Goal: Information Seeking & Learning: Compare options

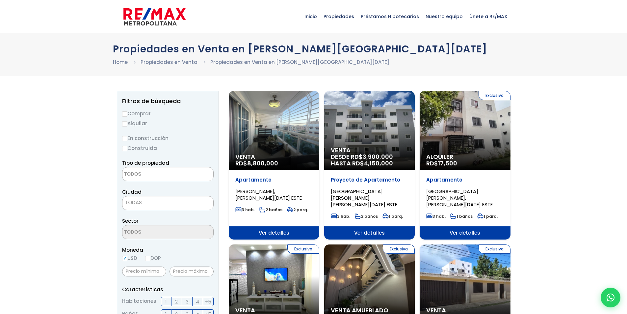
select select
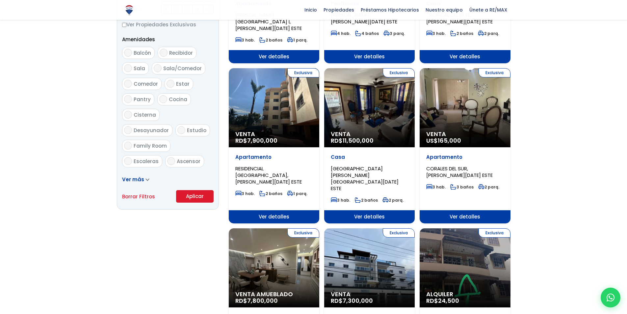
scroll to position [362, 0]
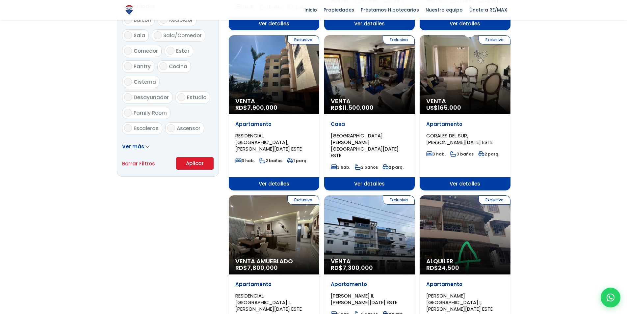
click at [388, 207] on div "Exclusiva Venta RD$ 7,300,000" at bounding box center [369, 234] width 91 height 79
click at [375, 200] on div "Exclusiva Venta RD$ 7,300,000" at bounding box center [369, 234] width 91 height 79
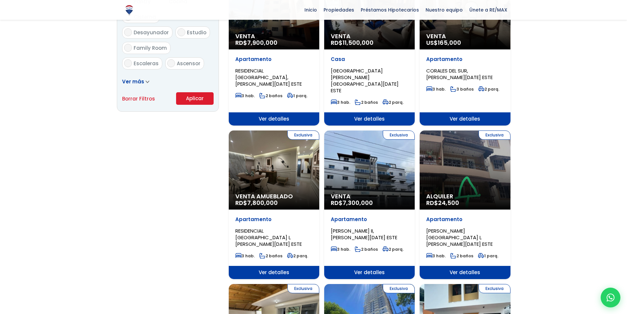
scroll to position [428, 0]
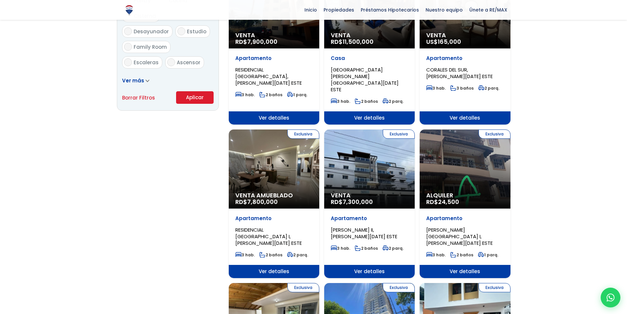
click at [373, 265] on span "Ver detalles" at bounding box center [369, 271] width 91 height 13
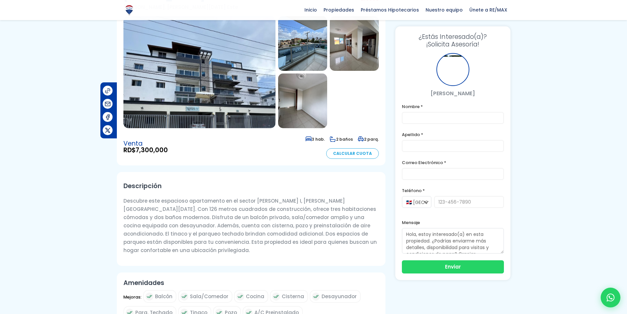
scroll to position [66, 0]
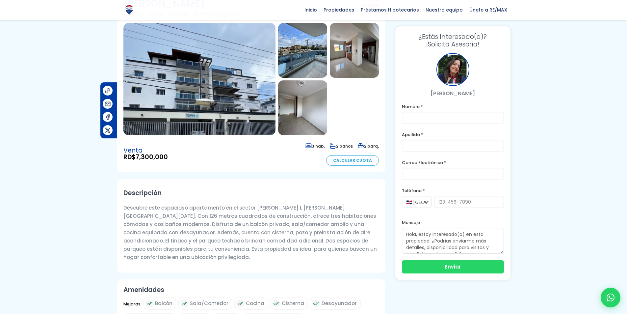
click at [188, 69] on img at bounding box center [200, 79] width 152 height 112
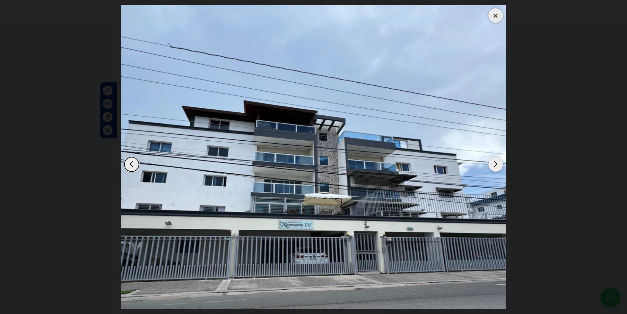
click at [496, 162] on div "Next slide" at bounding box center [496, 164] width 14 height 14
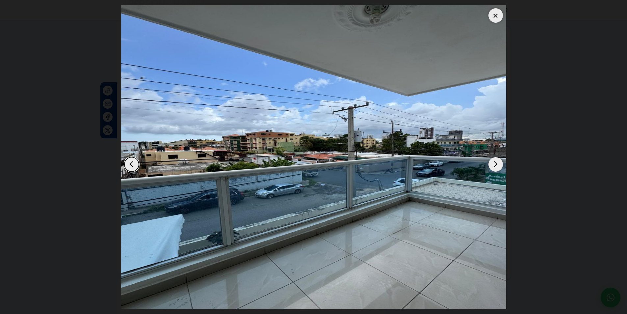
click at [496, 162] on div "Next slide" at bounding box center [496, 164] width 14 height 14
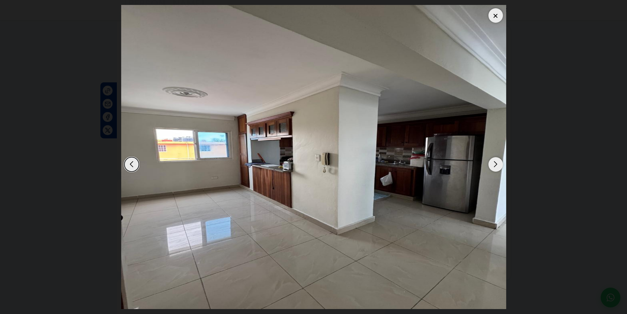
click at [496, 162] on div "Next slide" at bounding box center [496, 164] width 14 height 14
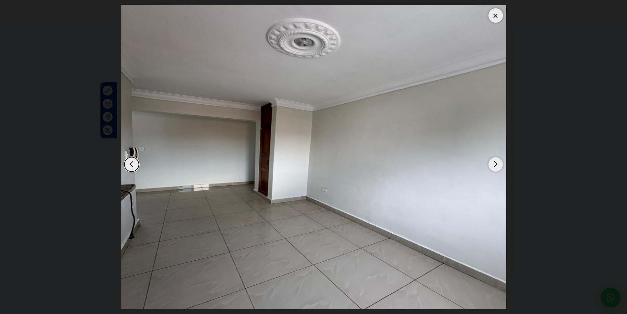
click at [496, 162] on div "Next slide" at bounding box center [496, 164] width 14 height 14
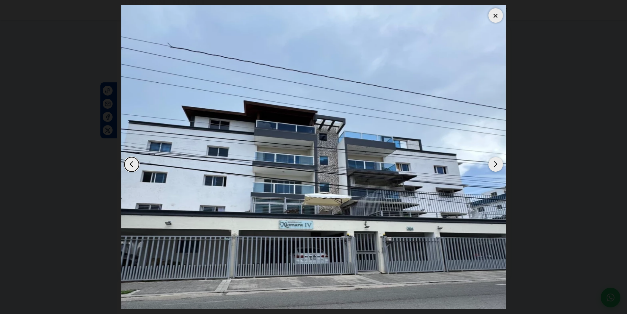
click at [496, 162] on div "Next slide" at bounding box center [496, 164] width 14 height 14
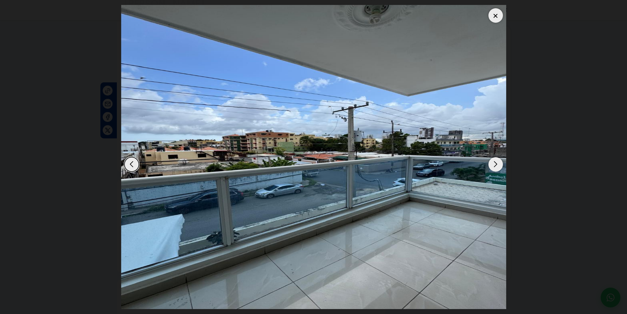
click at [496, 162] on div "Next slide" at bounding box center [496, 164] width 14 height 14
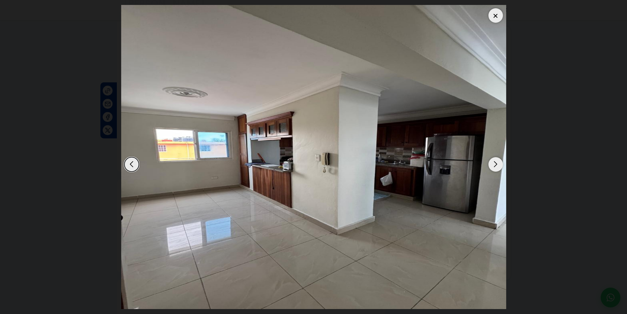
click at [496, 162] on div "Next slide" at bounding box center [496, 164] width 14 height 14
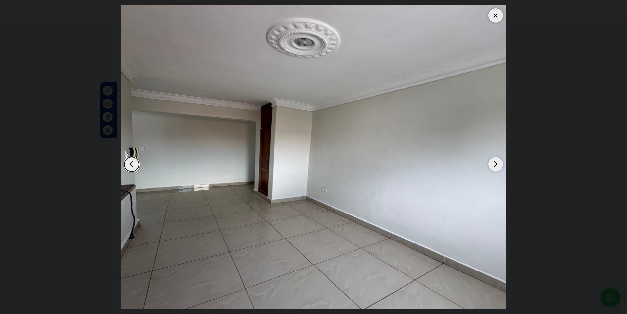
click at [496, 162] on div "Next slide" at bounding box center [496, 164] width 14 height 14
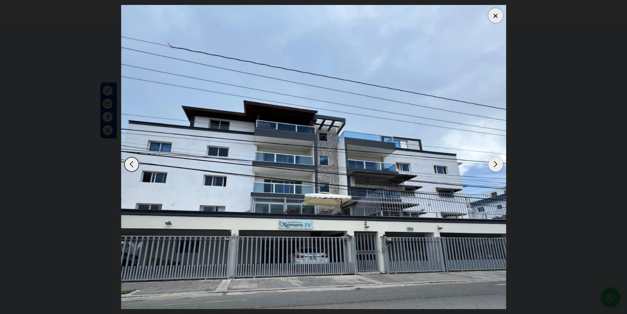
click at [496, 162] on div "Next slide" at bounding box center [496, 164] width 14 height 14
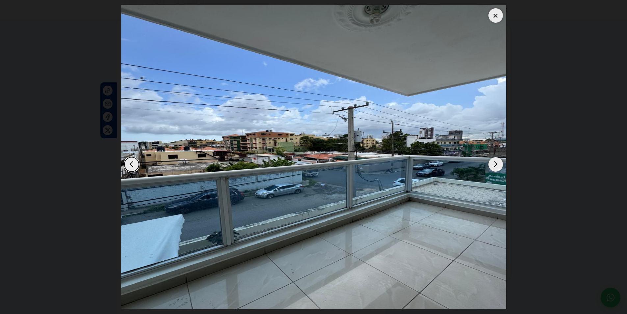
click at [496, 162] on div "Next slide" at bounding box center [496, 164] width 14 height 14
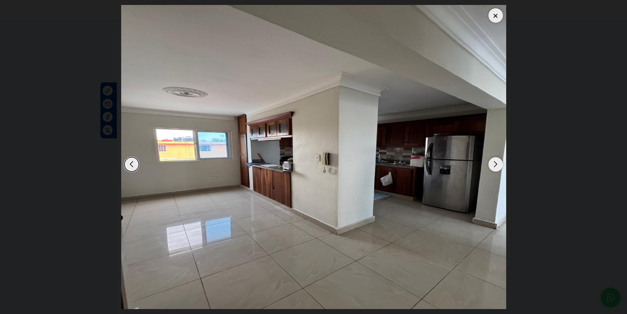
click at [496, 162] on div "Next slide" at bounding box center [496, 164] width 14 height 14
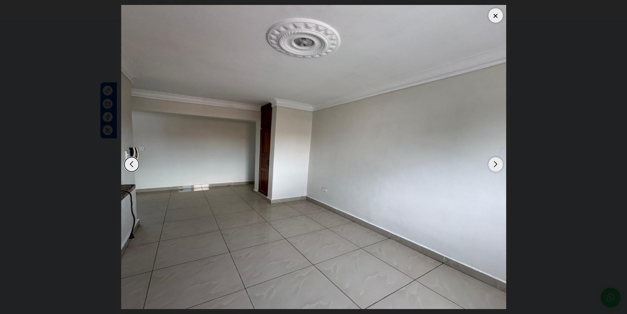
click at [496, 162] on div "Next slide" at bounding box center [496, 164] width 14 height 14
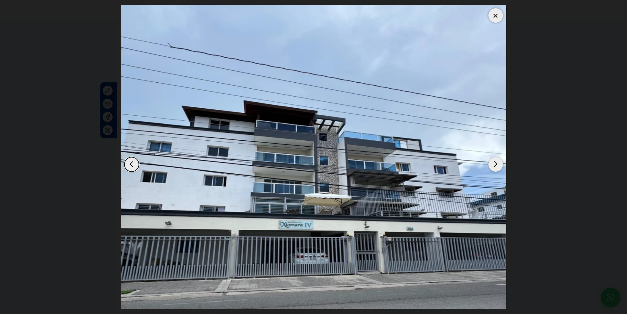
click at [495, 12] on div at bounding box center [496, 15] width 14 height 14
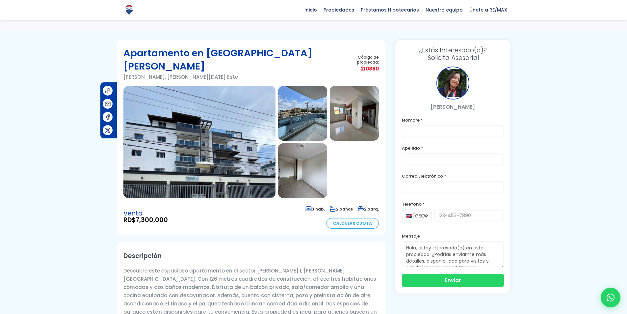
scroll to position [0, 0]
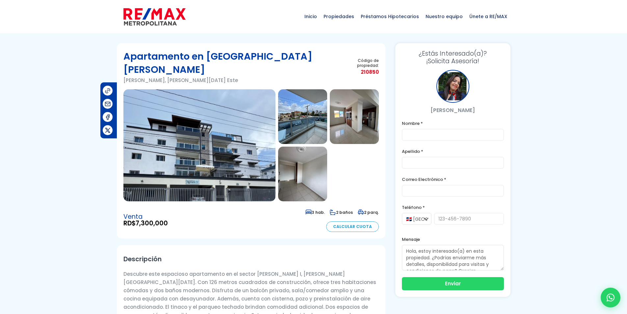
click at [218, 158] on img at bounding box center [200, 145] width 152 height 112
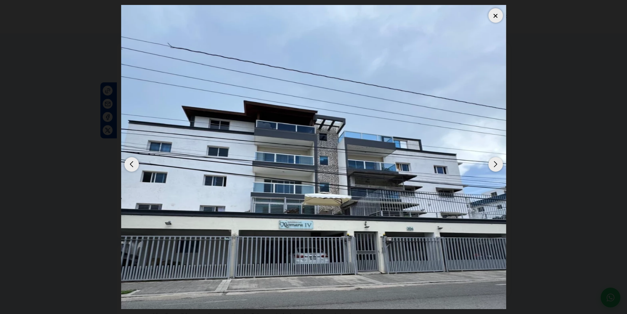
click at [498, 162] on div "Next slide" at bounding box center [496, 164] width 14 height 14
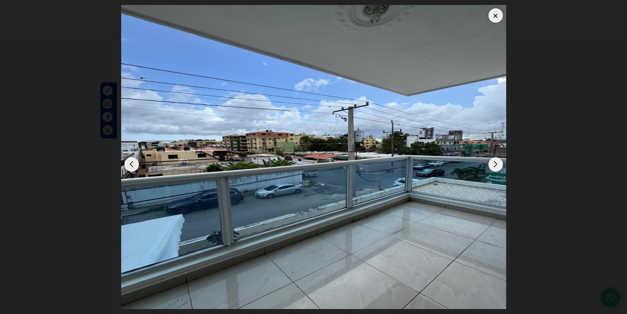
click at [498, 162] on div "Next slide" at bounding box center [496, 164] width 14 height 14
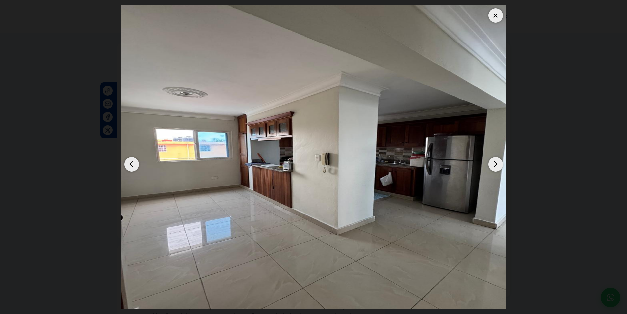
click at [498, 162] on div "Next slide" at bounding box center [496, 164] width 14 height 14
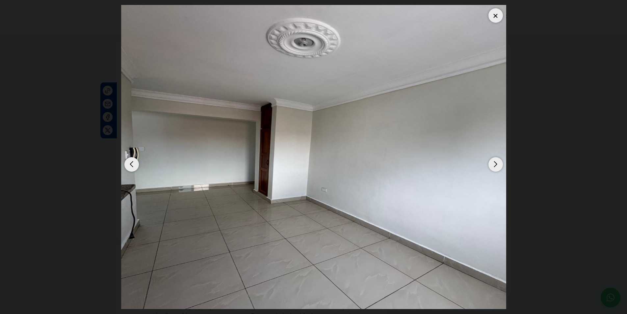
click at [498, 162] on div "Next slide" at bounding box center [496, 164] width 14 height 14
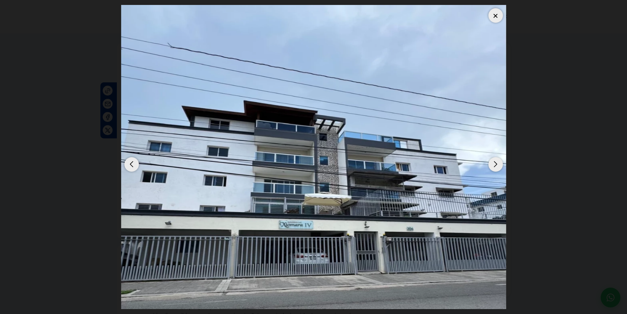
click at [498, 162] on div "Next slide" at bounding box center [496, 164] width 14 height 14
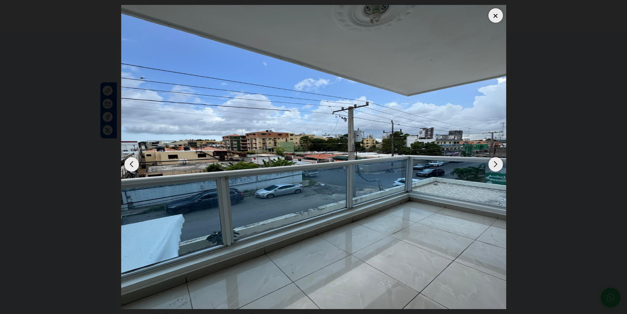
click at [498, 162] on div "Next slide" at bounding box center [496, 164] width 14 height 14
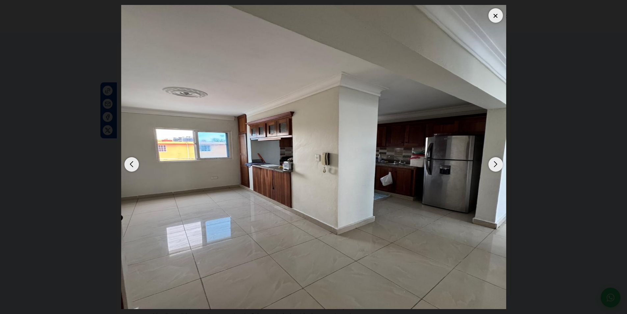
click at [498, 162] on div "Next slide" at bounding box center [496, 164] width 14 height 14
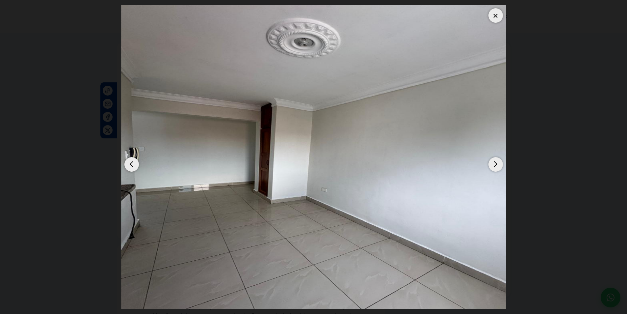
click at [497, 166] on div "Next slide" at bounding box center [496, 164] width 14 height 14
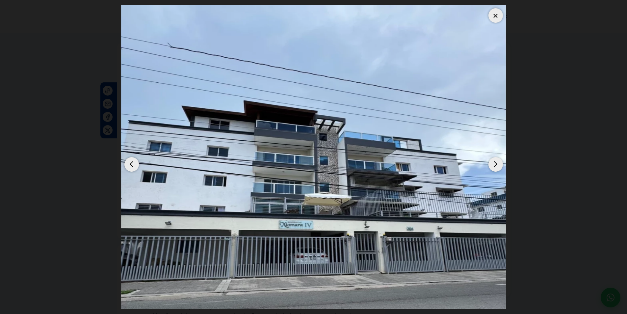
click at [497, 166] on div "Next slide" at bounding box center [496, 164] width 14 height 14
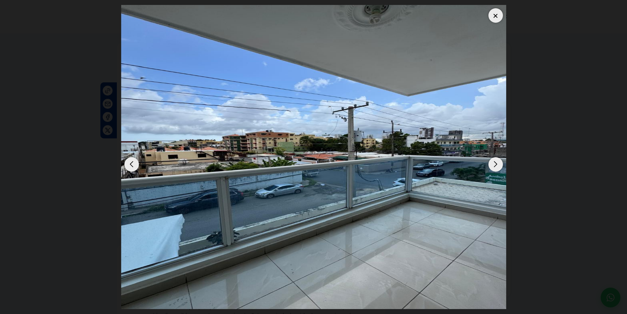
click at [497, 166] on div "Next slide" at bounding box center [496, 164] width 14 height 14
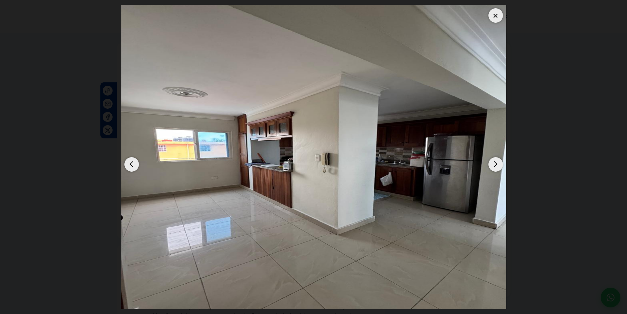
click at [490, 13] on div at bounding box center [496, 15] width 14 height 14
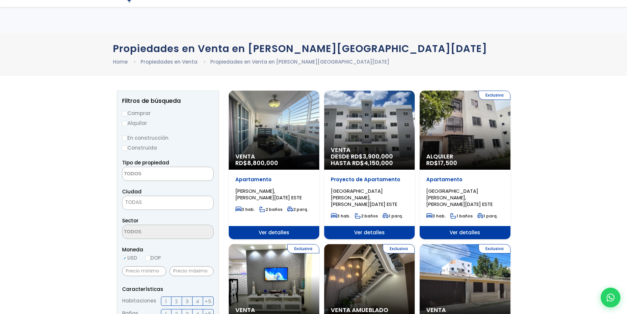
select select
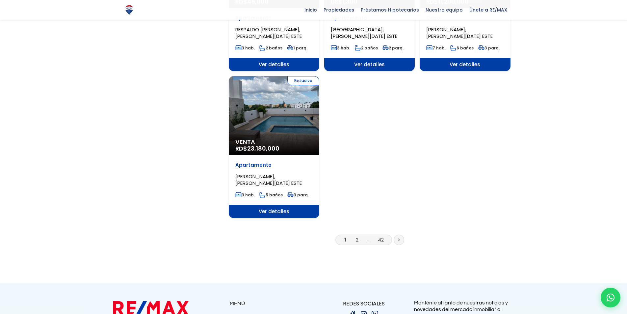
scroll to position [791, 0]
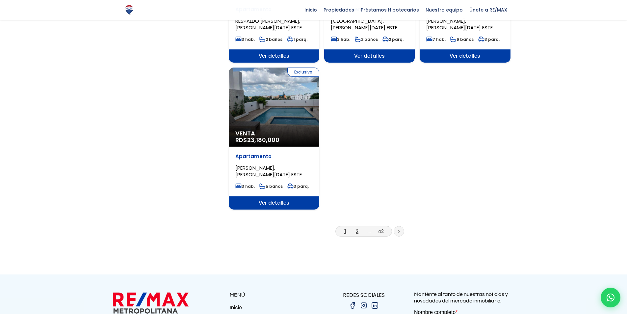
click at [356, 228] on link "2" at bounding box center [357, 231] width 3 height 7
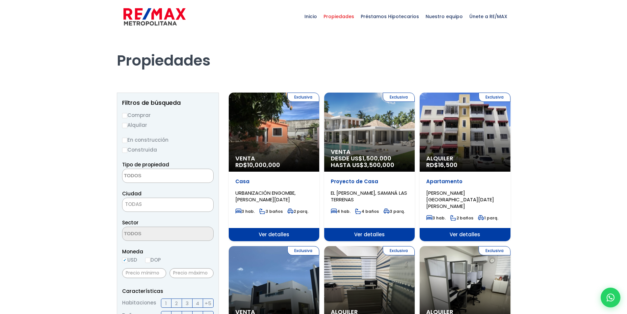
select select
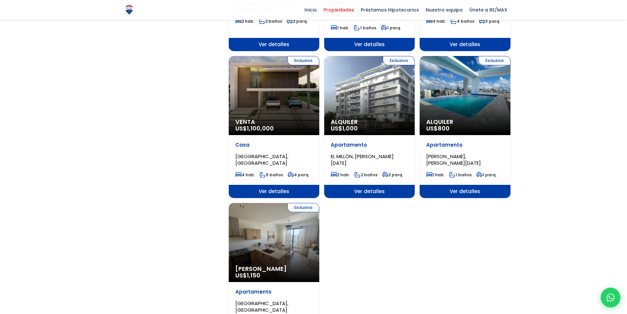
scroll to position [725, 0]
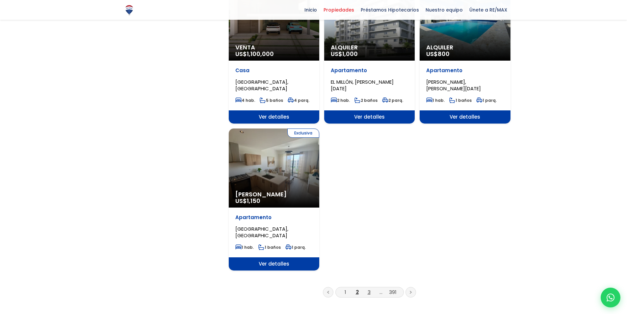
click at [370, 289] on link "3" at bounding box center [369, 292] width 3 height 7
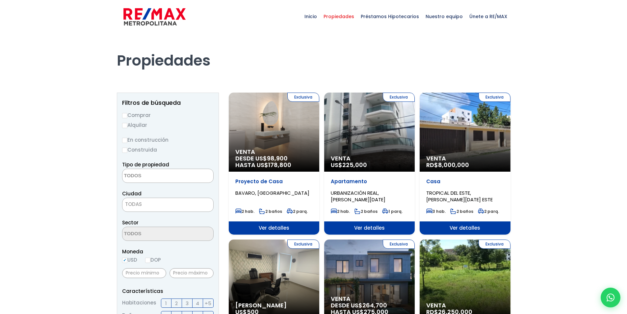
select select
click at [478, 134] on div "Exclusiva Venta RD$ 8,000,000" at bounding box center [465, 132] width 91 height 79
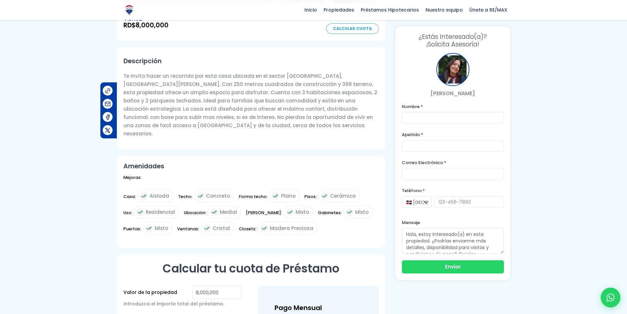
scroll to position [66, 0]
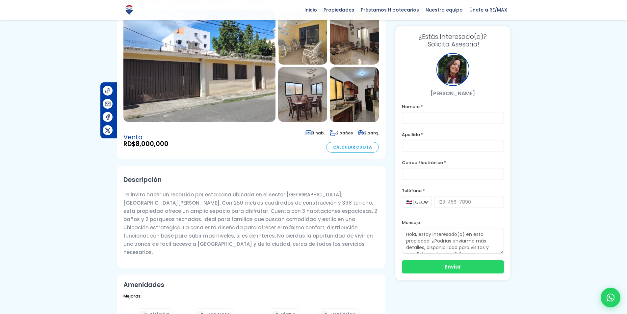
click at [221, 80] on img at bounding box center [200, 66] width 152 height 112
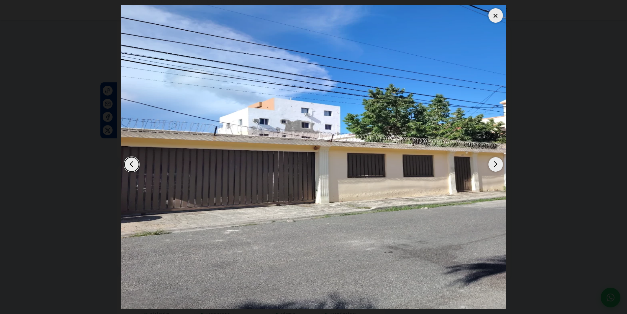
click at [492, 165] on div "Next slide" at bounding box center [496, 164] width 14 height 14
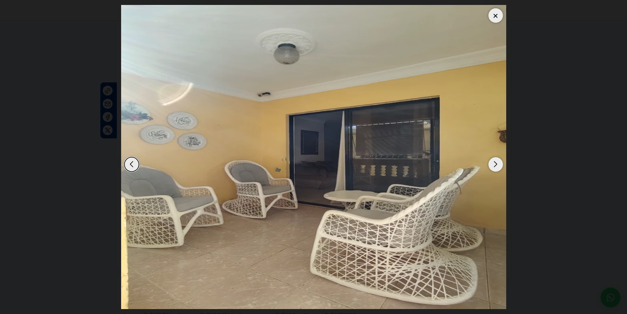
click at [492, 165] on div "Next slide" at bounding box center [496, 164] width 14 height 14
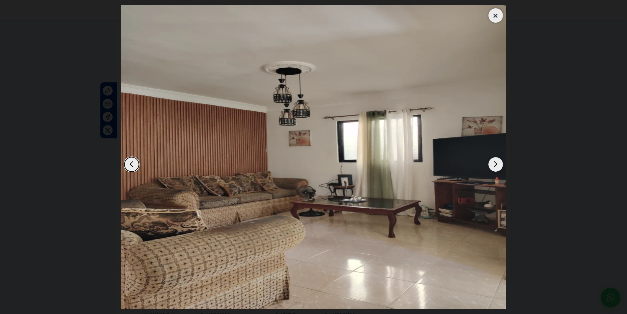
click at [492, 165] on div "Next slide" at bounding box center [496, 164] width 14 height 14
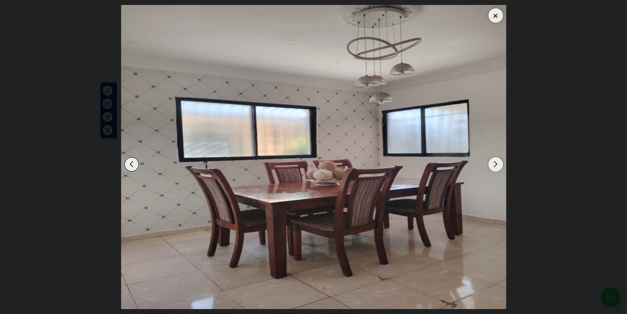
click at [492, 165] on div "Next slide" at bounding box center [496, 164] width 14 height 14
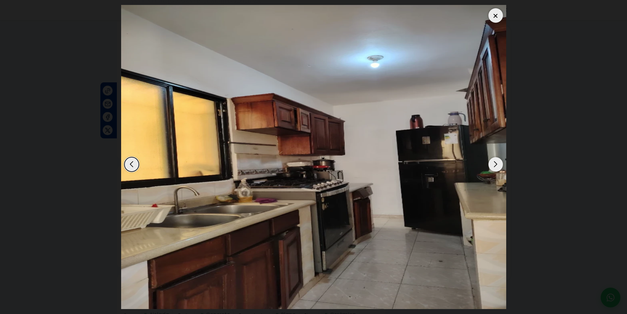
click at [492, 165] on div "Next slide" at bounding box center [496, 164] width 14 height 14
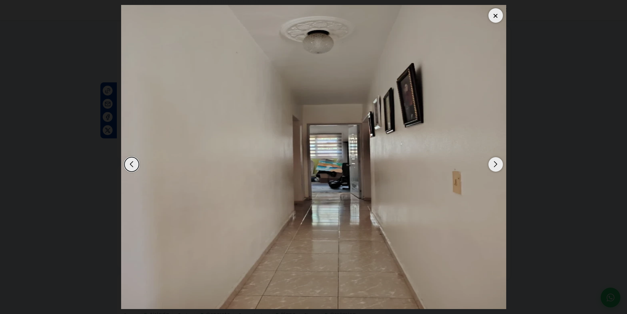
click at [497, 15] on div at bounding box center [496, 15] width 14 height 14
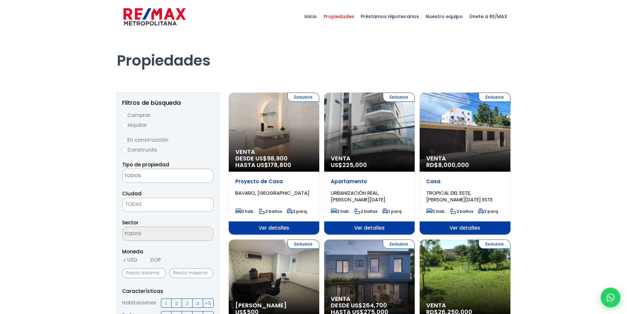
select select
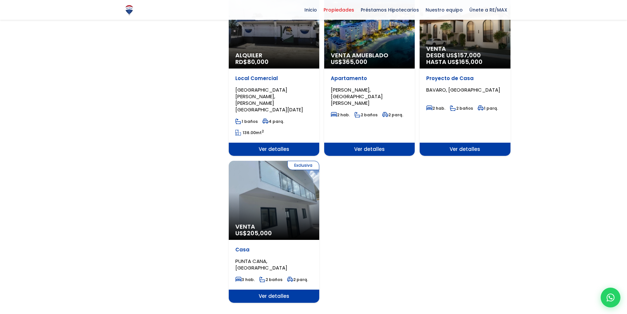
scroll to position [725, 0]
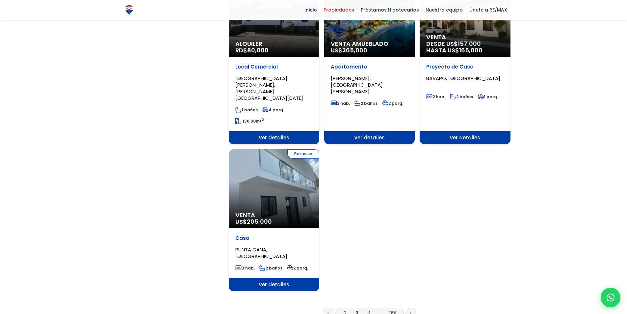
click at [371, 309] on li "4" at bounding box center [369, 313] width 11 height 8
click at [410, 312] on icon at bounding box center [410, 313] width 1 height 2
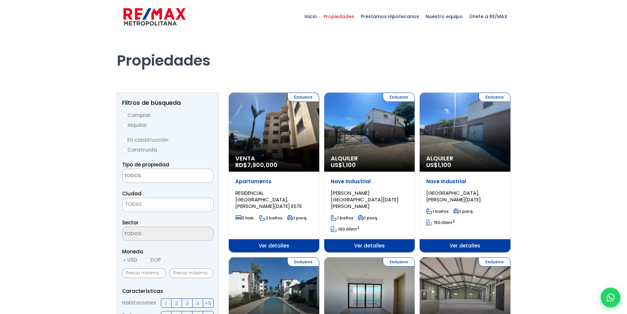
select select
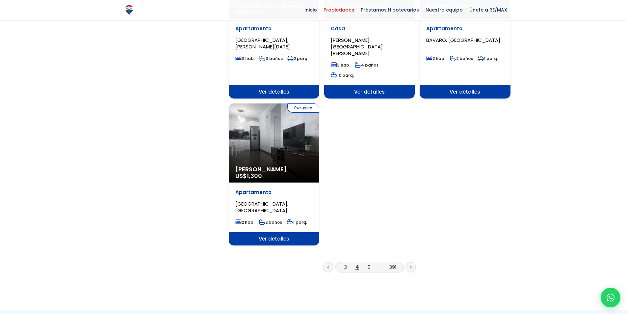
scroll to position [791, 0]
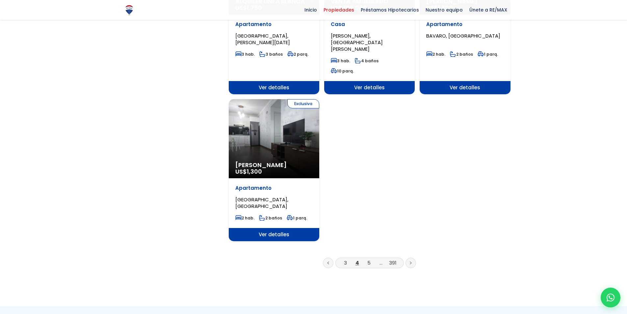
click at [381, 259] on link "..." at bounding box center [381, 262] width 3 height 7
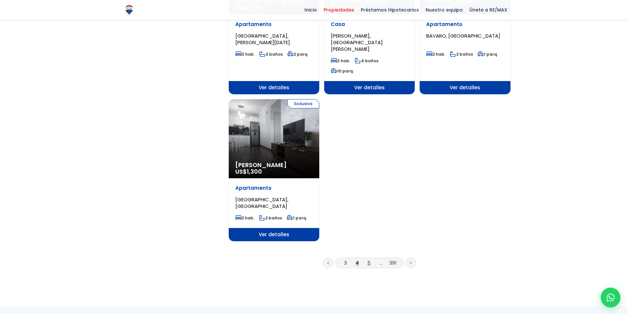
click at [371, 259] on link "5" at bounding box center [369, 262] width 3 height 7
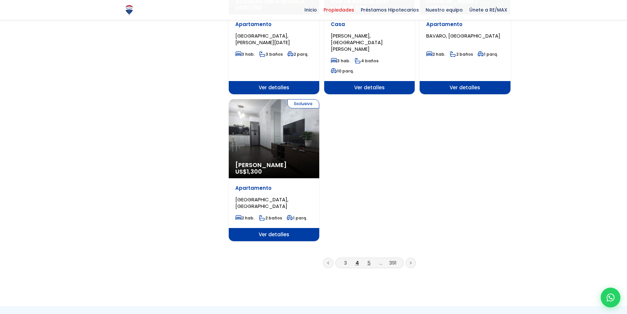
click at [371, 259] on link "5" at bounding box center [369, 262] width 3 height 7
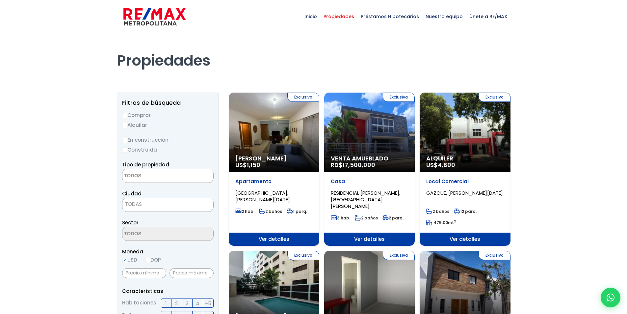
select select
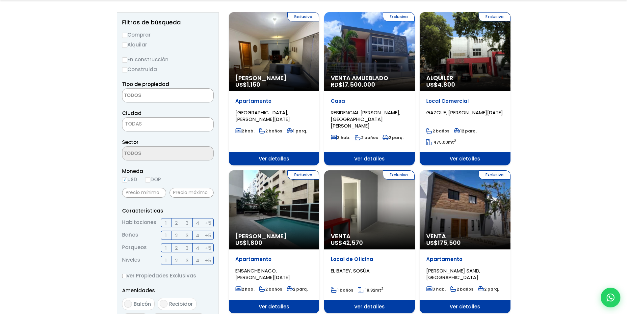
scroll to position [99, 0]
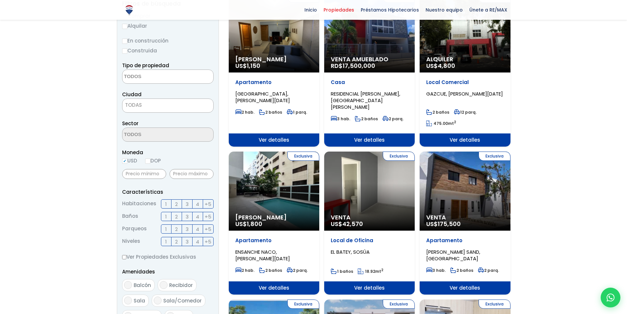
click at [394, 195] on div "Exclusiva Venta US$ 42,570" at bounding box center [369, 191] width 91 height 79
click at [378, 196] on div "Exclusiva Venta US$ 42,570" at bounding box center [369, 191] width 91 height 79
click at [377, 196] on div "Exclusiva Venta US$ 42,570" at bounding box center [369, 191] width 91 height 79
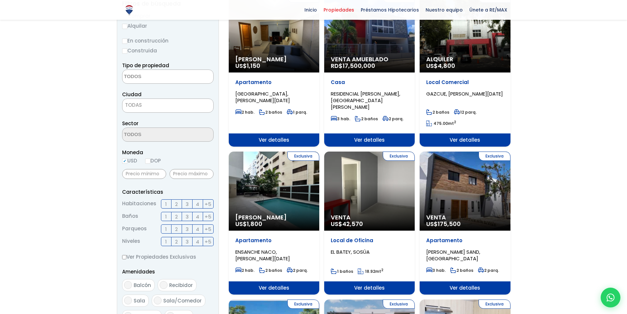
click at [377, 196] on div "Exclusiva Venta US$ 42,570" at bounding box center [369, 191] width 91 height 79
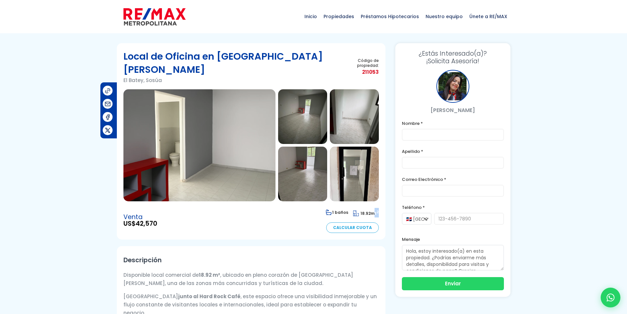
click at [226, 159] on img at bounding box center [200, 145] width 152 height 112
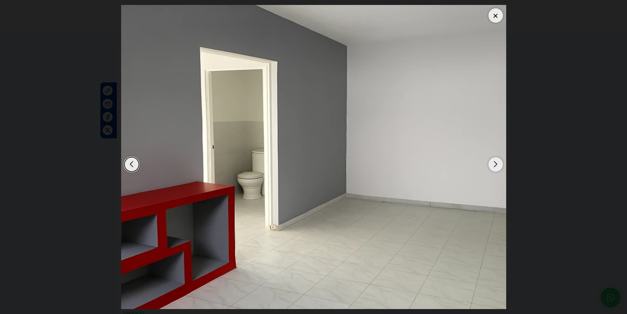
click at [498, 162] on div "Next slide" at bounding box center [496, 164] width 14 height 14
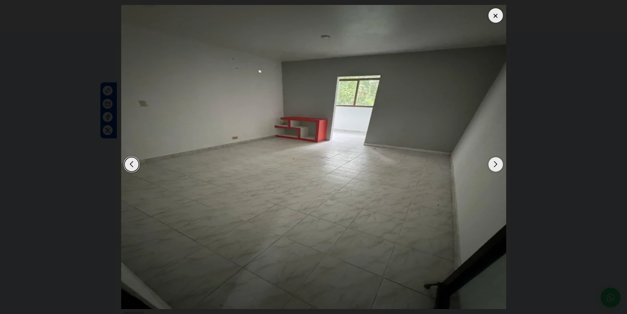
click at [498, 162] on div "Next slide" at bounding box center [496, 164] width 14 height 14
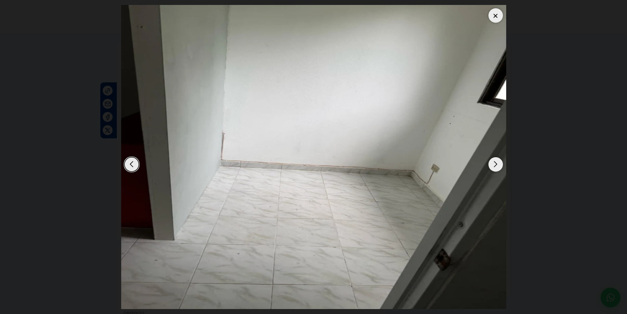
click at [498, 162] on div "Next slide" at bounding box center [496, 164] width 14 height 14
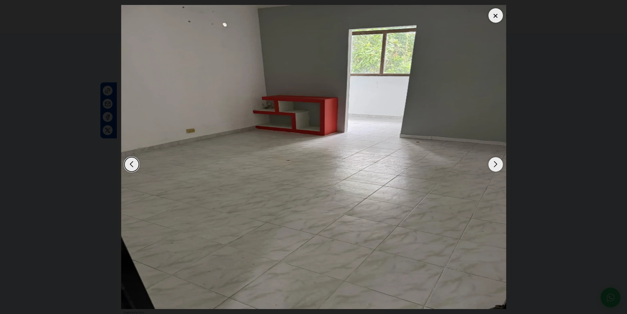
click at [498, 162] on div "Next slide" at bounding box center [496, 164] width 14 height 14
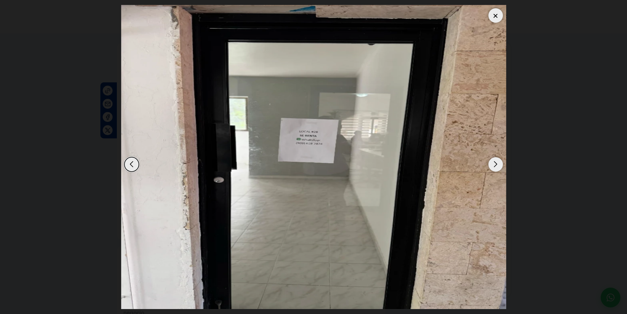
click at [498, 162] on div "Next slide" at bounding box center [496, 164] width 14 height 14
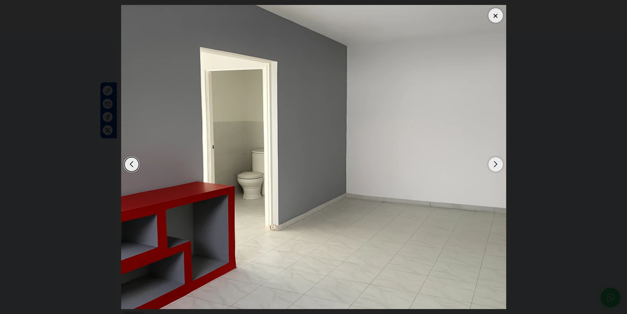
click at [498, 162] on div "Next slide" at bounding box center [496, 164] width 14 height 14
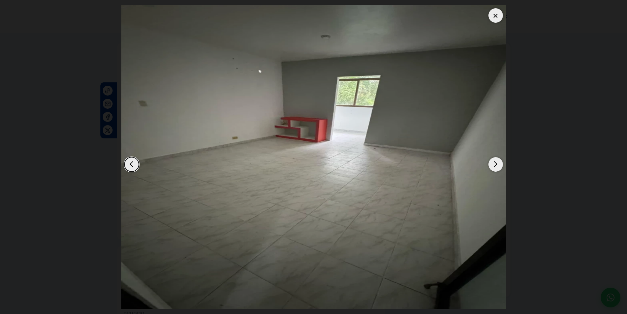
click at [498, 162] on div "Next slide" at bounding box center [496, 164] width 14 height 14
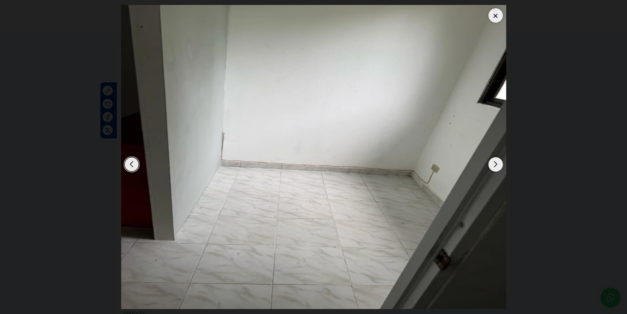
click at [498, 162] on div "Next slide" at bounding box center [496, 164] width 14 height 14
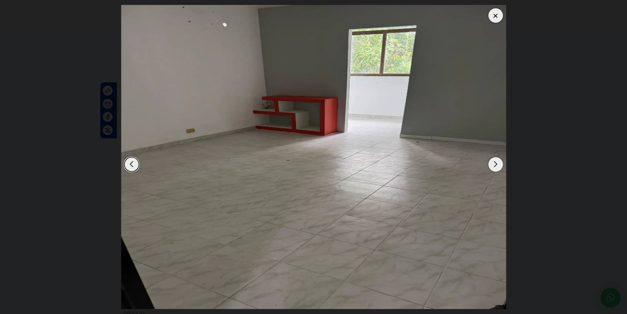
click at [496, 16] on div at bounding box center [496, 15] width 14 height 14
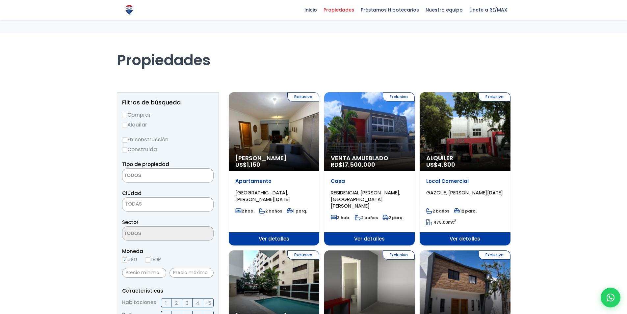
select select
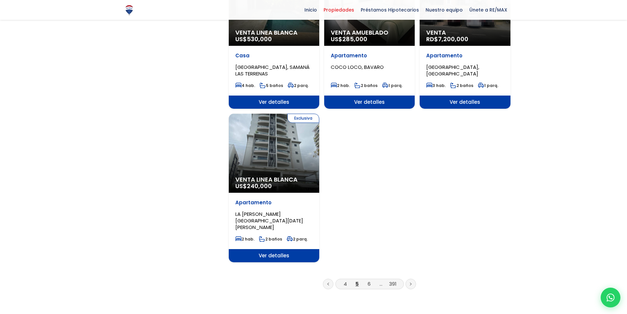
scroll to position [791, 0]
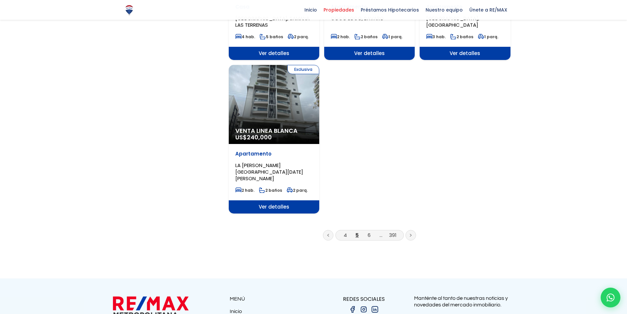
click at [379, 231] on li "..." at bounding box center [381, 235] width 11 height 8
click at [380, 232] on link "..." at bounding box center [381, 235] width 3 height 7
click at [413, 230] on link at bounding box center [411, 235] width 11 height 11
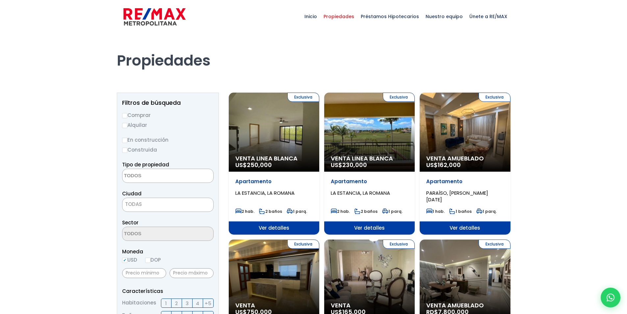
select select
click at [475, 139] on div "Exclusiva Venta Amueblado US$ 162,000" at bounding box center [465, 132] width 91 height 79
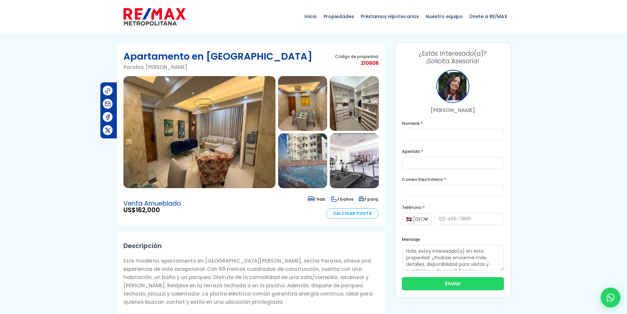
click at [211, 147] on img at bounding box center [200, 132] width 152 height 112
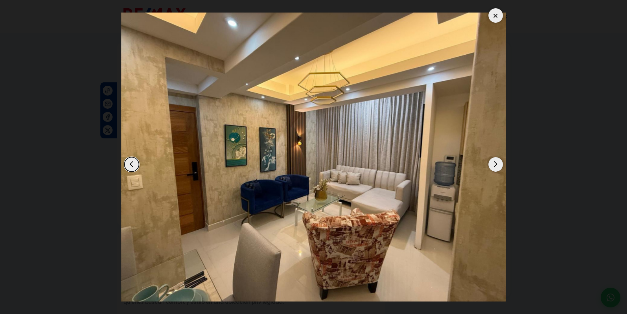
click at [505, 163] on img "1 / 5" at bounding box center [313, 157] width 385 height 289
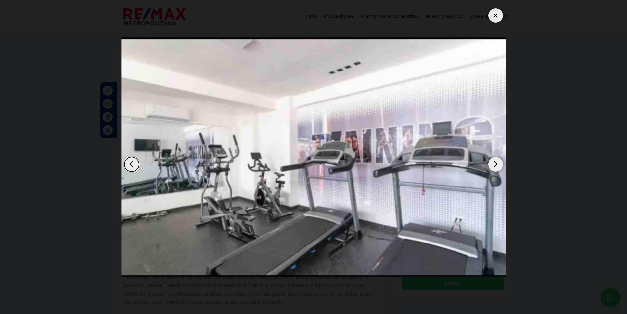
click at [505, 163] on img "5 / 5" at bounding box center [313, 157] width 385 height 240
click at [493, 161] on div "Next slide" at bounding box center [496, 164] width 14 height 14
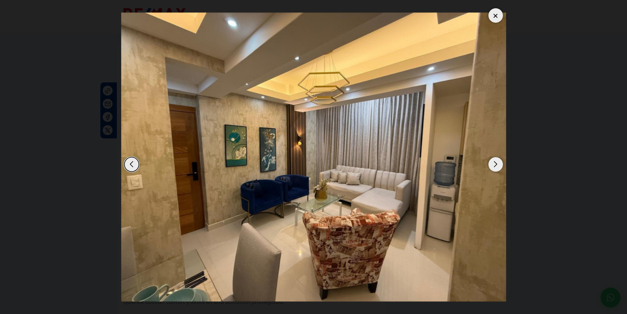
click at [493, 161] on div "Next slide" at bounding box center [496, 164] width 14 height 14
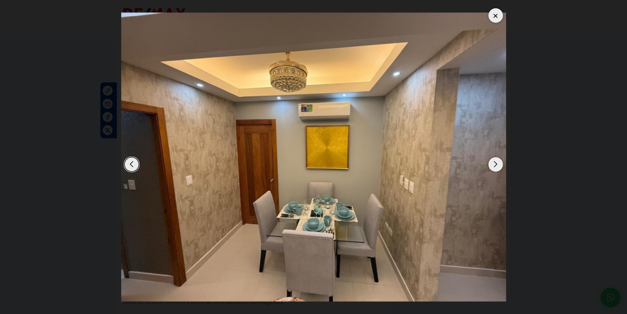
click at [493, 161] on div "Next slide" at bounding box center [496, 164] width 14 height 14
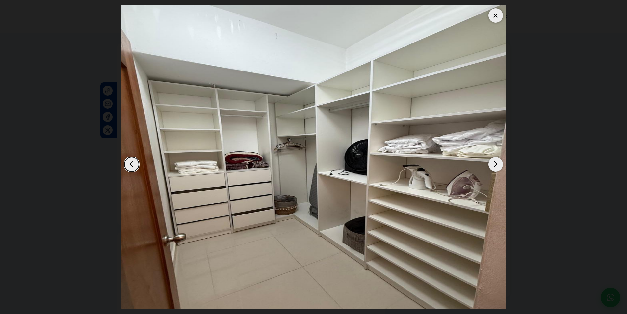
click at [493, 161] on div "Next slide" at bounding box center [496, 164] width 14 height 14
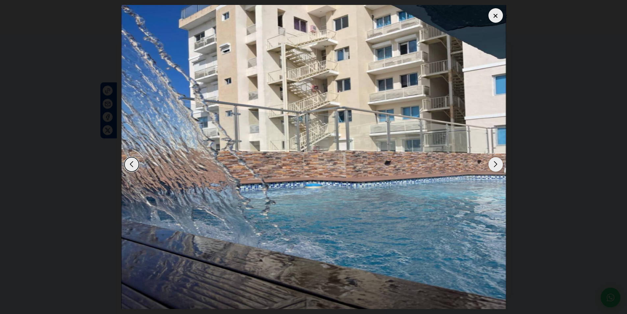
click at [493, 161] on div "Next slide" at bounding box center [496, 164] width 14 height 14
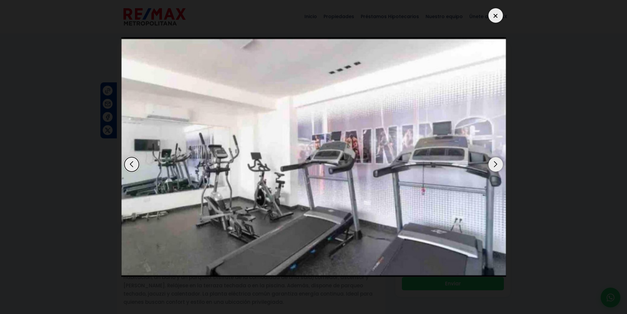
click at [493, 161] on div "Next slide" at bounding box center [496, 164] width 14 height 14
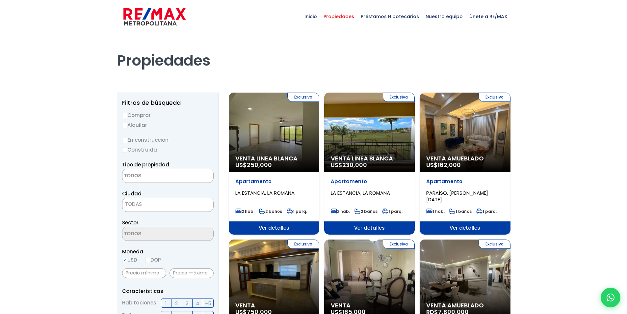
select select
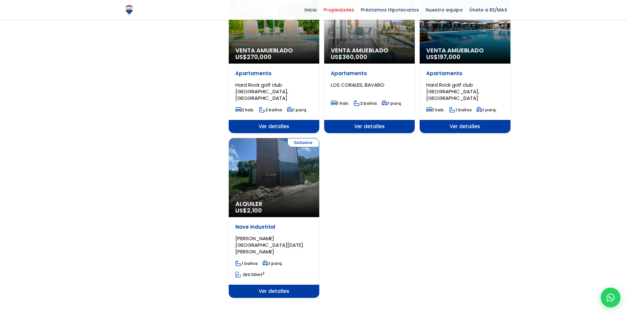
scroll to position [725, 0]
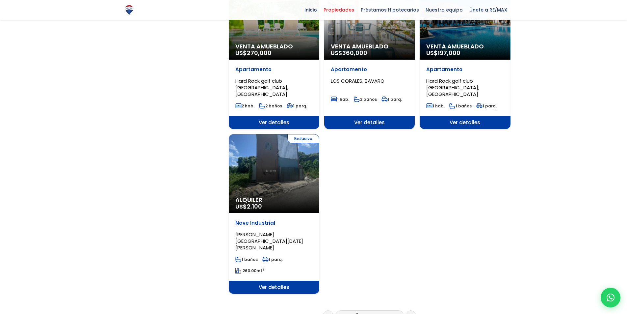
click at [413, 310] on link at bounding box center [411, 315] width 11 height 11
click at [411, 314] on icon at bounding box center [411, 315] width 2 height 3
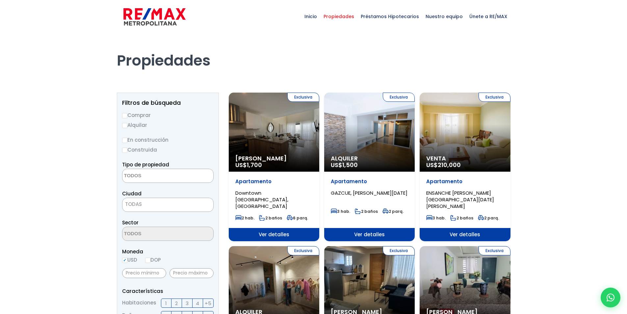
select select
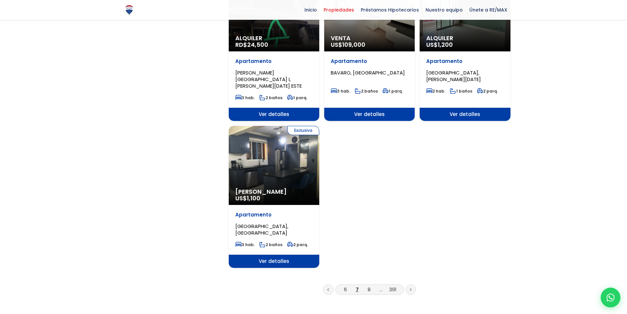
scroll to position [758, 0]
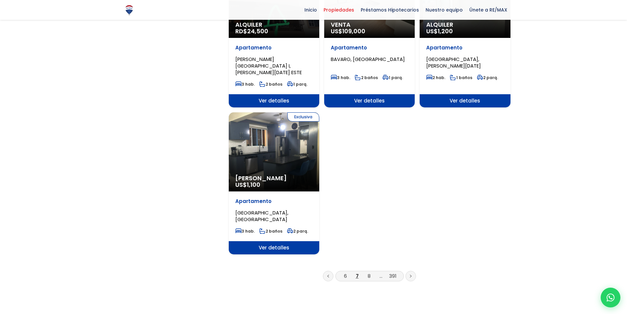
click at [411, 275] on icon at bounding box center [410, 276] width 1 height 2
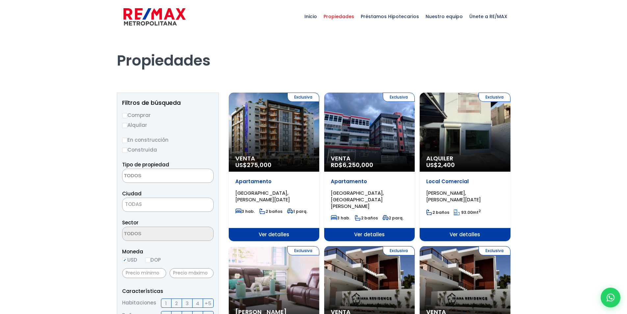
select select
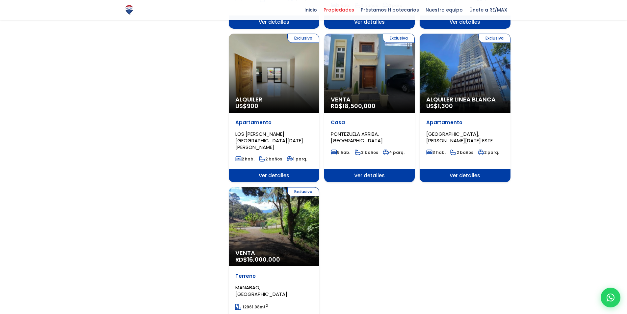
scroll to position [692, 0]
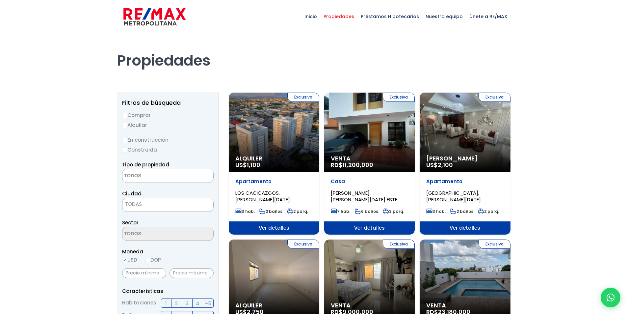
select select
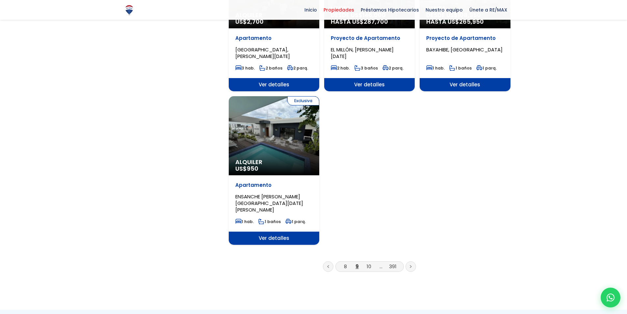
scroll to position [758, 0]
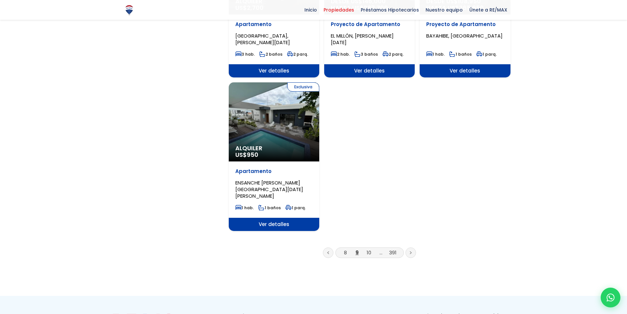
click at [410, 251] on icon at bounding box center [411, 252] width 2 height 3
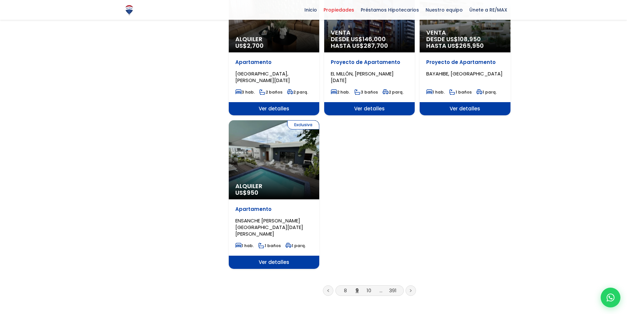
scroll to position [692, 0]
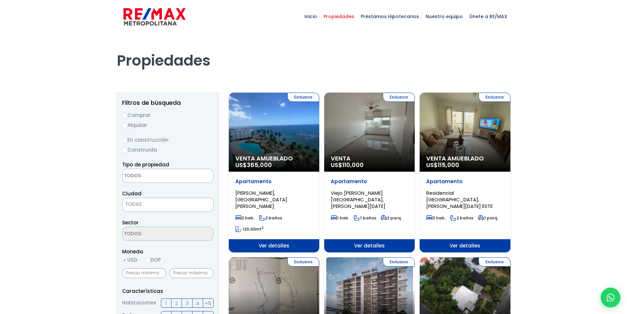
select select
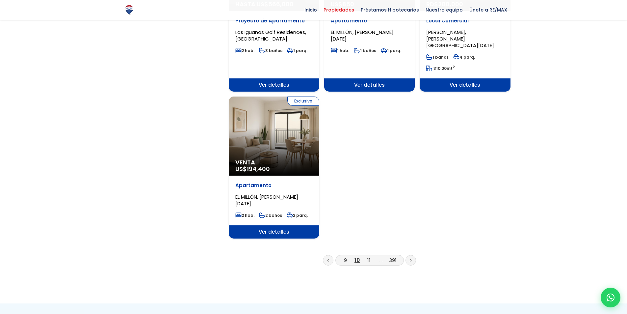
scroll to position [791, 0]
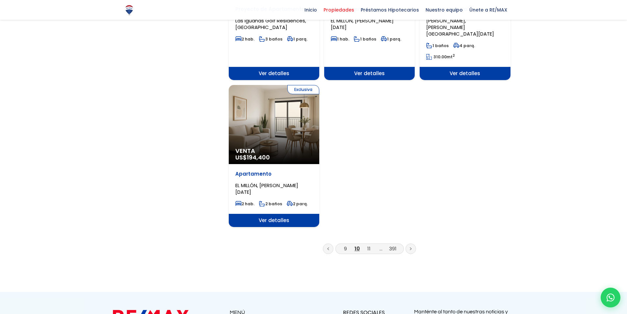
click at [408, 243] on link at bounding box center [411, 248] width 11 height 11
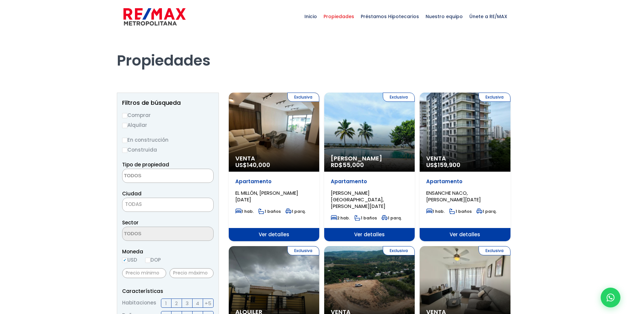
select select
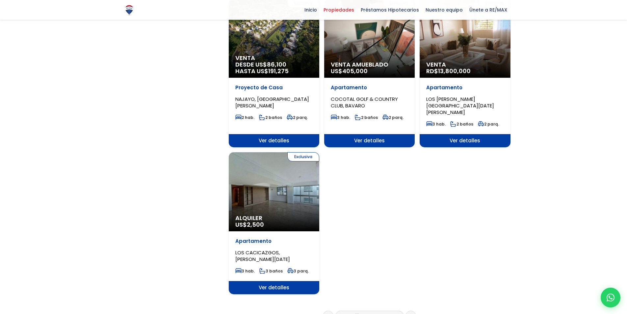
scroll to position [725, 0]
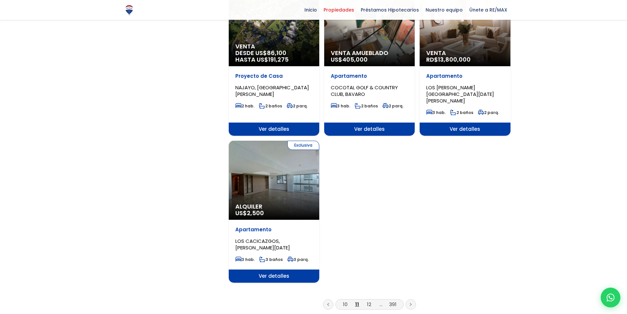
click at [411, 303] on icon at bounding box center [410, 304] width 1 height 2
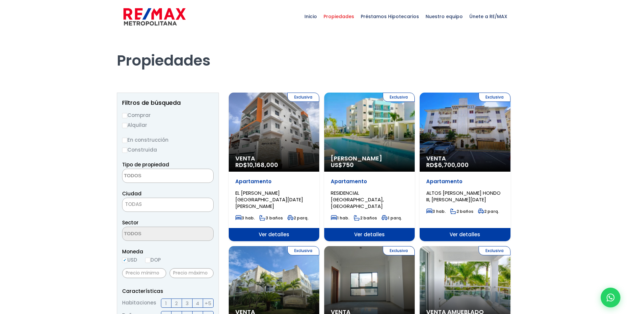
select select
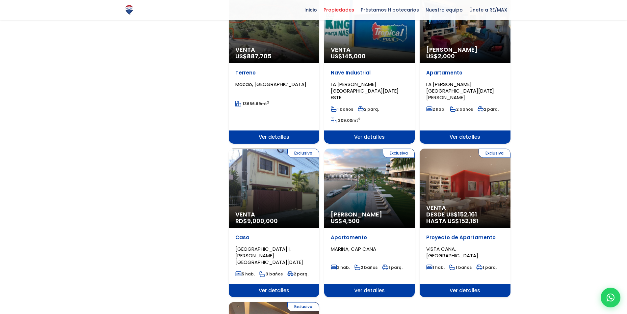
scroll to position [593, 0]
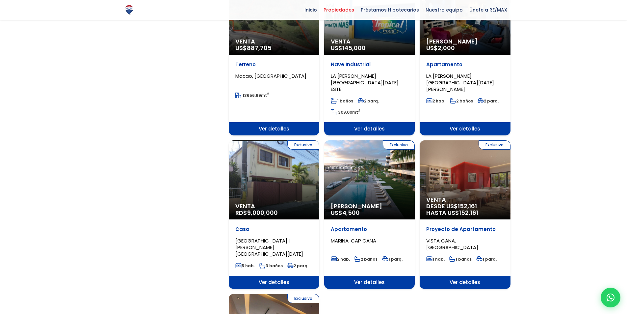
click at [286, 169] on div "Exclusiva Venta RD$ 9,000,000" at bounding box center [274, 179] width 91 height 79
click at [287, 169] on div "Exclusiva Venta RD$ 9,000,000" at bounding box center [274, 179] width 91 height 79
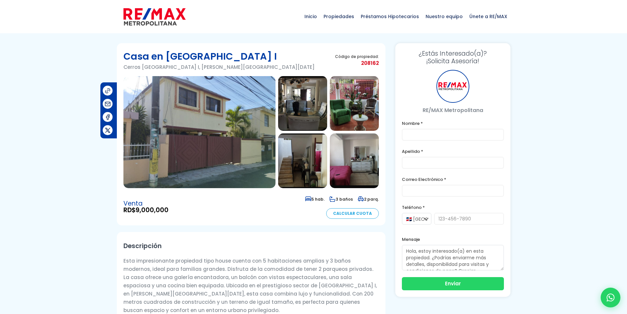
click at [249, 168] on img at bounding box center [200, 132] width 152 height 112
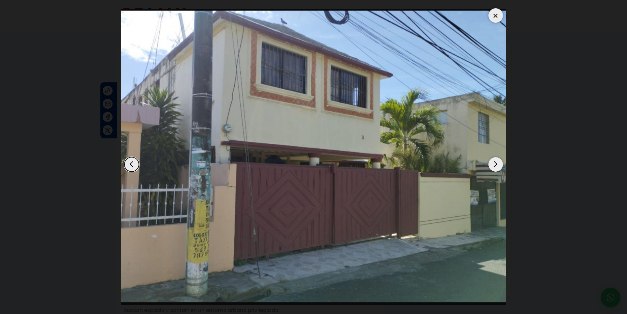
click at [496, 163] on div "Next slide" at bounding box center [496, 164] width 14 height 14
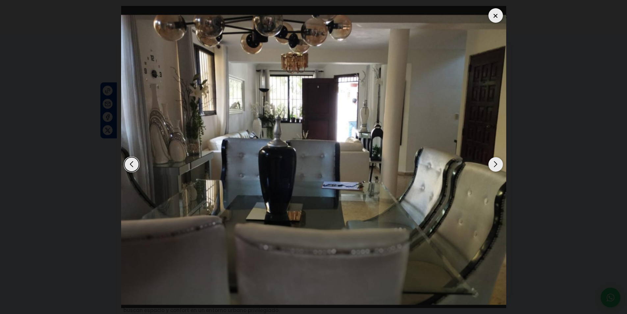
click at [496, 163] on div "Next slide" at bounding box center [496, 164] width 14 height 14
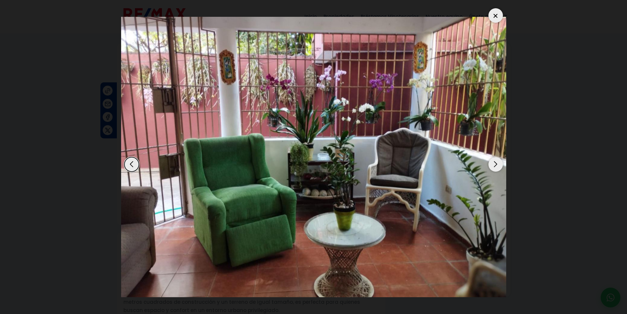
click at [496, 163] on div "Next slide" at bounding box center [496, 164] width 14 height 14
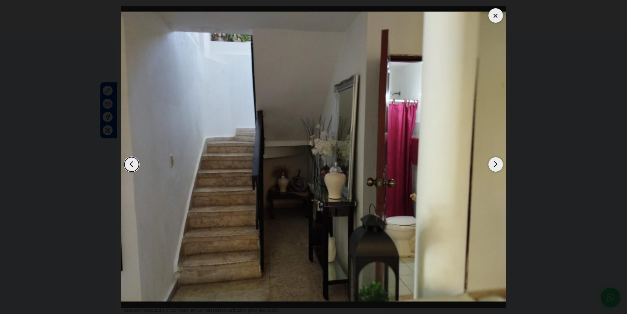
click at [496, 163] on div "Next slide" at bounding box center [496, 164] width 14 height 14
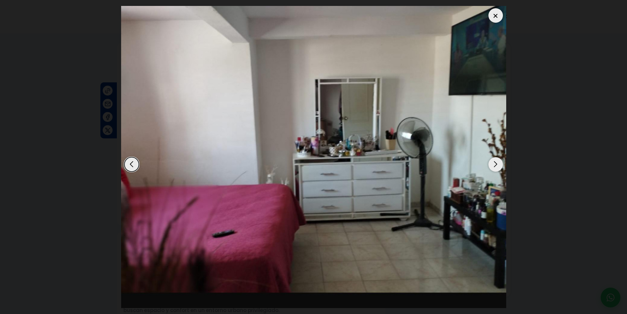
click at [496, 163] on div "Next slide" at bounding box center [496, 164] width 14 height 14
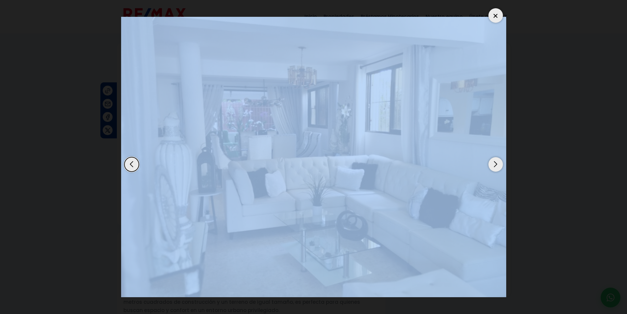
click at [496, 163] on div "Next slide" at bounding box center [496, 164] width 14 height 14
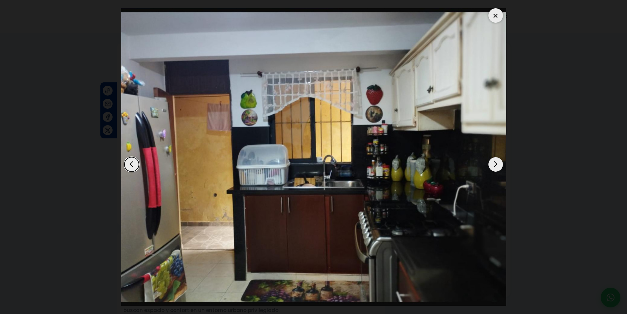
click at [496, 163] on div "Next slide" at bounding box center [496, 164] width 14 height 14
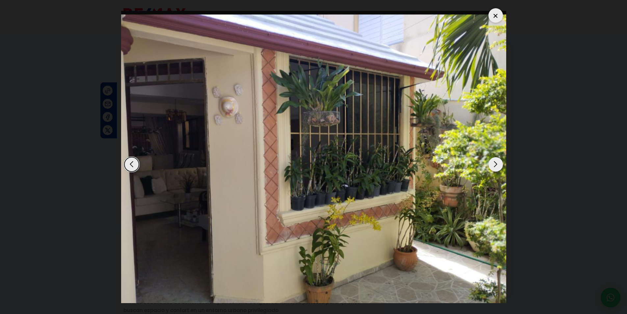
click at [496, 163] on div "Next slide" at bounding box center [496, 164] width 14 height 14
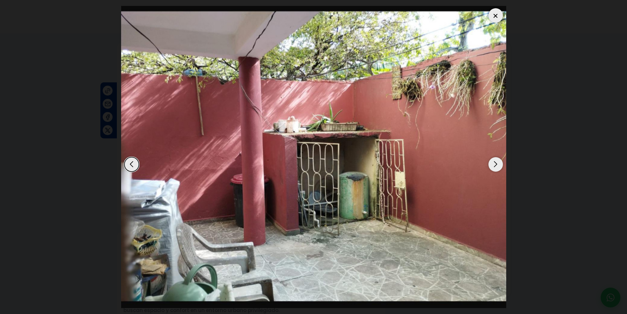
click at [496, 163] on div "Next slide" at bounding box center [496, 164] width 14 height 14
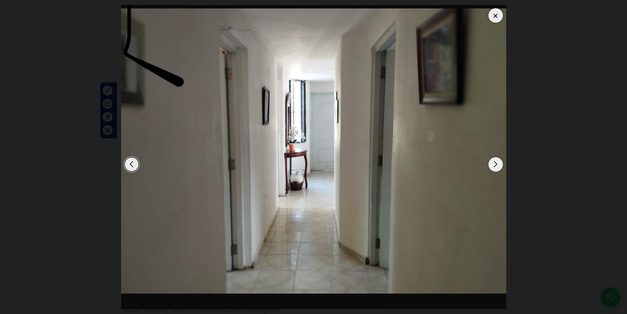
click at [496, 163] on div "Next slide" at bounding box center [496, 164] width 14 height 14
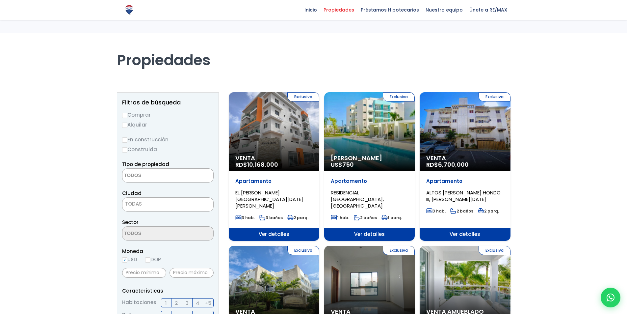
select select
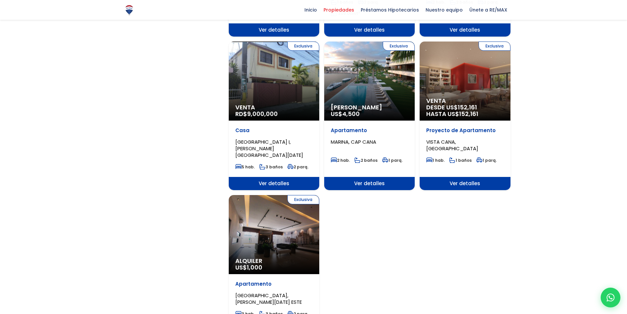
scroll to position [791, 0]
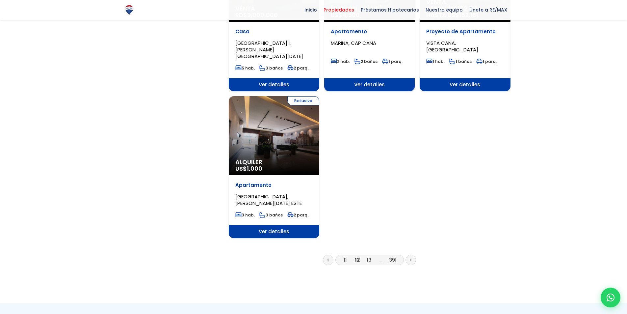
click at [412, 258] on icon at bounding box center [411, 259] width 2 height 3
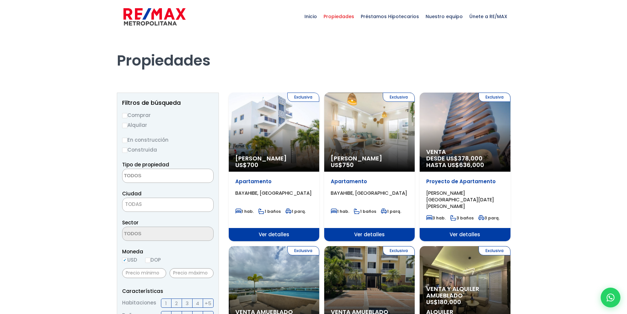
select select
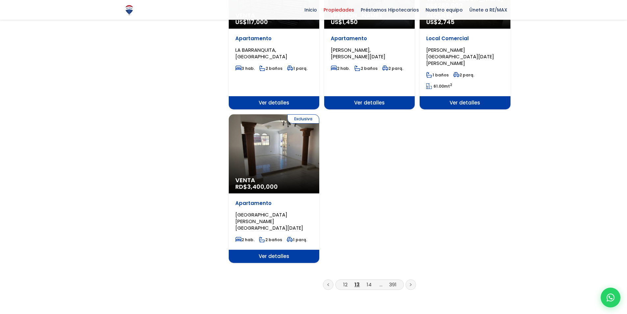
scroll to position [791, 0]
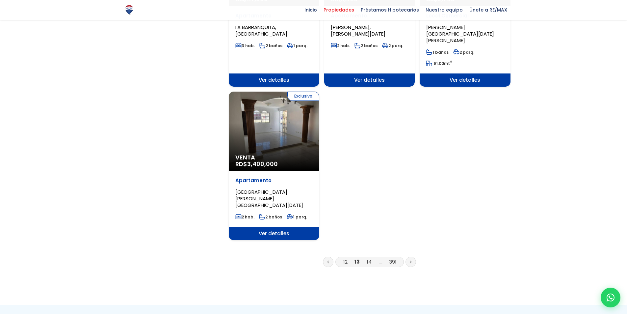
click at [415, 257] on link at bounding box center [411, 262] width 11 height 11
click at [414, 257] on link at bounding box center [411, 262] width 11 height 11
click at [411, 260] on icon at bounding box center [411, 261] width 2 height 3
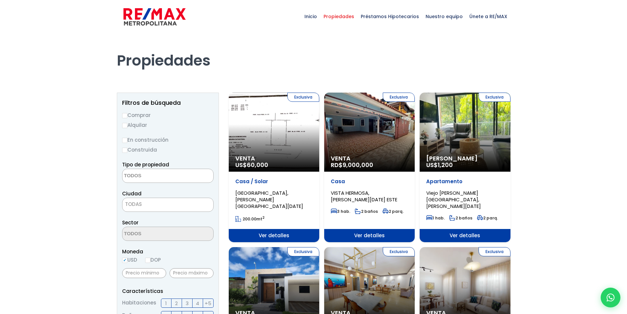
select select
click at [371, 130] on div "Exclusiva Venta RD$ 9,000,000" at bounding box center [369, 132] width 91 height 79
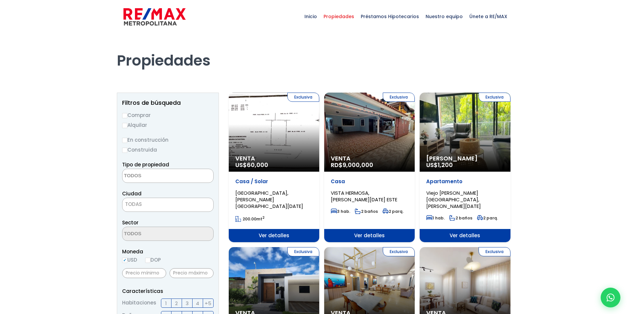
click at [371, 130] on div "Exclusiva Venta RD$ 9,000,000" at bounding box center [369, 132] width 91 height 79
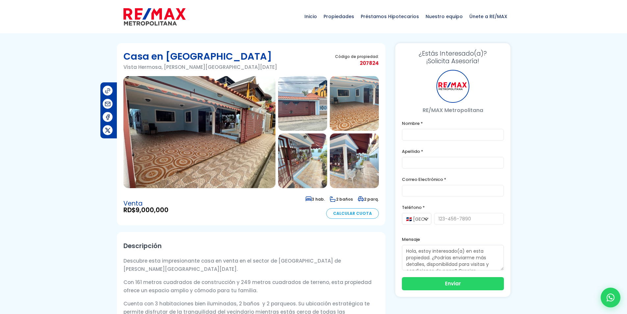
click at [249, 152] on img at bounding box center [200, 132] width 152 height 112
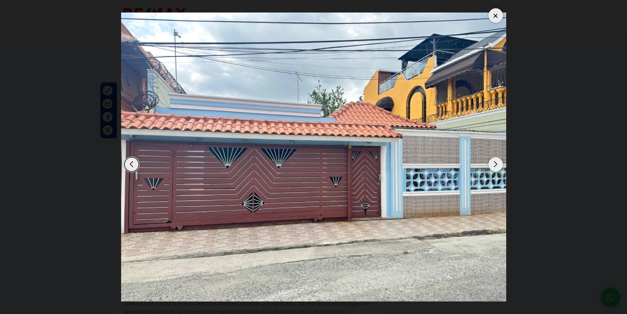
click at [496, 162] on div "Next slide" at bounding box center [496, 164] width 14 height 14
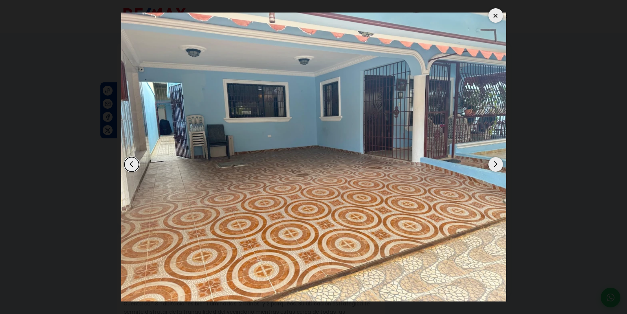
click at [496, 162] on div "Next slide" at bounding box center [496, 164] width 14 height 14
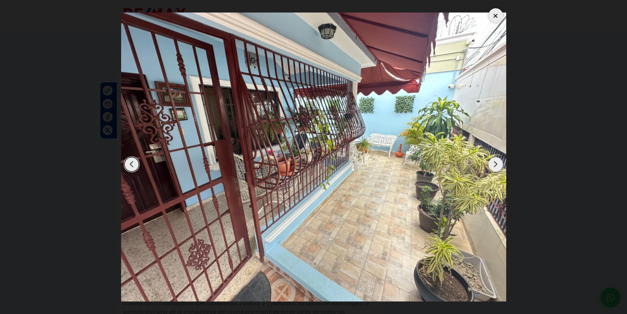
click at [496, 162] on div "Next slide" at bounding box center [496, 164] width 14 height 14
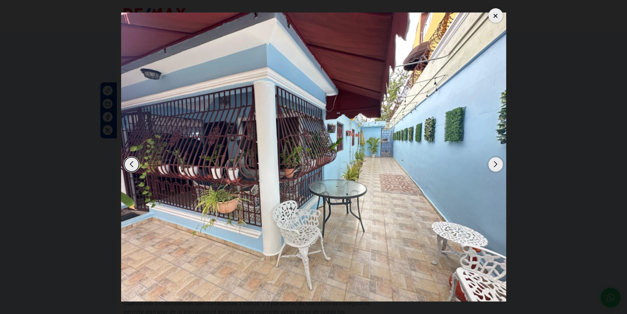
click at [496, 162] on div "Next slide" at bounding box center [496, 164] width 14 height 14
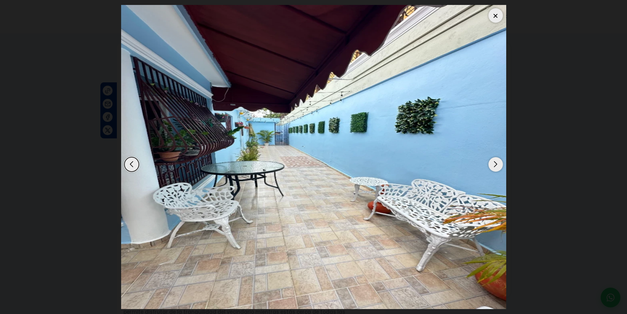
click at [496, 162] on div "Next slide" at bounding box center [496, 164] width 14 height 14
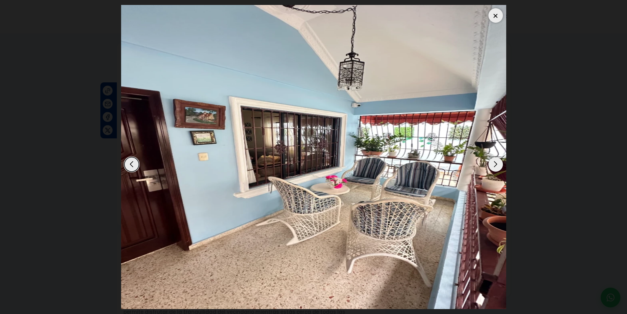
click at [496, 162] on div "Next slide" at bounding box center [496, 164] width 14 height 14
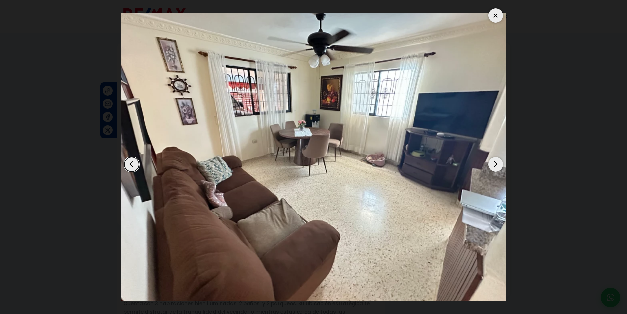
click at [496, 162] on div "Next slide" at bounding box center [496, 164] width 14 height 14
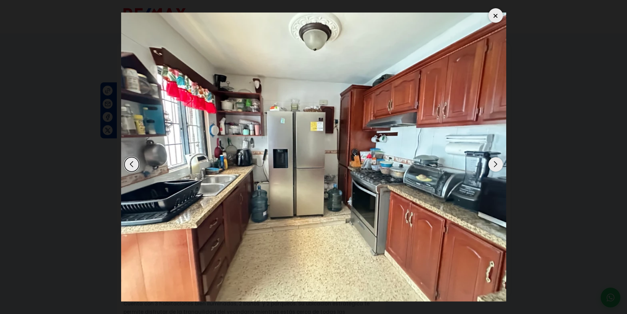
click at [496, 162] on div "Next slide" at bounding box center [496, 164] width 14 height 14
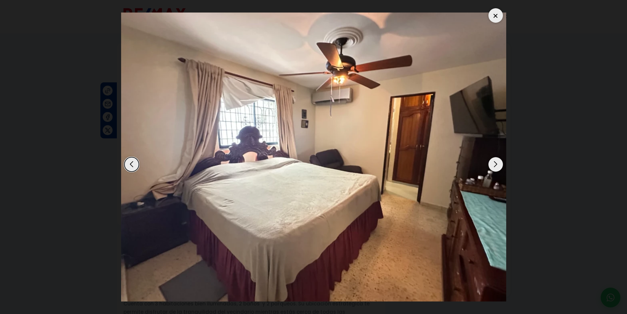
click at [496, 162] on div "Next slide" at bounding box center [496, 164] width 14 height 14
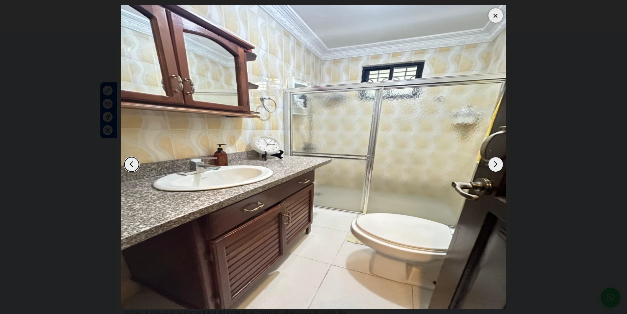
click at [496, 162] on div "Next slide" at bounding box center [496, 164] width 14 height 14
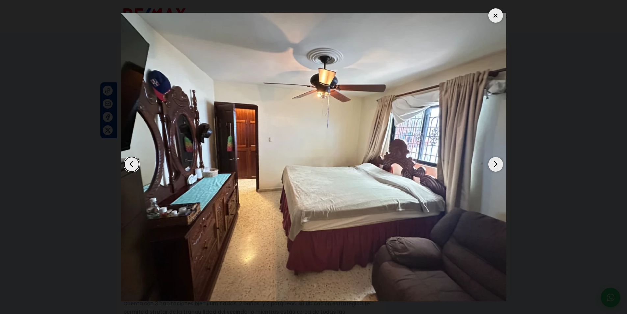
click at [496, 162] on div "Next slide" at bounding box center [496, 164] width 14 height 14
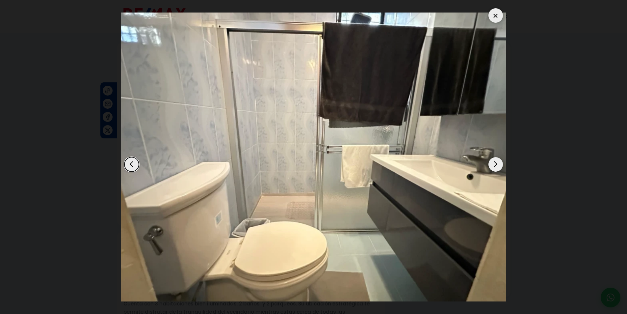
click at [496, 162] on div "Next slide" at bounding box center [496, 164] width 14 height 14
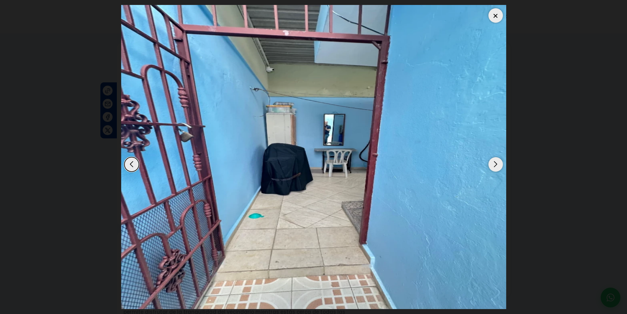
click at [496, 162] on div "Next slide" at bounding box center [496, 164] width 14 height 14
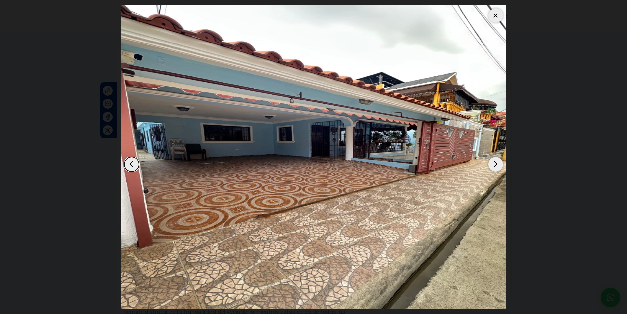
click at [496, 162] on div "Next slide" at bounding box center [496, 164] width 14 height 14
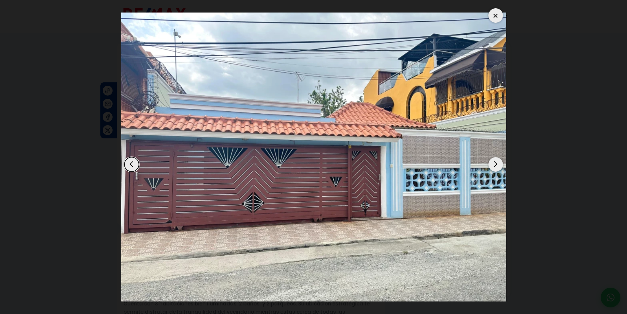
click at [496, 162] on div "Next slide" at bounding box center [496, 164] width 14 height 14
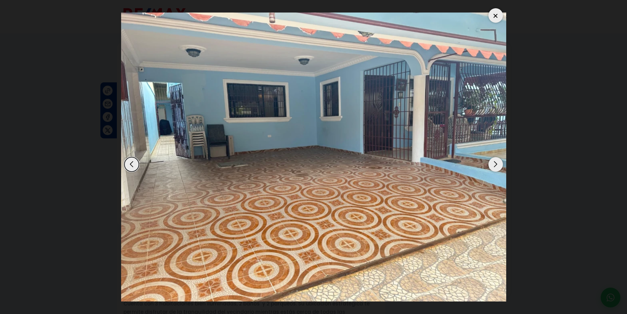
click at [496, 162] on div "Next slide" at bounding box center [496, 164] width 14 height 14
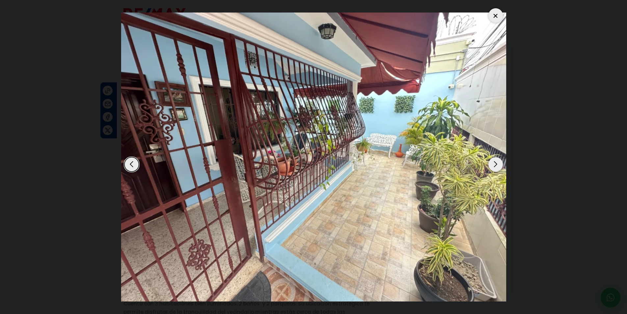
click at [496, 162] on div "Next slide" at bounding box center [496, 164] width 14 height 14
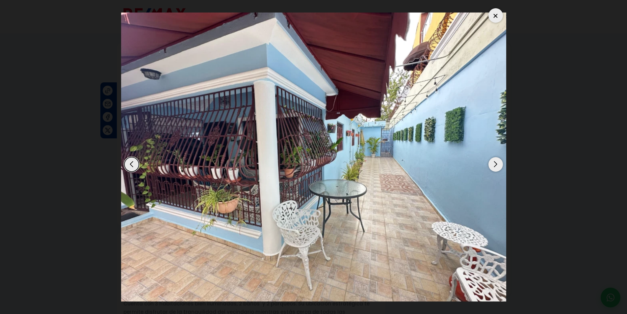
click at [496, 162] on div "Next slide" at bounding box center [496, 164] width 14 height 14
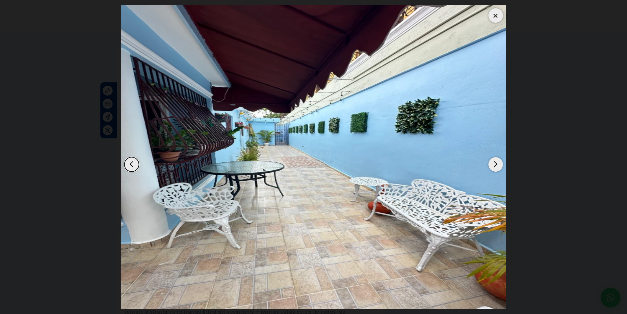
click at [495, 17] on div at bounding box center [496, 15] width 14 height 14
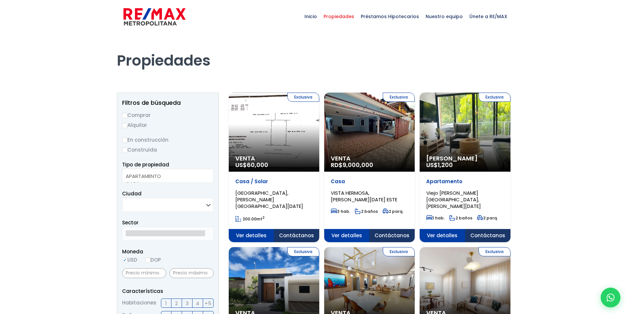
select select
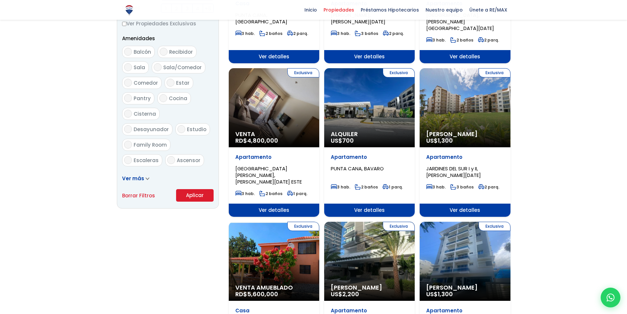
scroll to position [329, 0]
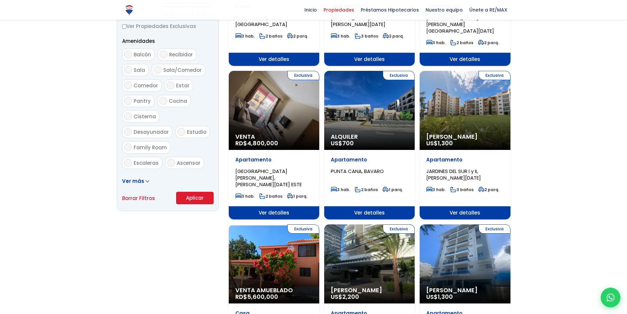
click at [293, 108] on div "Exclusiva Venta RD$ 4,800,000" at bounding box center [274, 110] width 91 height 79
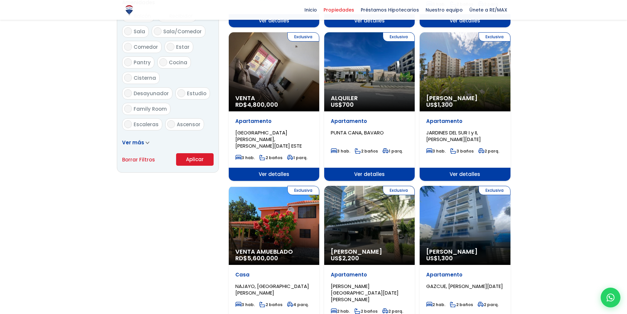
scroll to position [362, 0]
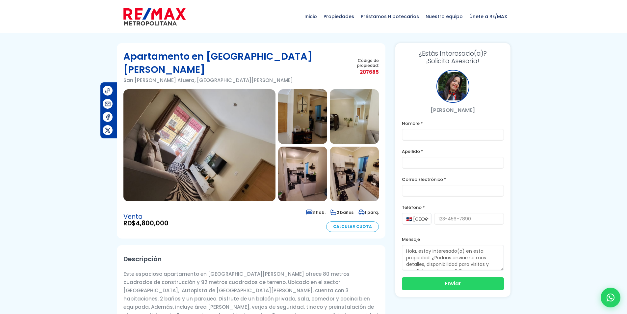
click at [202, 128] on img at bounding box center [200, 145] width 152 height 112
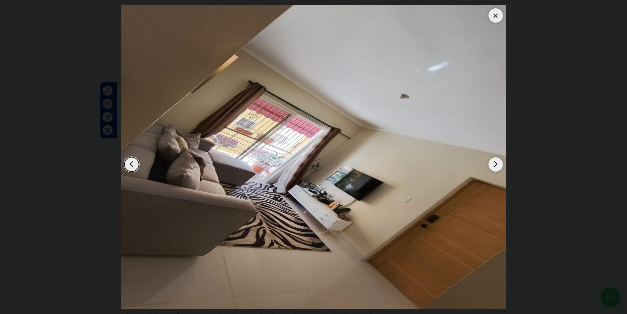
click at [492, 154] on img "1 / 8" at bounding box center [313, 157] width 385 height 304
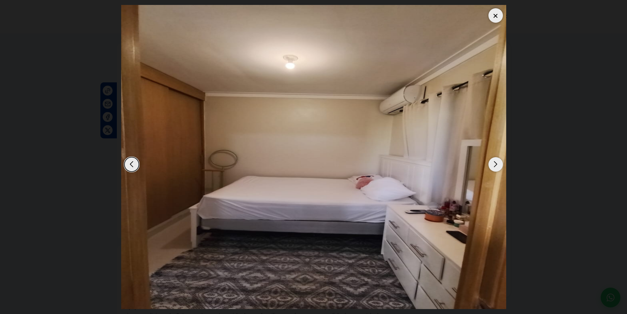
click at [492, 154] on img "8 / 8" at bounding box center [313, 157] width 385 height 304
click at [497, 162] on div "Next slide" at bounding box center [496, 164] width 14 height 14
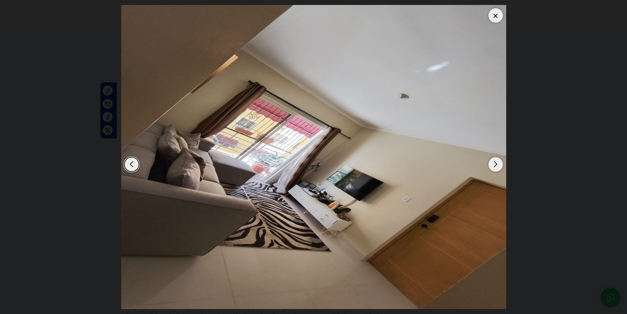
click at [497, 162] on div "Next slide" at bounding box center [496, 164] width 14 height 14
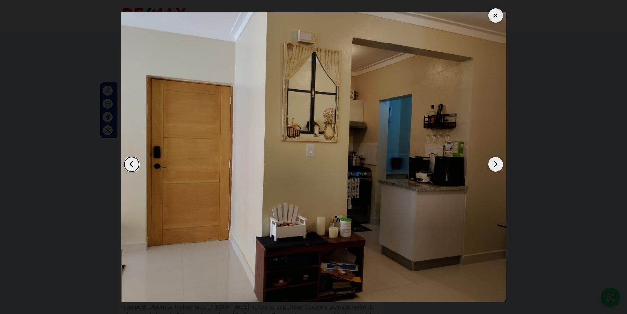
click at [497, 162] on div "Next slide" at bounding box center [496, 164] width 14 height 14
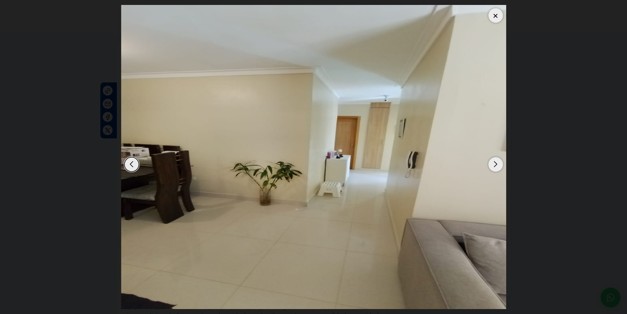
click at [497, 162] on div "Next slide" at bounding box center [496, 164] width 14 height 14
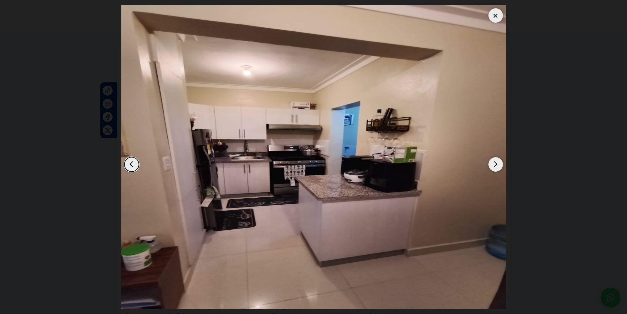
click at [497, 162] on div "Next slide" at bounding box center [496, 164] width 14 height 14
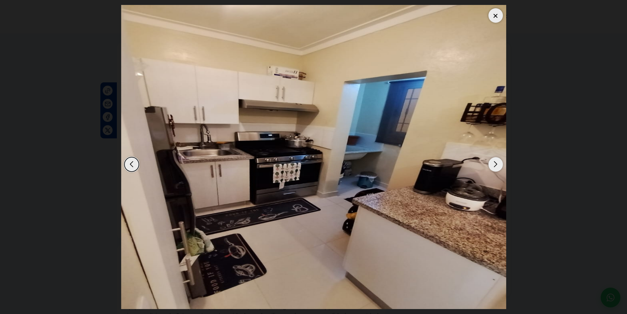
click at [497, 162] on div "Next slide" at bounding box center [496, 164] width 14 height 14
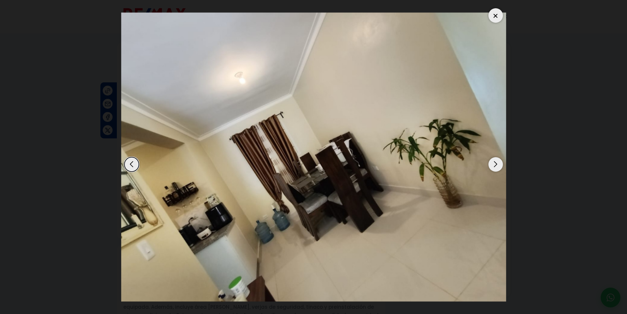
click at [497, 162] on div "Next slide" at bounding box center [496, 164] width 14 height 14
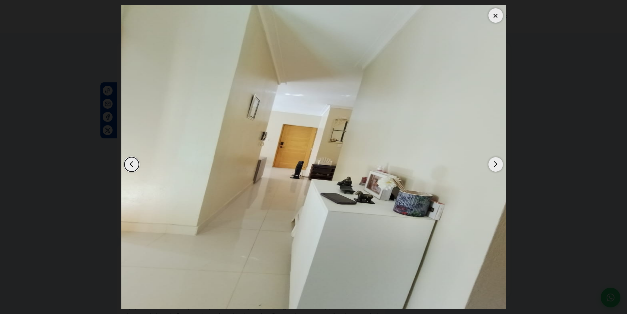
click at [497, 162] on div "Next slide" at bounding box center [496, 164] width 14 height 14
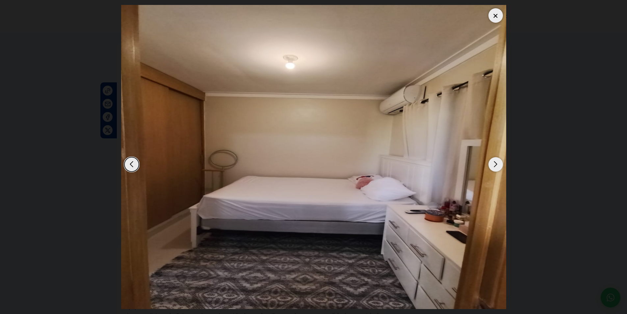
click at [497, 162] on div "Next slide" at bounding box center [496, 164] width 14 height 14
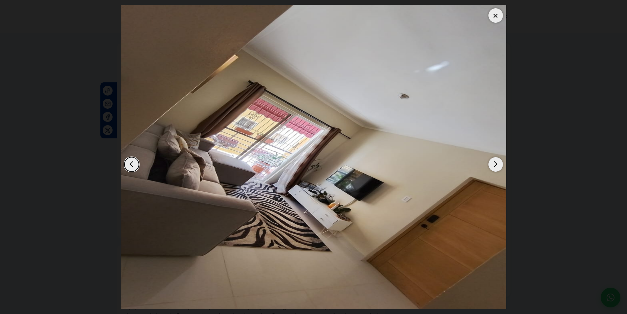
click at [497, 162] on div "Next slide" at bounding box center [496, 164] width 14 height 14
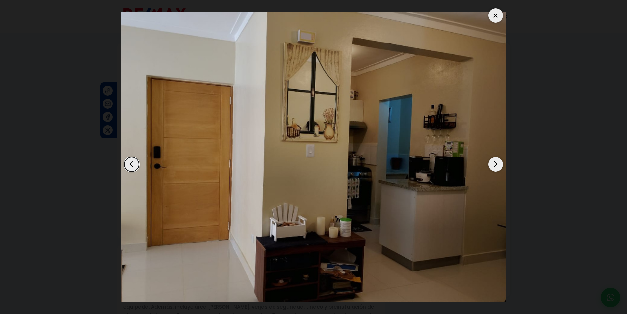
click at [497, 162] on div "Next slide" at bounding box center [496, 164] width 14 height 14
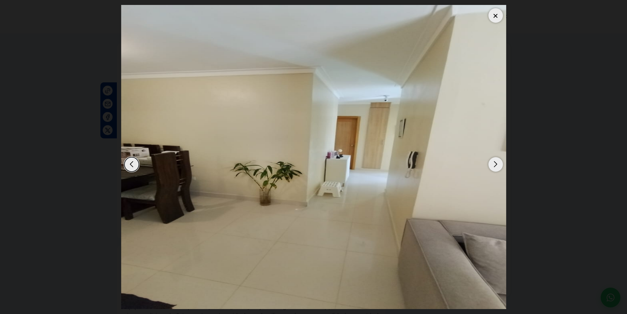
click at [497, 162] on div "Next slide" at bounding box center [496, 164] width 14 height 14
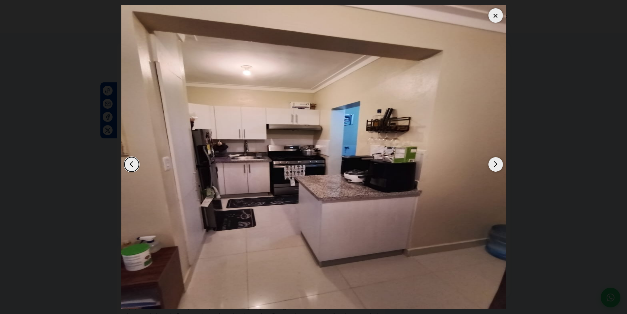
click at [497, 162] on div "Next slide" at bounding box center [496, 164] width 14 height 14
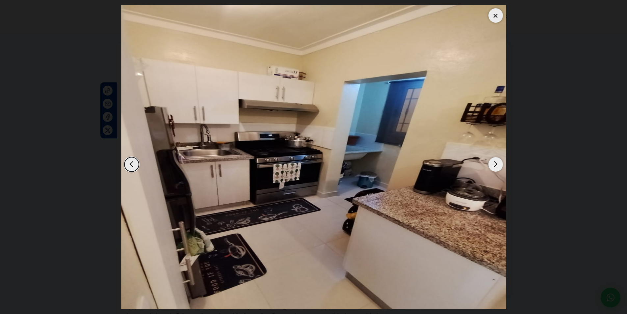
click at [497, 162] on div "Next slide" at bounding box center [496, 164] width 14 height 14
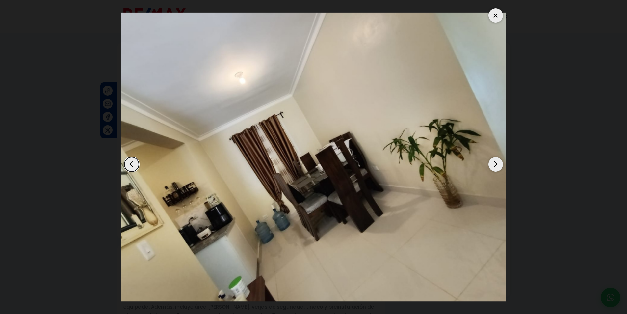
click at [497, 162] on div "Next slide" at bounding box center [496, 164] width 14 height 14
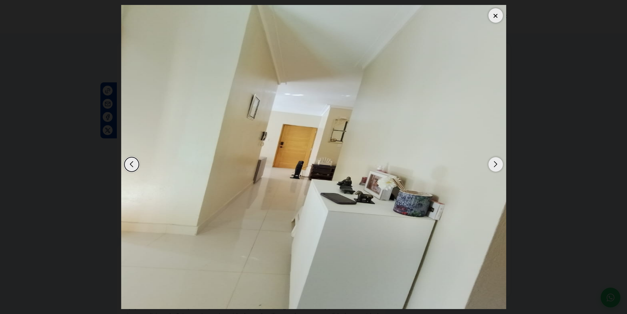
click at [501, 164] on div "Next slide" at bounding box center [496, 164] width 14 height 14
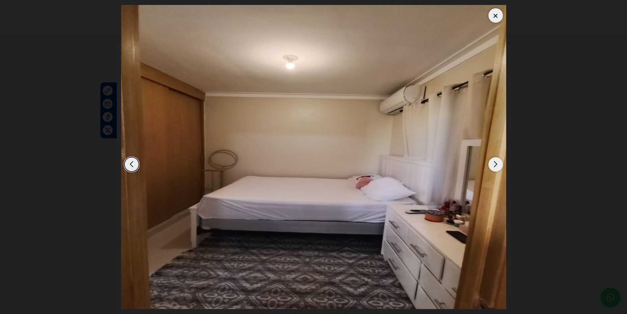
click at [501, 164] on div "Next slide" at bounding box center [496, 164] width 14 height 14
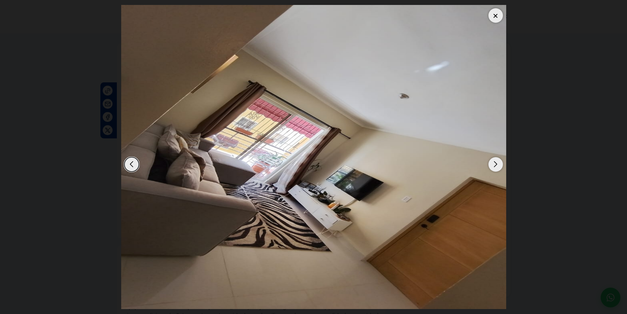
click at [501, 164] on div "Next slide" at bounding box center [496, 164] width 14 height 14
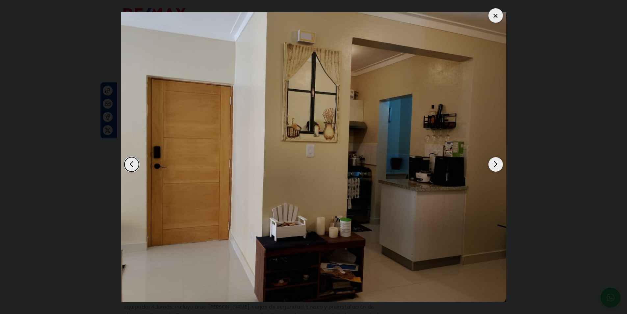
click at [501, 164] on div "Next slide" at bounding box center [496, 164] width 14 height 14
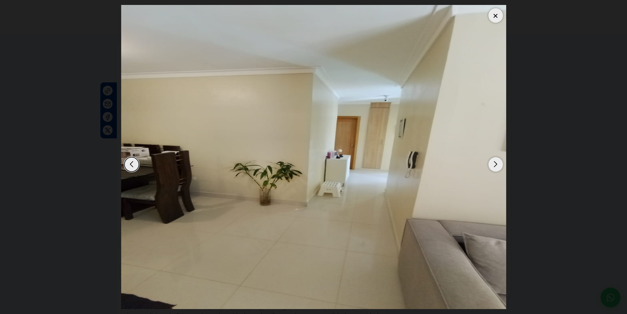
click at [501, 164] on div "Next slide" at bounding box center [496, 164] width 14 height 14
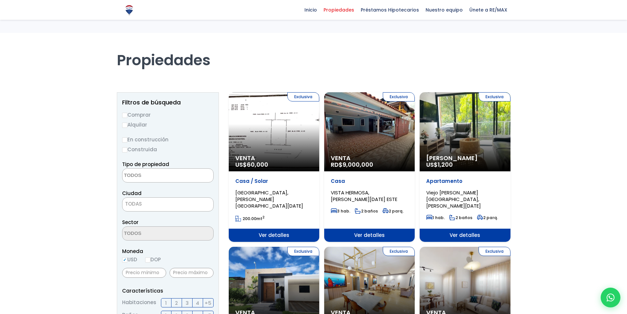
select select
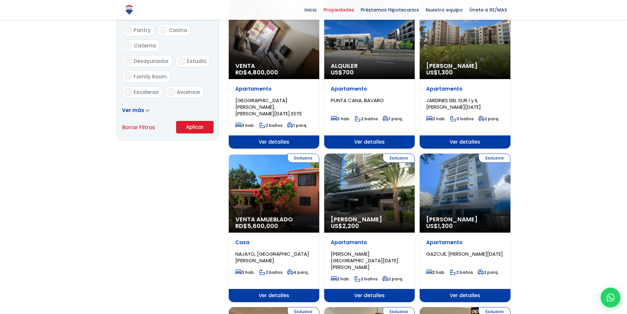
scroll to position [395, 0]
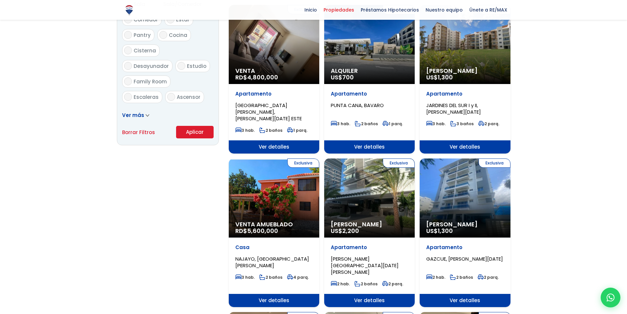
click at [382, 186] on div "Exclusiva Alquiler Amueblado US$ 2,200" at bounding box center [369, 197] width 91 height 79
click at [379, 188] on div "Exclusiva Alquiler Amueblado US$ 2,200" at bounding box center [369, 197] width 91 height 79
click at [380, 188] on div "Exclusiva Alquiler Amueblado US$ 2,200" at bounding box center [369, 197] width 91 height 79
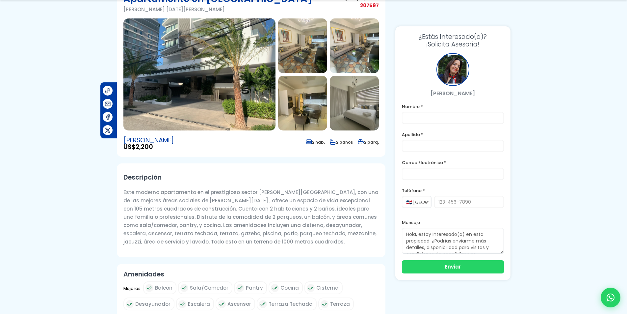
scroll to position [66, 0]
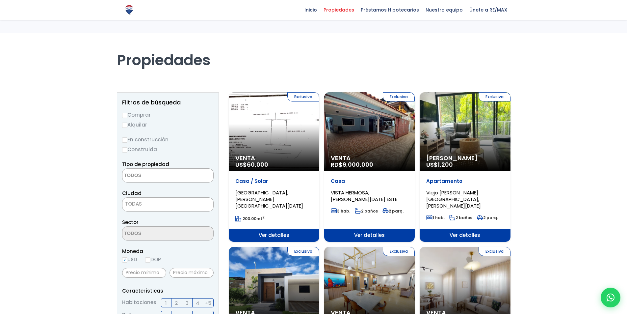
select select
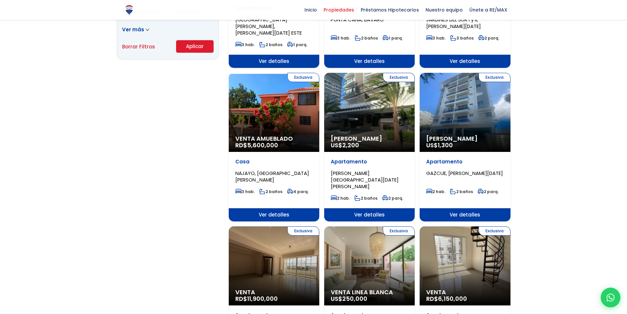
scroll to position [494, 0]
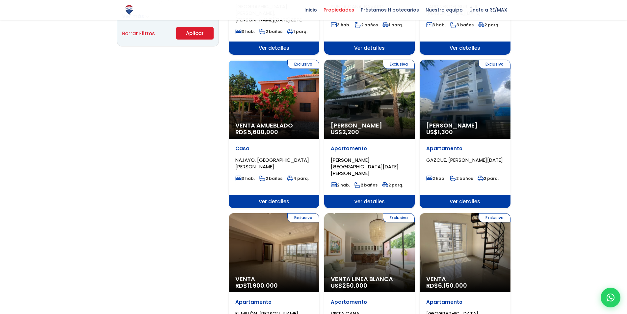
click at [478, 231] on div "Exclusiva Venta RD$ 6,150,000" at bounding box center [465, 252] width 91 height 79
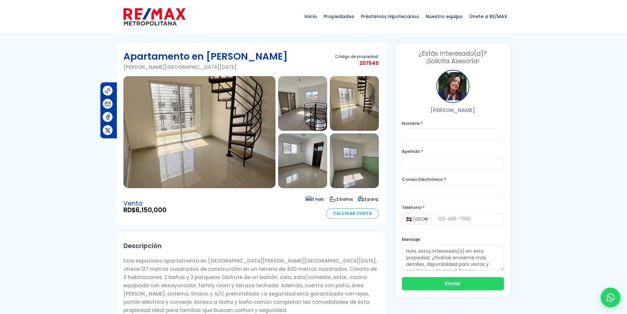
click at [224, 153] on img at bounding box center [200, 132] width 152 height 112
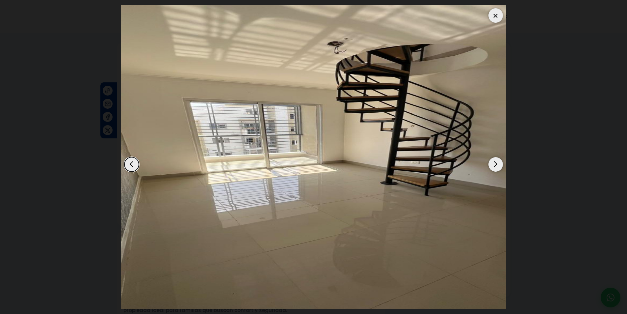
click at [497, 163] on div "Next slide" at bounding box center [496, 164] width 14 height 14
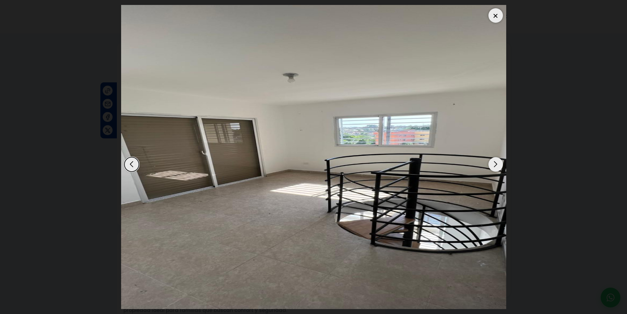
click at [497, 163] on div "Next slide" at bounding box center [496, 164] width 14 height 14
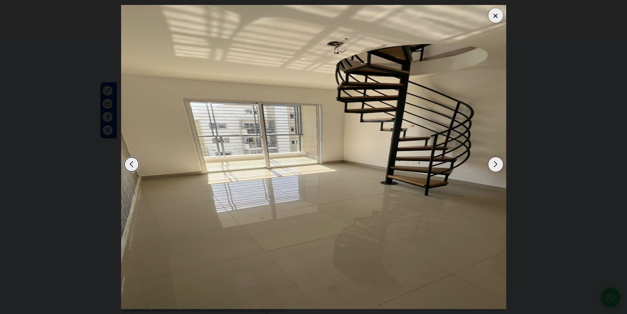
click at [497, 163] on div "Next slide" at bounding box center [496, 164] width 14 height 14
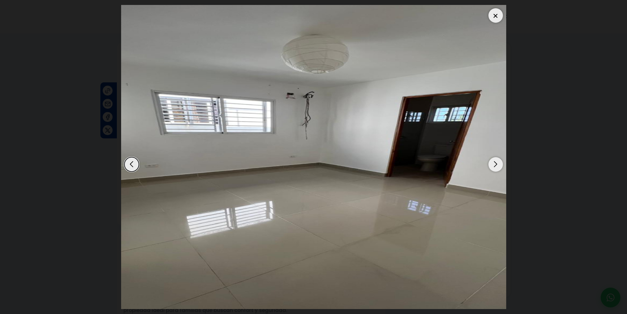
click at [497, 163] on div "Next slide" at bounding box center [496, 164] width 14 height 14
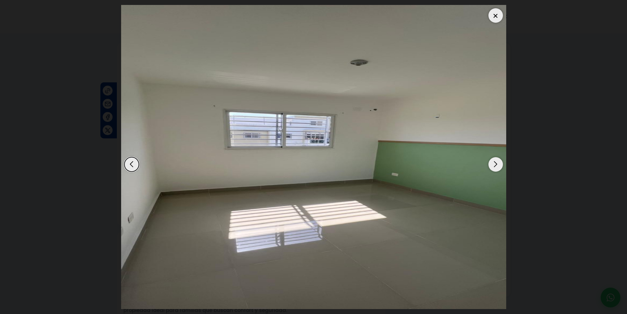
click at [497, 163] on div "Next slide" at bounding box center [496, 164] width 14 height 14
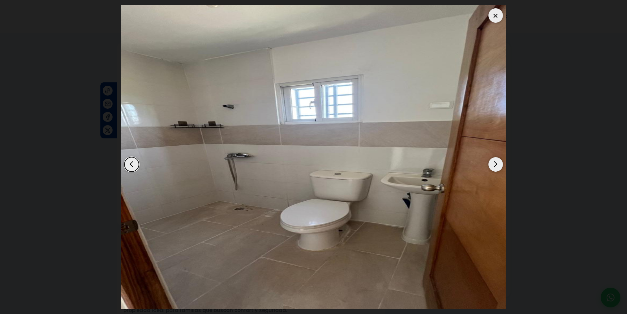
click at [497, 163] on div "Next slide" at bounding box center [496, 164] width 14 height 14
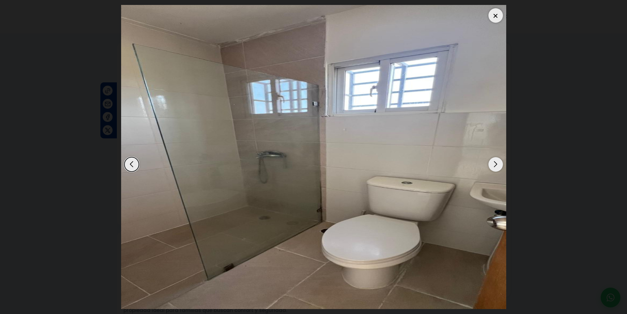
click at [497, 163] on div "Next slide" at bounding box center [496, 164] width 14 height 14
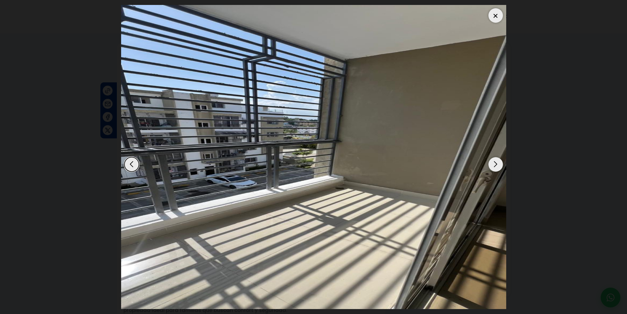
click at [497, 163] on div "Next slide" at bounding box center [496, 164] width 14 height 14
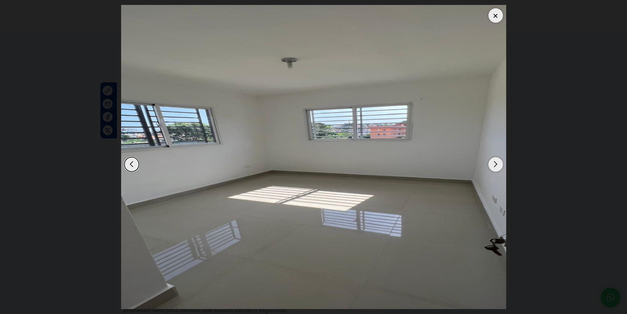
click at [497, 163] on div "Next slide" at bounding box center [496, 164] width 14 height 14
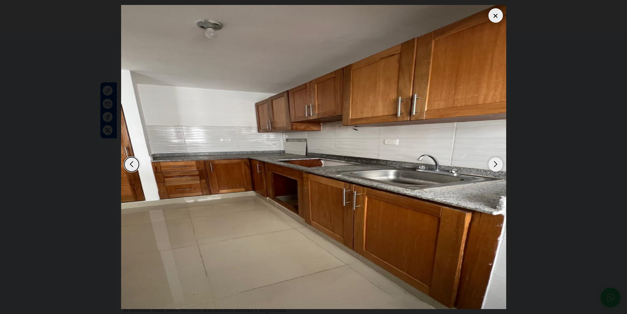
click at [497, 163] on div "Next slide" at bounding box center [496, 164] width 14 height 14
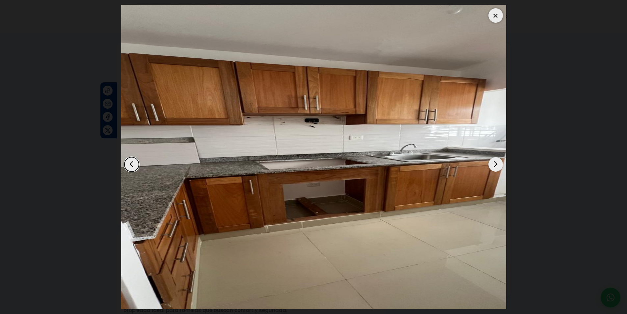
click at [497, 165] on div "Next slide" at bounding box center [496, 164] width 14 height 14
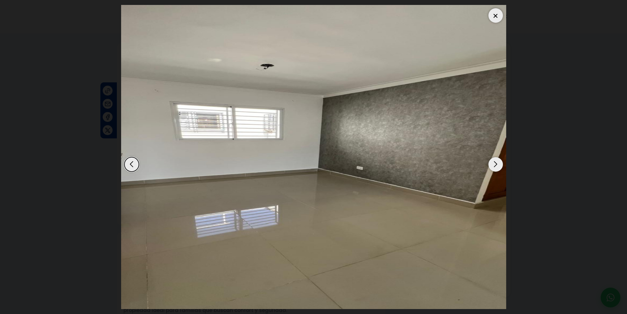
click at [497, 165] on div "Next slide" at bounding box center [496, 164] width 14 height 14
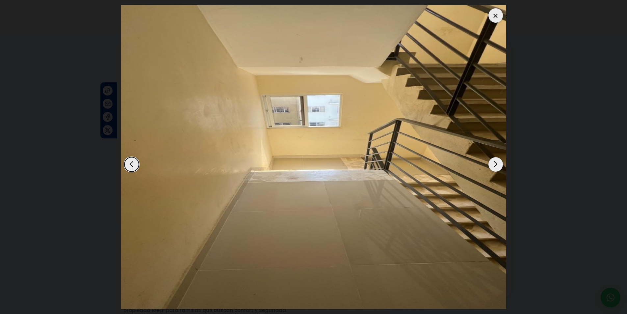
click at [495, 170] on div "Next slide" at bounding box center [496, 164] width 14 height 14
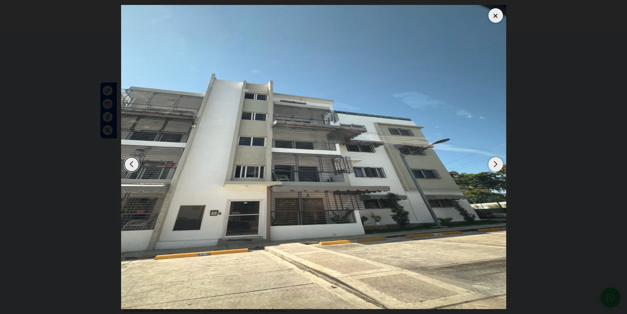
click at [499, 12] on div at bounding box center [496, 15] width 14 height 14
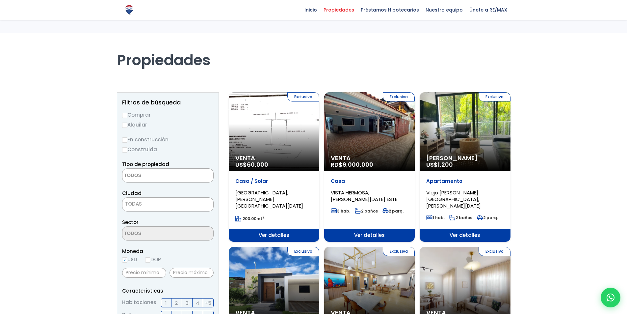
select select
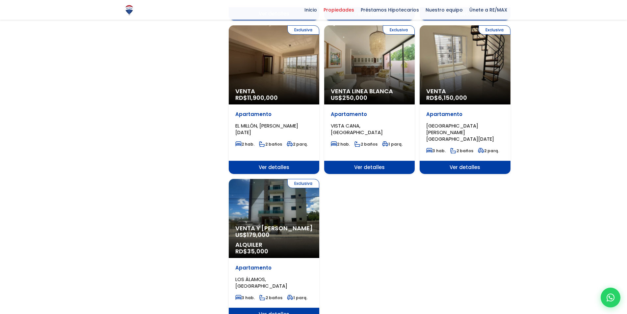
scroll to position [725, 0]
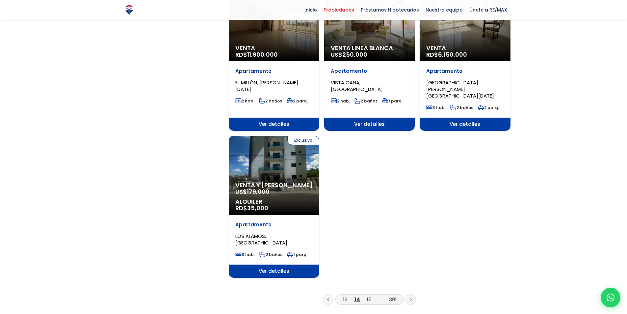
click at [412, 294] on link at bounding box center [411, 299] width 11 height 11
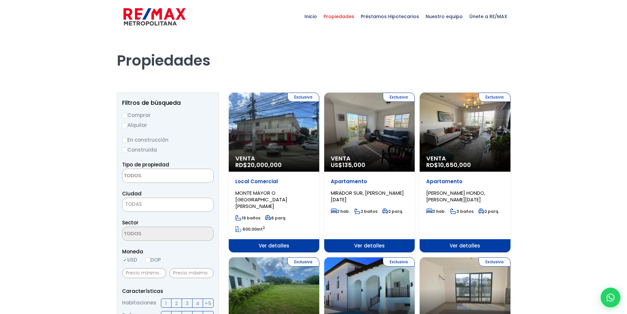
select select
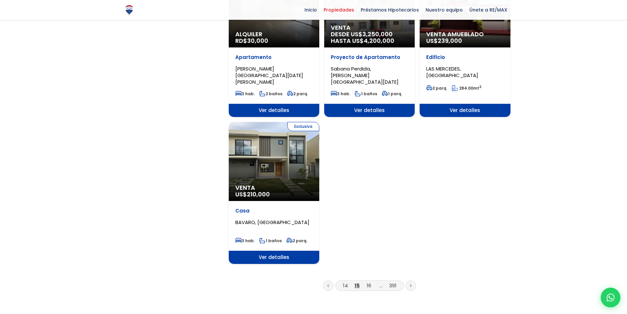
scroll to position [758, 0]
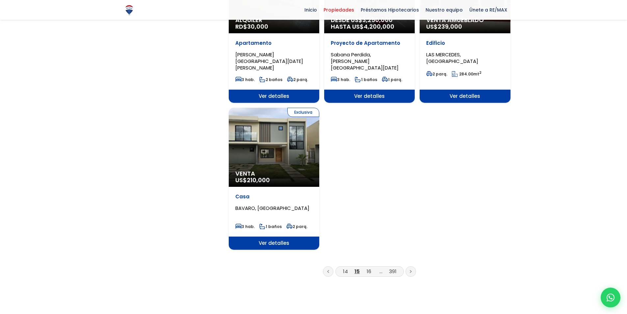
click at [412, 266] on link at bounding box center [411, 271] width 11 height 11
click at [411, 270] on icon at bounding box center [410, 271] width 1 height 2
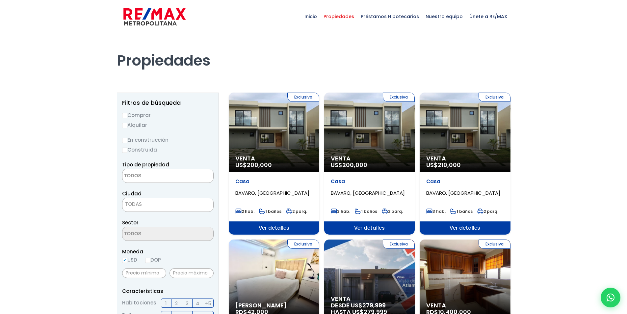
select select
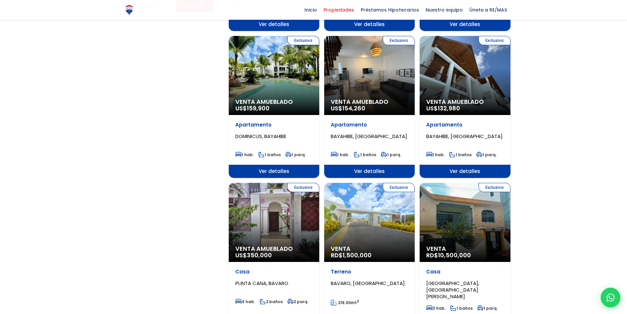
scroll to position [527, 0]
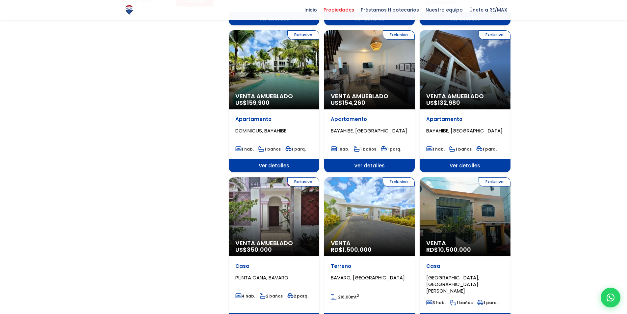
click at [468, 204] on div "Exclusiva Venta RD$ 10,500,000" at bounding box center [465, 216] width 91 height 79
click at [445, 205] on div "Exclusiva Venta RD$ 10,500,000" at bounding box center [465, 216] width 91 height 79
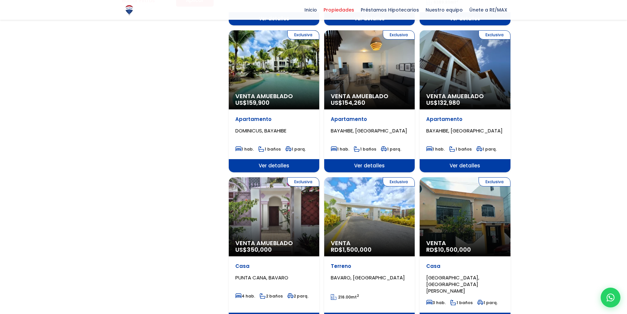
click at [445, 205] on div "Exclusiva Venta RD$ 10,500,000" at bounding box center [465, 216] width 91 height 79
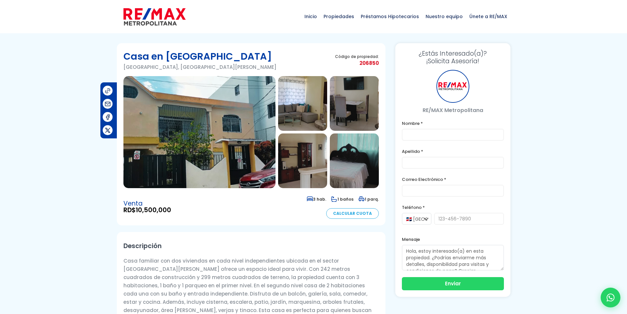
click at [249, 145] on img at bounding box center [200, 132] width 152 height 112
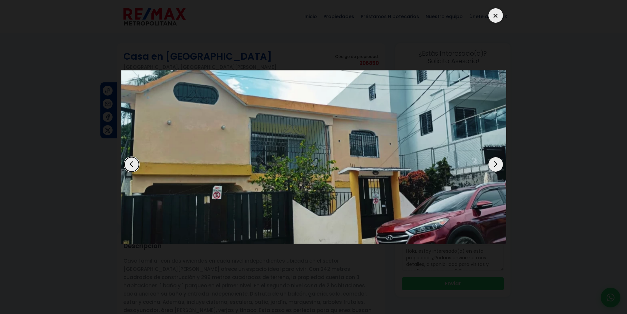
click at [495, 161] on div "Next slide" at bounding box center [496, 164] width 14 height 14
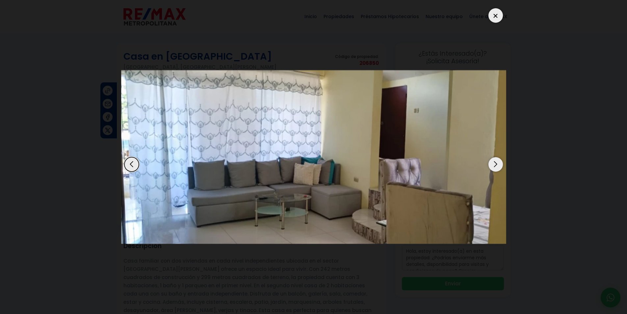
click at [495, 161] on div "Next slide" at bounding box center [496, 164] width 14 height 14
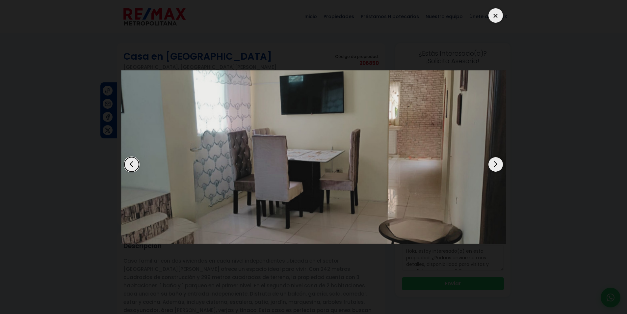
click at [495, 161] on div "Next slide" at bounding box center [496, 164] width 14 height 14
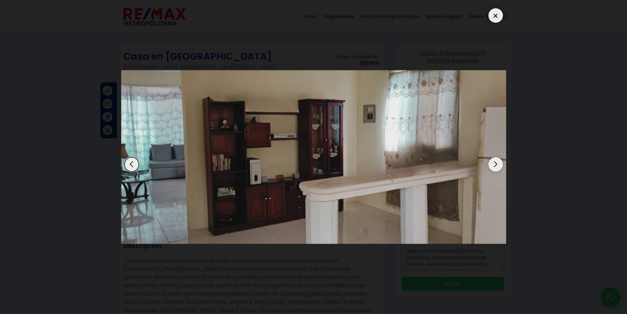
click at [495, 161] on div "Next slide" at bounding box center [496, 164] width 14 height 14
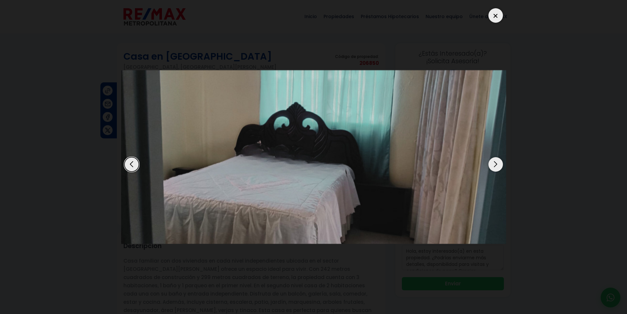
click at [495, 161] on div "Next slide" at bounding box center [496, 164] width 14 height 14
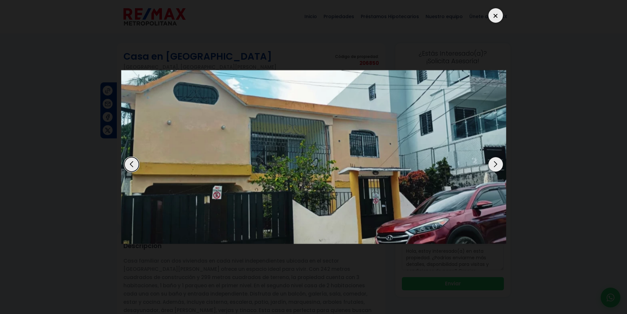
click at [495, 161] on div "Next slide" at bounding box center [496, 164] width 14 height 14
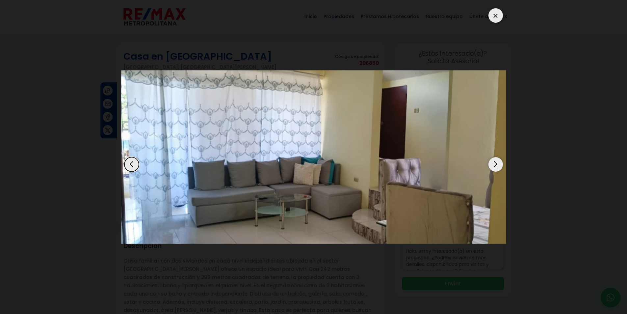
click at [495, 161] on div "Next slide" at bounding box center [496, 164] width 14 height 14
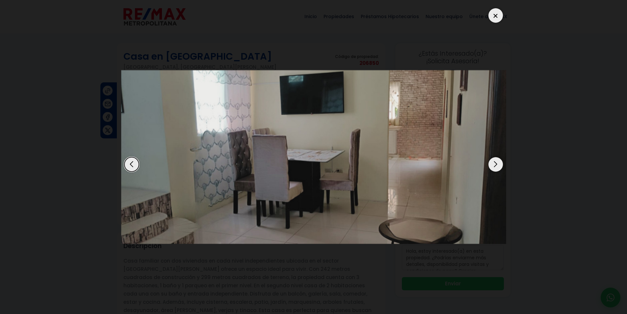
click at [495, 161] on div "Next slide" at bounding box center [496, 164] width 14 height 14
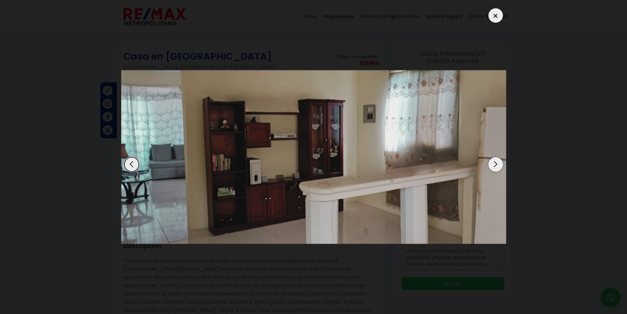
click at [495, 161] on div "Next slide" at bounding box center [496, 164] width 14 height 14
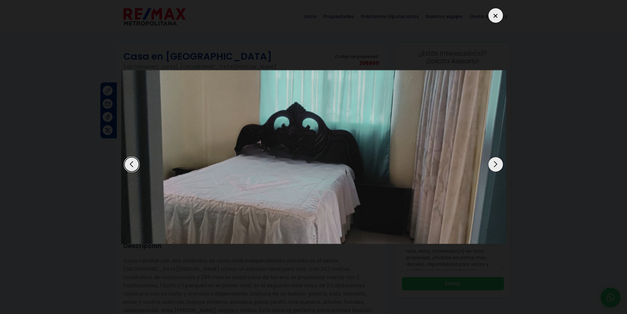
click at [495, 161] on div "Next slide" at bounding box center [496, 164] width 14 height 14
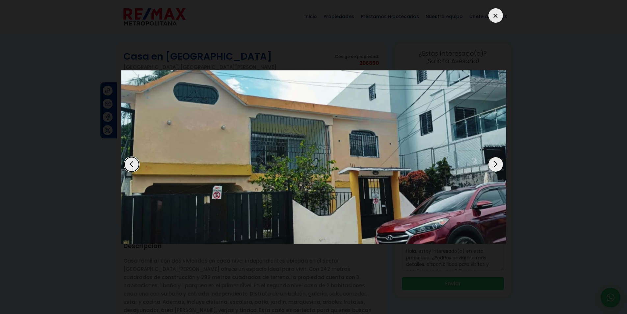
click at [495, 18] on div at bounding box center [496, 15] width 14 height 14
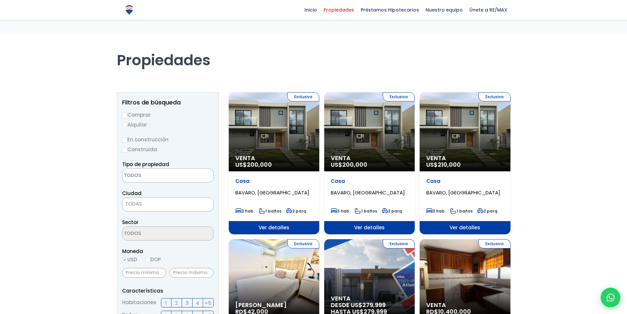
select select
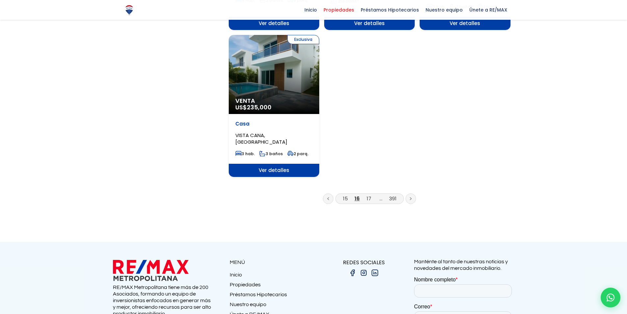
scroll to position [823, 0]
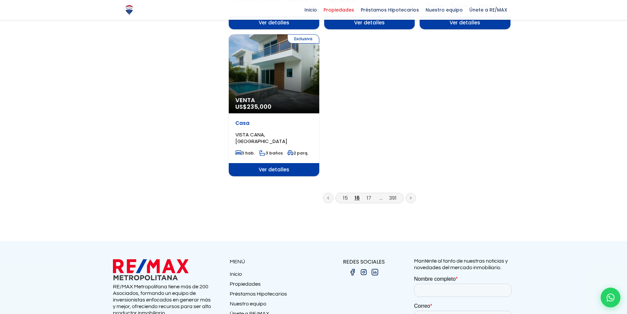
click at [410, 196] on icon at bounding box center [411, 197] width 2 height 3
click at [412, 193] on link at bounding box center [411, 198] width 11 height 11
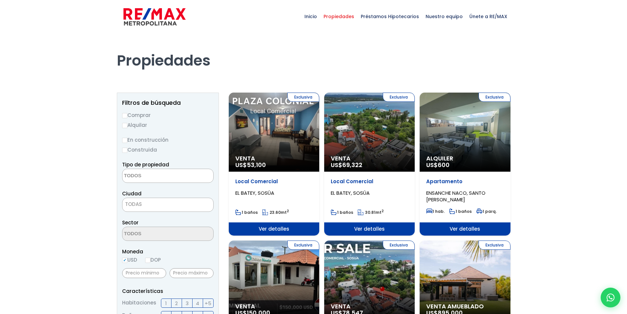
select select
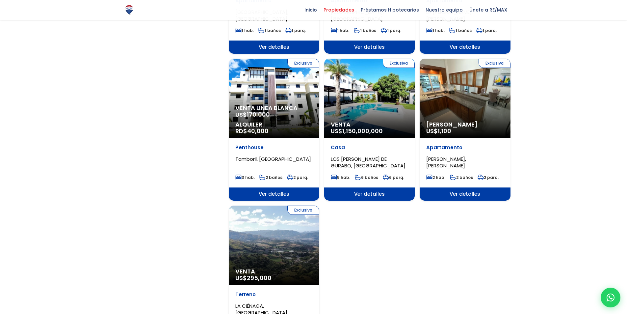
scroll to position [692, 0]
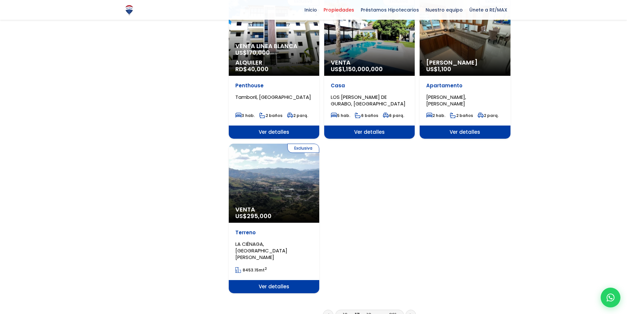
click at [411, 314] on icon at bounding box center [410, 315] width 1 height 2
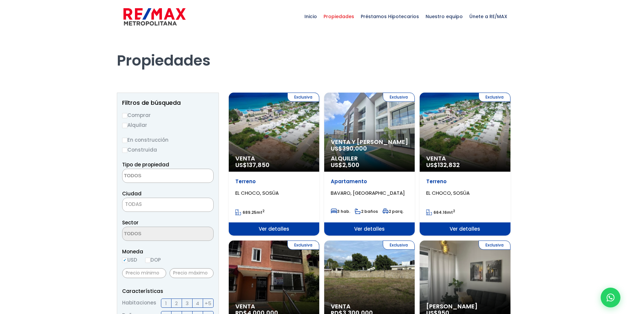
select select
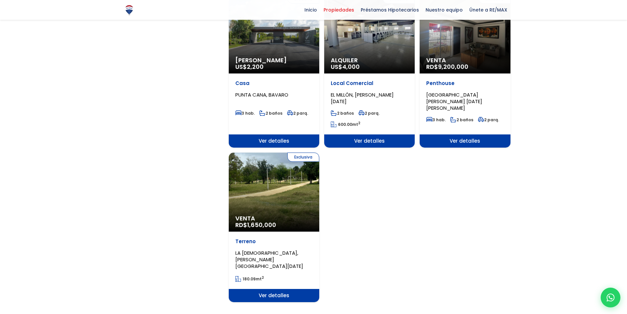
scroll to position [725, 0]
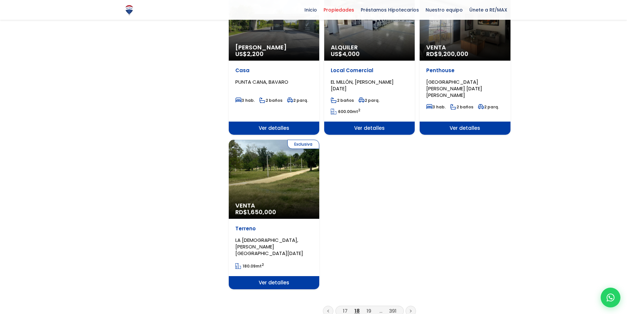
click at [412, 306] on link at bounding box center [411, 311] width 11 height 11
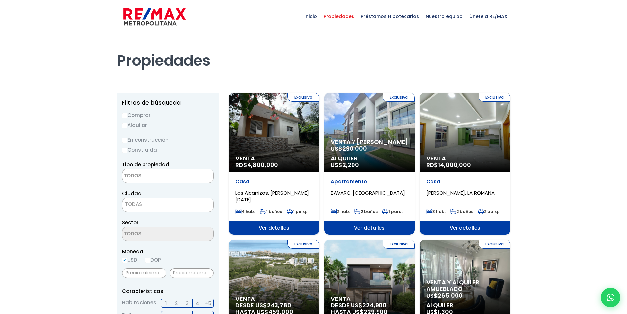
select select
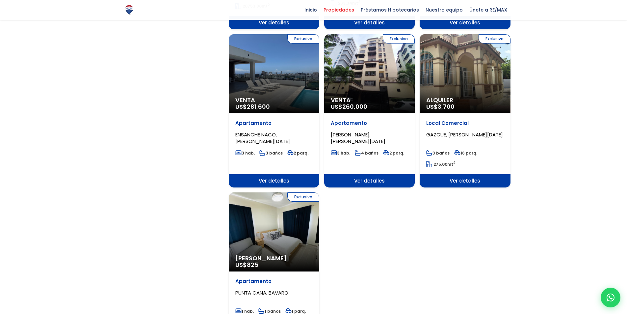
scroll to position [791, 0]
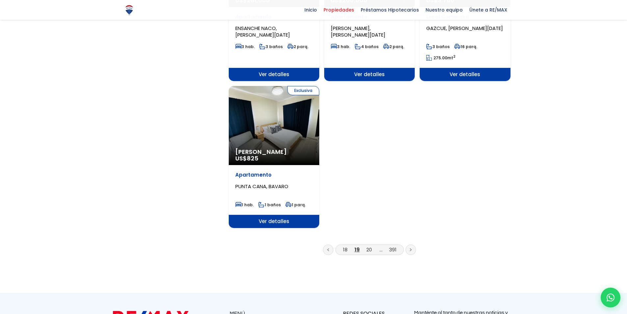
click at [412, 244] on link at bounding box center [411, 249] width 11 height 11
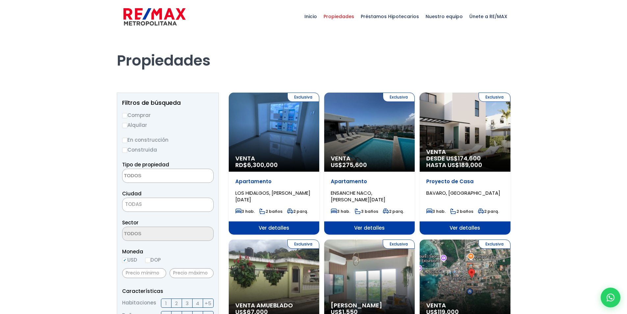
select select
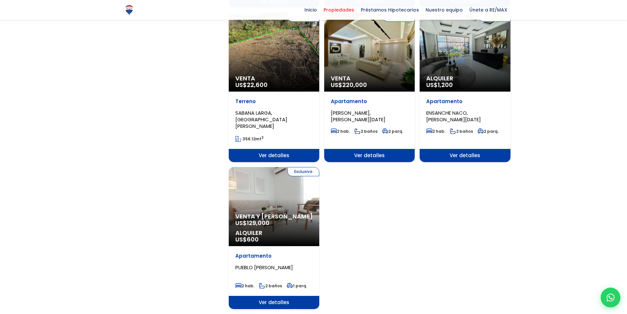
scroll to position [758, 0]
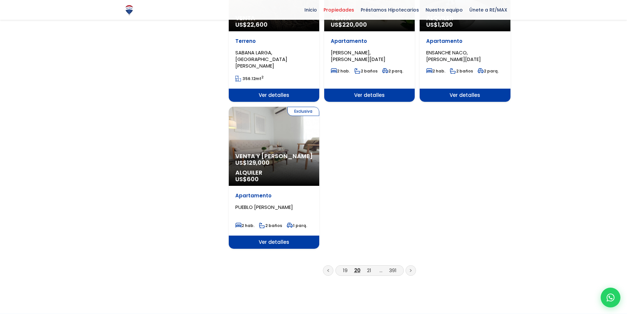
click at [411, 265] on link at bounding box center [411, 270] width 11 height 11
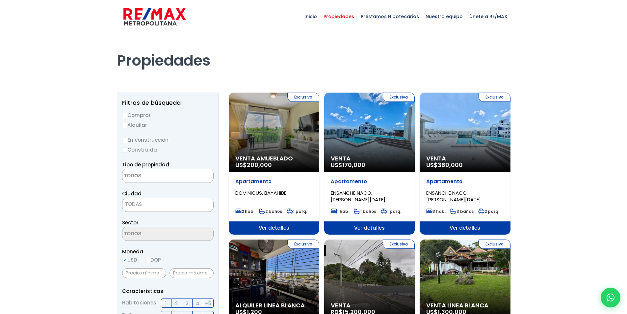
select select
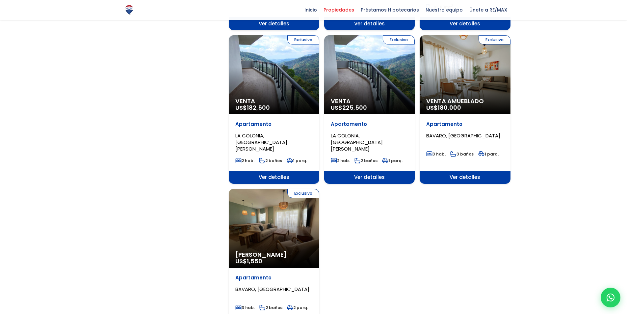
scroll to position [692, 0]
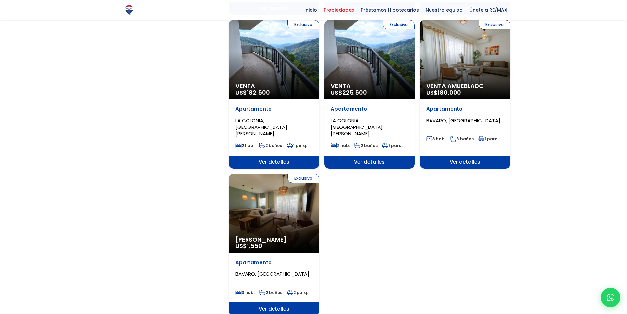
click at [269, 302] on span "Ver detalles" at bounding box center [274, 308] width 91 height 13
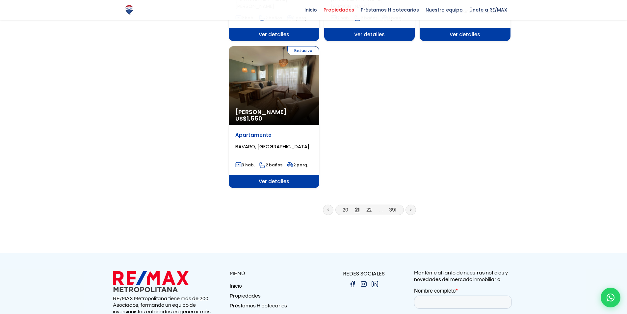
scroll to position [823, 0]
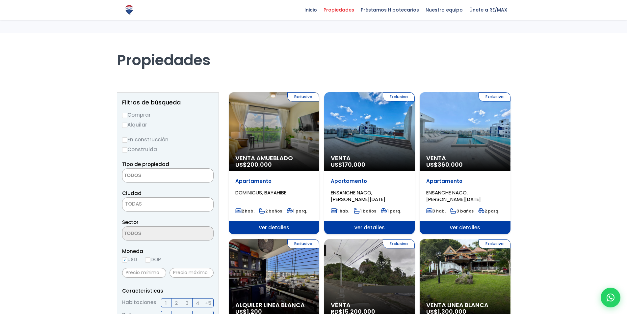
select select
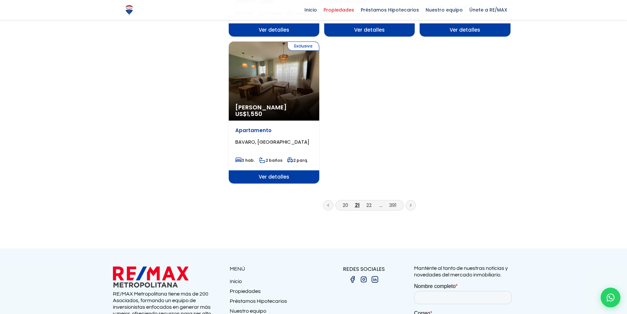
click at [412, 204] on icon at bounding box center [411, 205] width 2 height 3
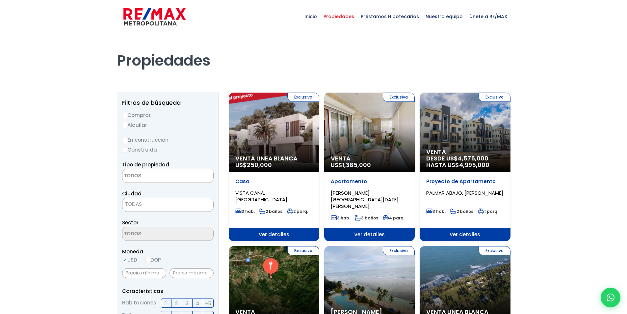
select select
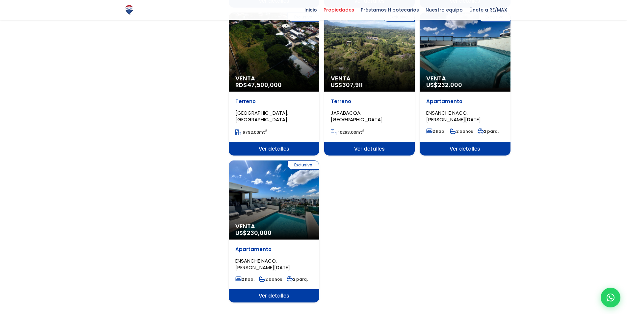
scroll to position [758, 0]
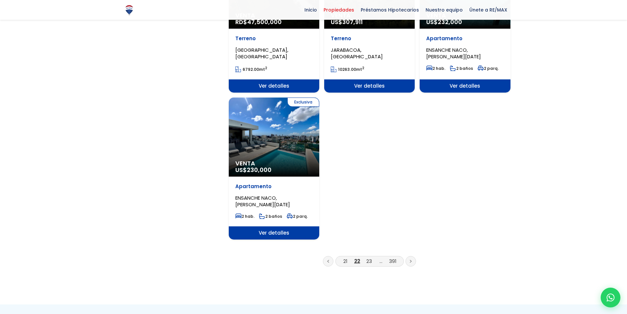
click at [412, 256] on link at bounding box center [411, 261] width 11 height 11
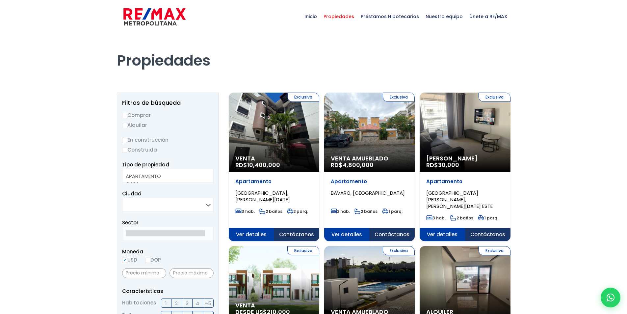
select select
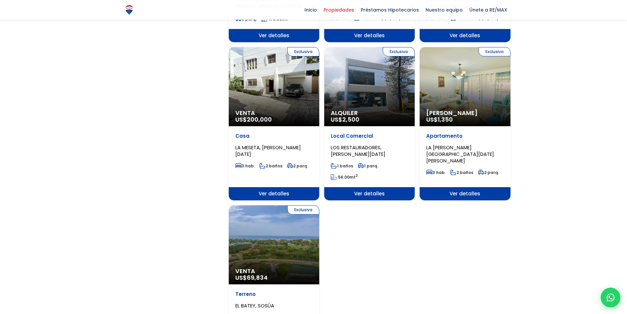
scroll to position [725, 0]
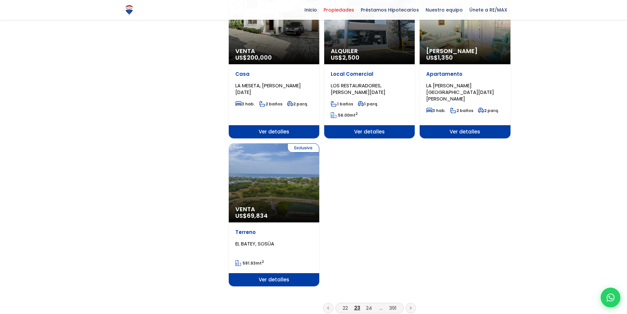
click at [410, 306] on icon at bounding box center [411, 307] width 2 height 3
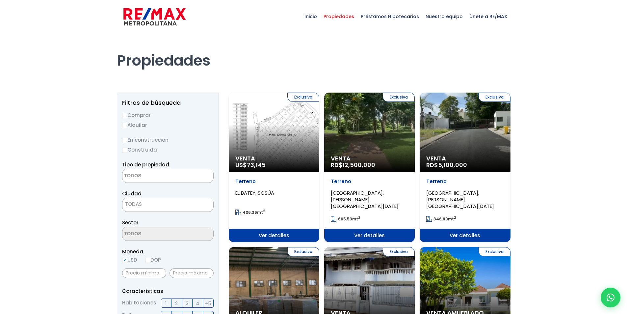
select select
click at [476, 136] on div "Exclusiva Venta RD$ 5,100,000" at bounding box center [465, 132] width 91 height 79
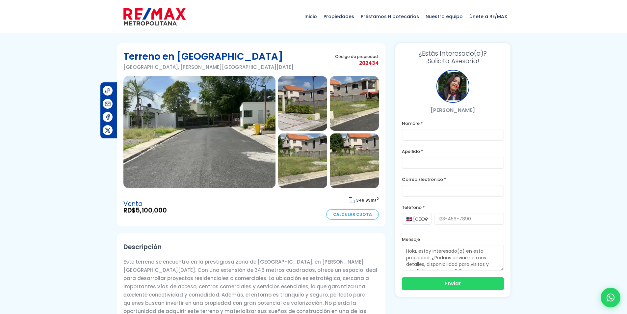
click at [225, 132] on img at bounding box center [200, 132] width 152 height 112
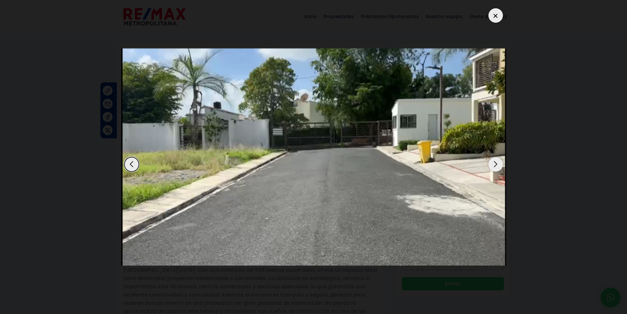
click at [495, 161] on div "Next slide" at bounding box center [496, 164] width 14 height 14
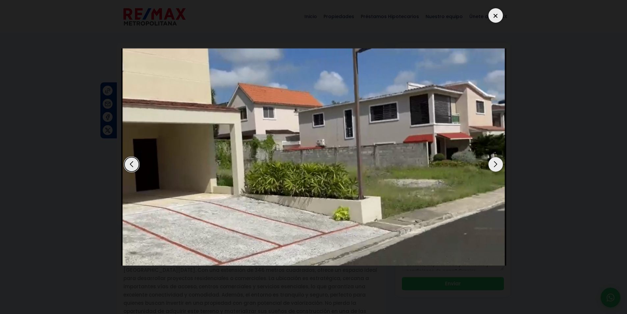
click at [495, 161] on div "Next slide" at bounding box center [496, 164] width 14 height 14
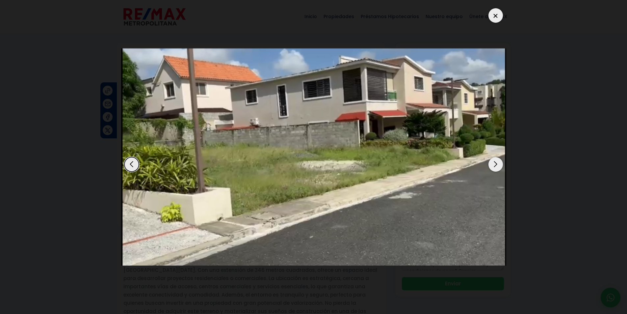
click at [495, 161] on div "Next slide" at bounding box center [496, 164] width 14 height 14
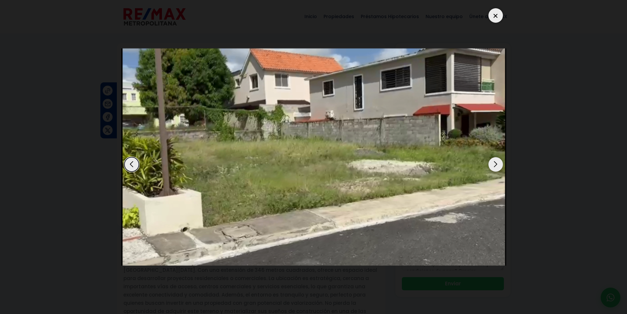
click at [495, 161] on div "Next slide" at bounding box center [496, 164] width 14 height 14
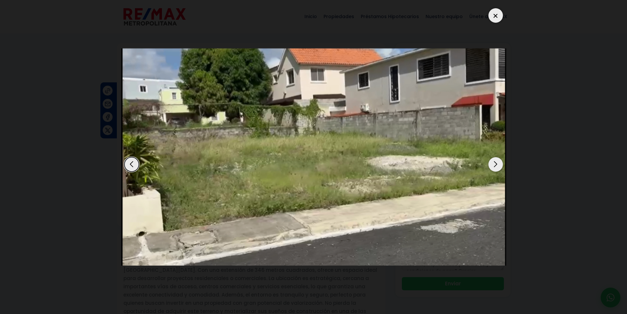
click at [495, 161] on div "Next slide" at bounding box center [496, 164] width 14 height 14
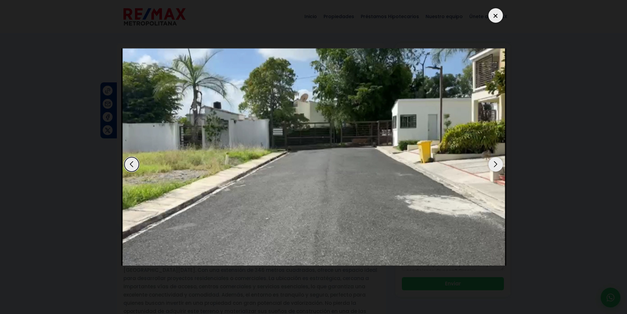
click at [495, 161] on div "Next slide" at bounding box center [496, 164] width 14 height 14
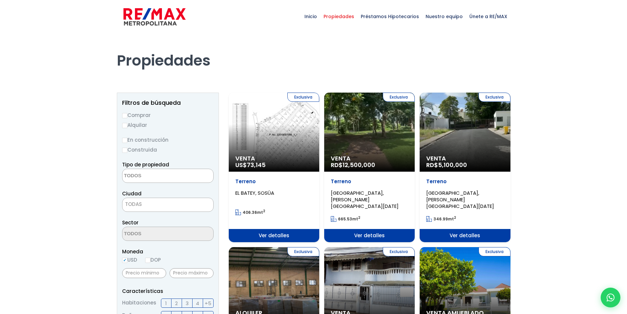
select select
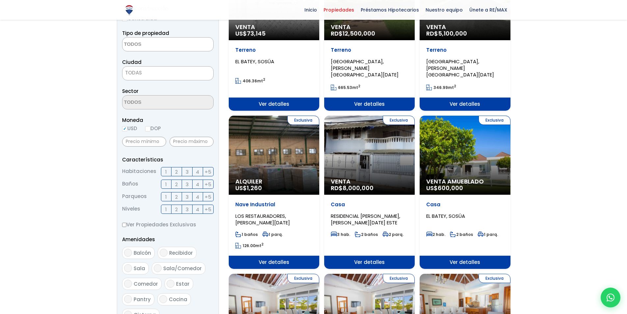
scroll to position [132, 0]
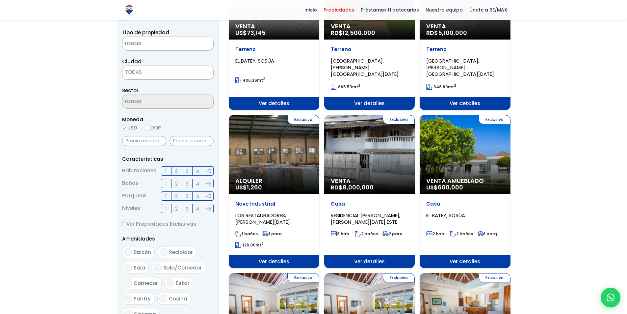
click at [367, 150] on div "Exclusiva Venta RD$ 8,000,000" at bounding box center [369, 154] width 91 height 79
click at [372, 146] on div "Exclusiva Venta RD$ 8,000,000" at bounding box center [369, 154] width 91 height 79
click at [373, 146] on div "Exclusiva Venta RD$ 8,000,000" at bounding box center [369, 154] width 91 height 79
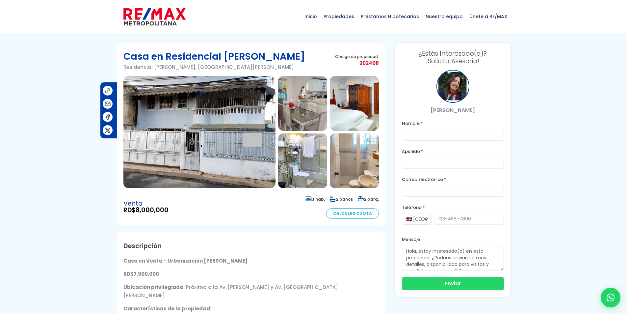
click at [256, 122] on img at bounding box center [200, 132] width 152 height 112
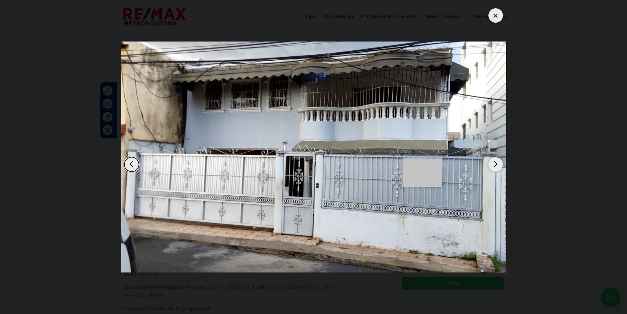
click at [499, 163] on div "Next slide" at bounding box center [496, 164] width 14 height 14
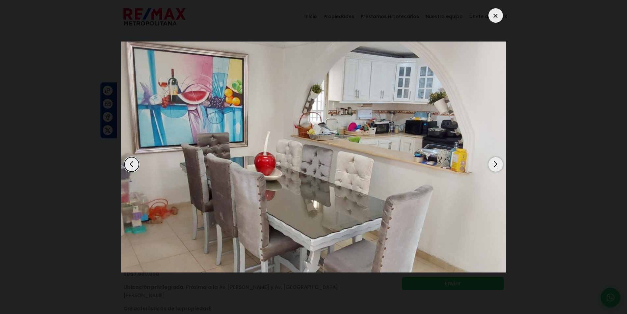
click at [499, 163] on div "Next slide" at bounding box center [496, 164] width 14 height 14
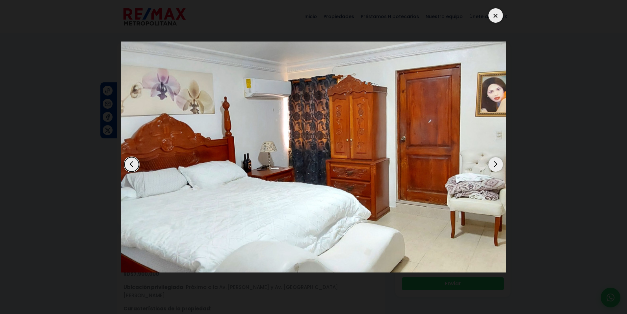
click at [499, 163] on div "Next slide" at bounding box center [496, 164] width 14 height 14
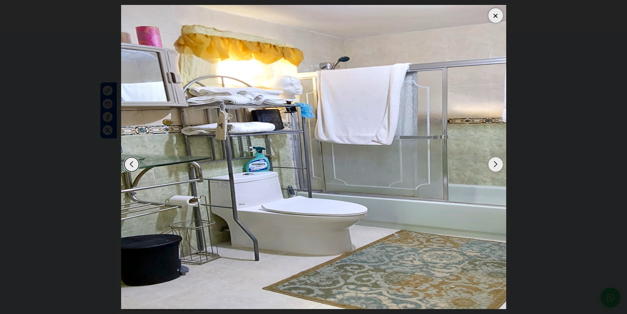
click at [499, 163] on div "Next slide" at bounding box center [496, 164] width 14 height 14
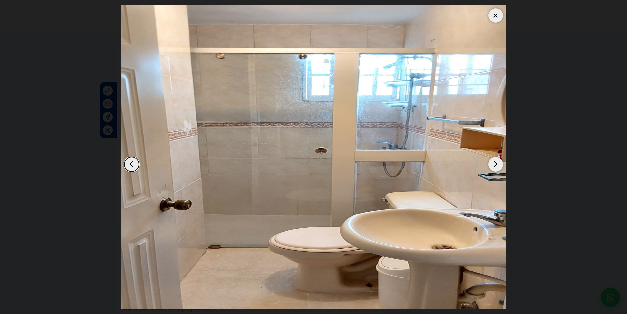
click at [499, 163] on div "Next slide" at bounding box center [496, 164] width 14 height 14
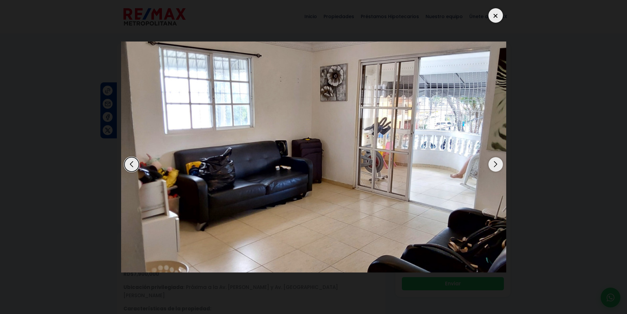
click at [499, 163] on div "Next slide" at bounding box center [496, 164] width 14 height 14
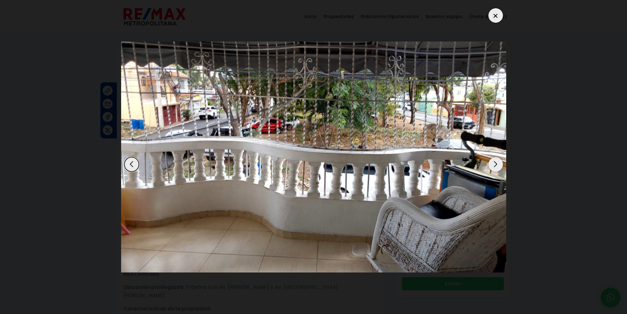
click at [499, 163] on div "Next slide" at bounding box center [496, 164] width 14 height 14
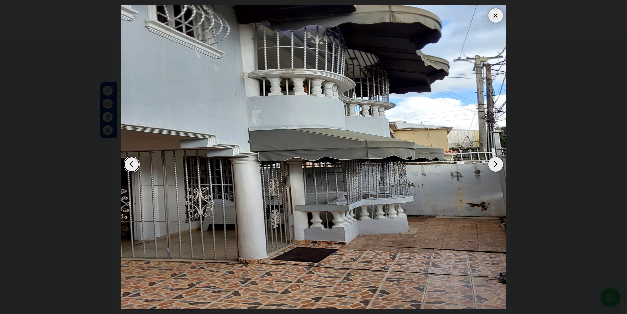
click at [499, 162] on div "Next slide" at bounding box center [496, 164] width 14 height 14
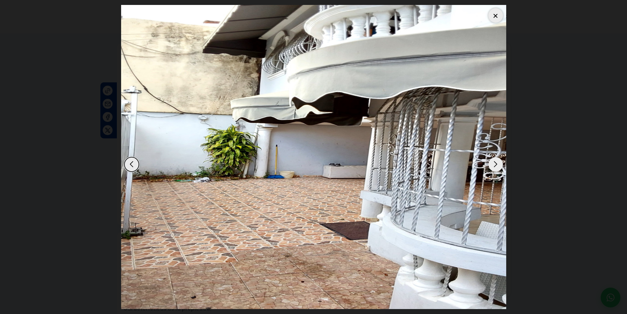
click at [499, 162] on div "Next slide" at bounding box center [496, 164] width 14 height 14
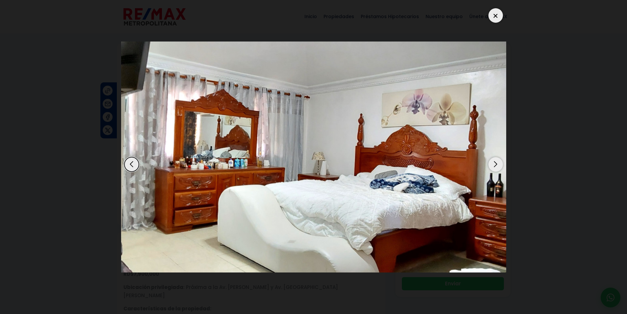
click at [499, 162] on div "Next slide" at bounding box center [496, 164] width 14 height 14
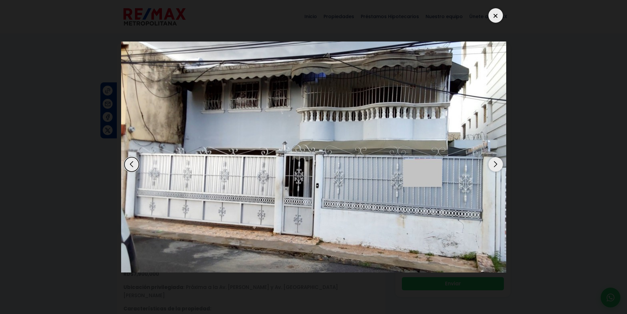
click at [499, 162] on div "Next slide" at bounding box center [496, 164] width 14 height 14
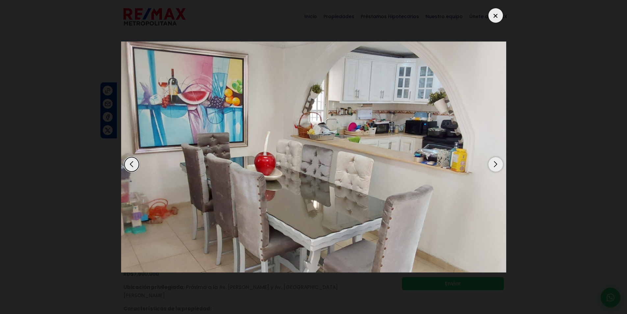
click at [499, 14] on div at bounding box center [496, 15] width 14 height 14
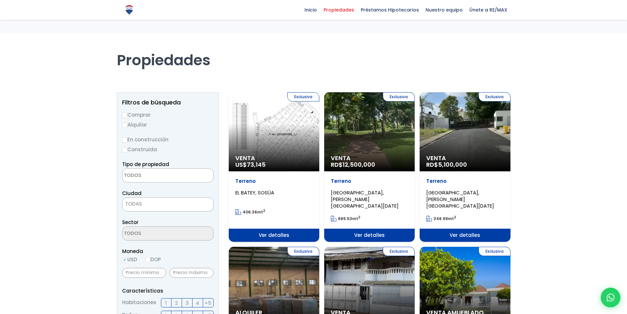
select select
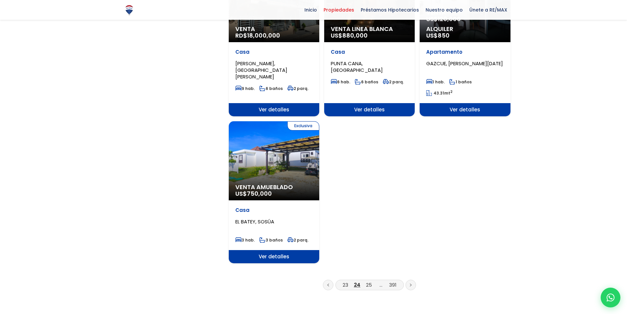
scroll to position [758, 0]
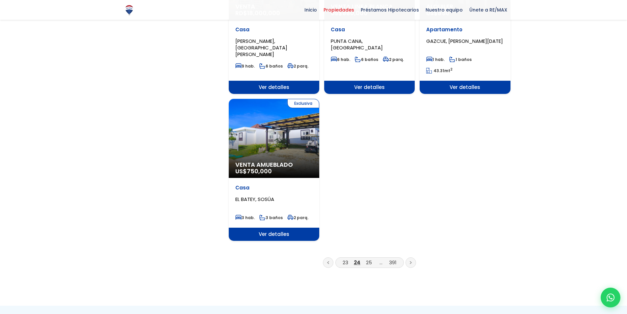
click at [411, 262] on icon at bounding box center [410, 263] width 1 height 2
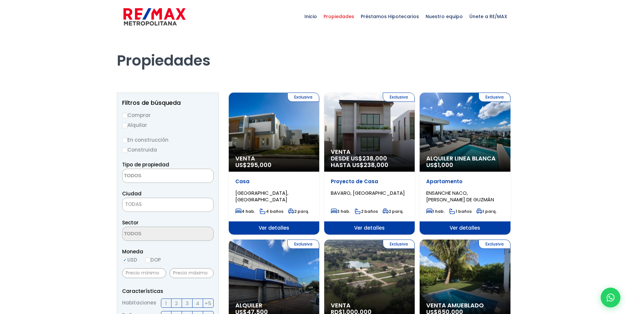
select select
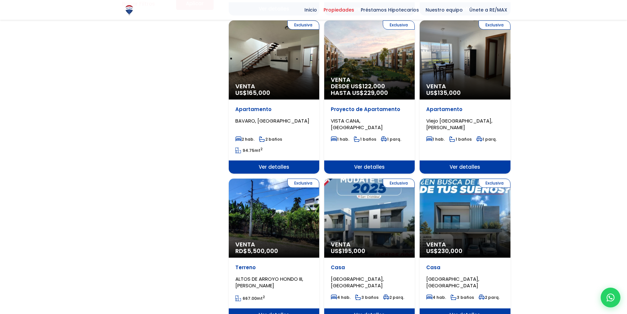
scroll to position [527, 0]
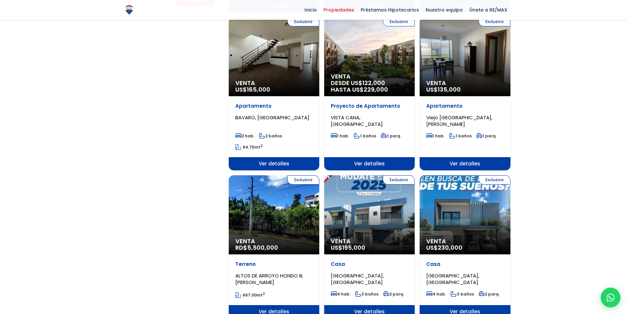
click at [303, 219] on div "Exclusiva Venta RD$ 5,500,000" at bounding box center [274, 214] width 91 height 79
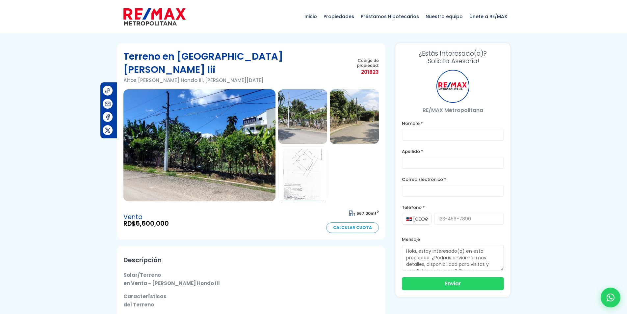
click at [243, 177] on img at bounding box center [200, 145] width 152 height 112
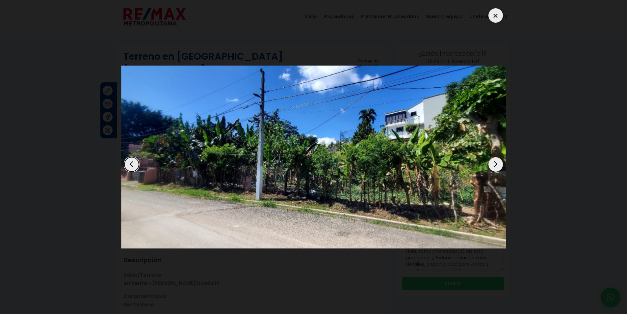
click at [495, 161] on div "Next slide" at bounding box center [496, 164] width 14 height 14
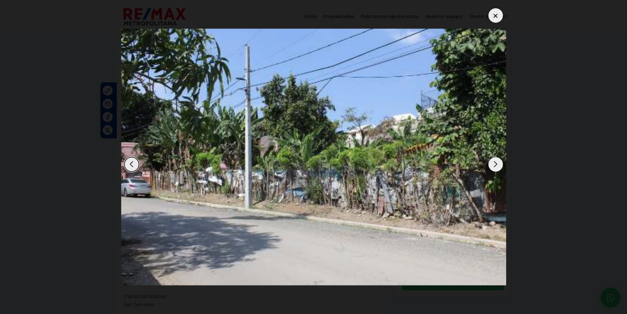
click at [495, 161] on div "Next slide" at bounding box center [496, 164] width 14 height 14
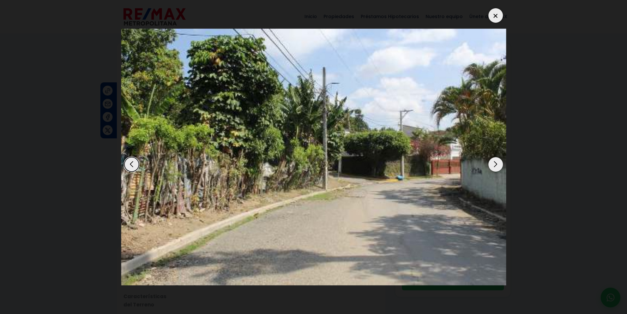
click at [495, 161] on div "Next slide" at bounding box center [496, 164] width 14 height 14
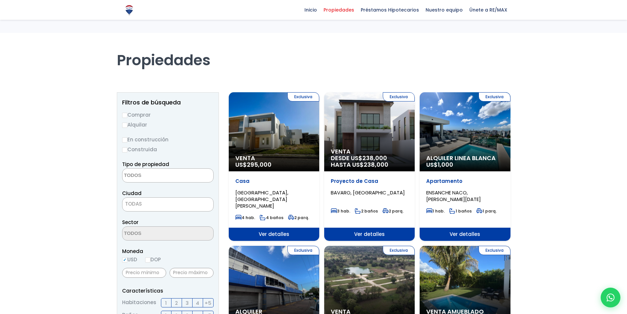
select select
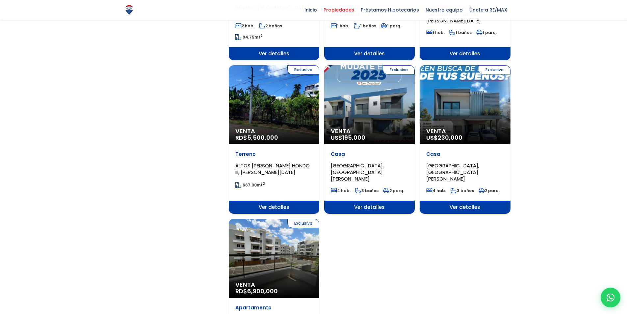
scroll to position [659, 0]
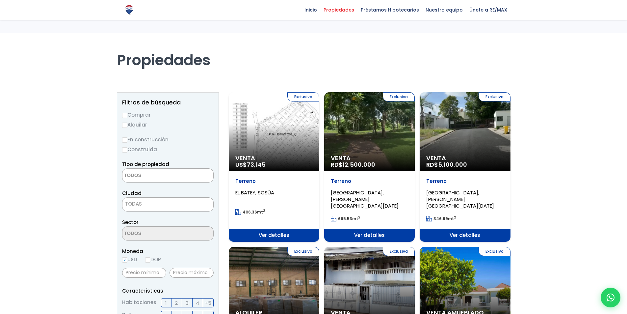
select select
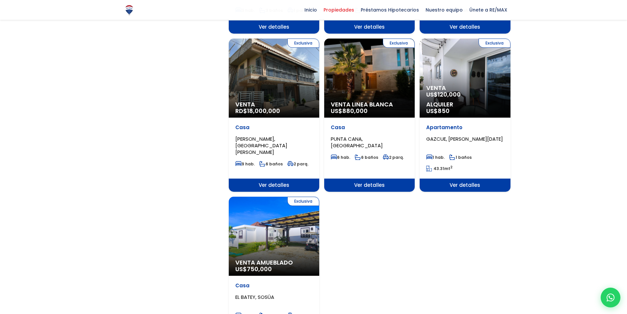
scroll to position [725, 0]
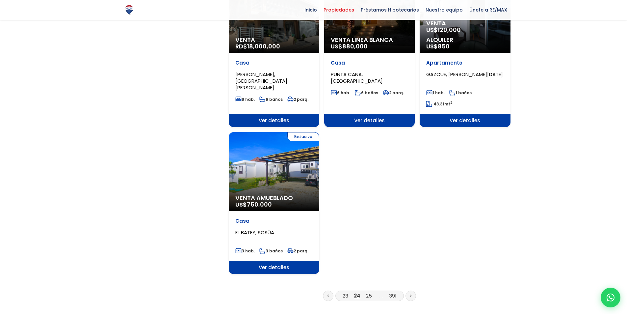
click at [412, 291] on link at bounding box center [411, 296] width 11 height 11
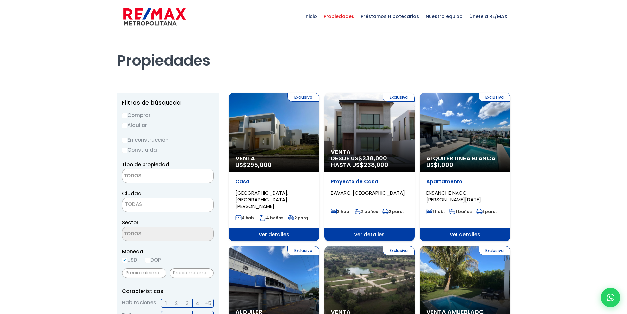
select select
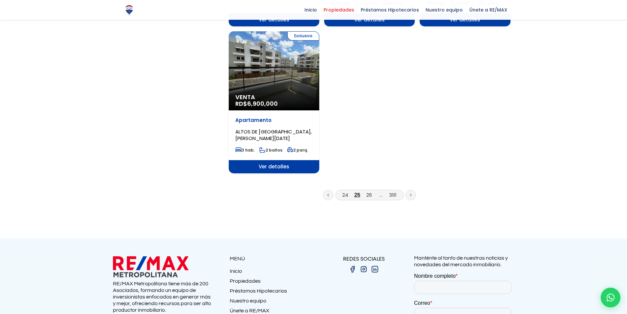
scroll to position [856, 0]
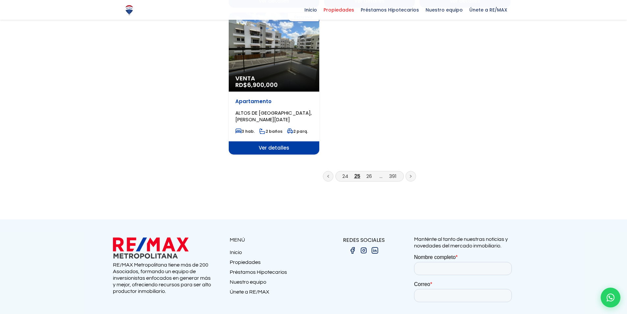
click at [410, 175] on icon at bounding box center [411, 176] width 2 height 3
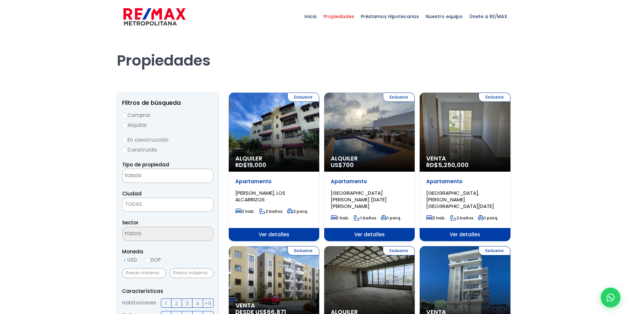
select select
click at [381, 146] on div "Exclusiva Alquiler US$ 700" at bounding box center [369, 132] width 91 height 79
click at [381, 140] on div "Exclusiva Alquiler US$ 700" at bounding box center [369, 132] width 91 height 79
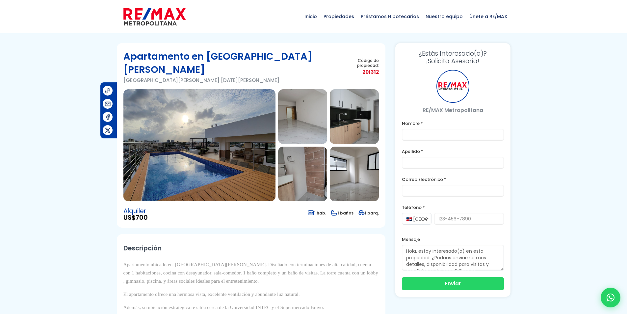
click at [228, 155] on img at bounding box center [200, 145] width 152 height 112
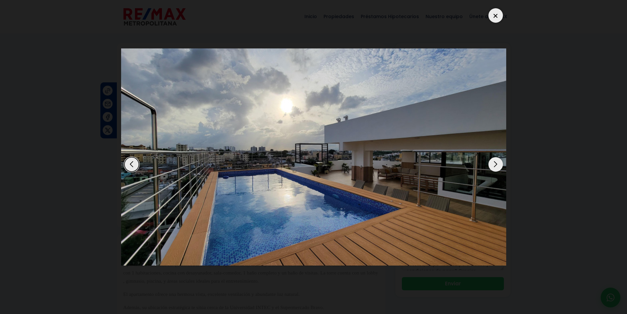
click at [495, 163] on div "Next slide" at bounding box center [496, 164] width 14 height 14
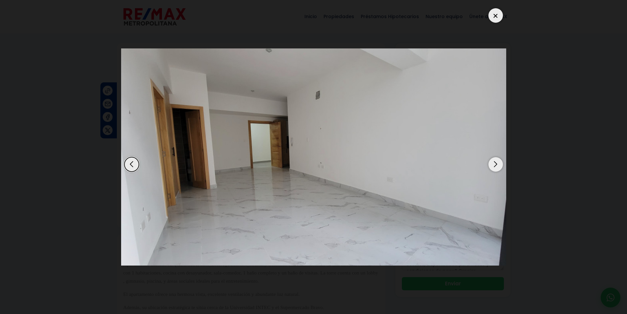
click at [495, 163] on div "Next slide" at bounding box center [496, 164] width 14 height 14
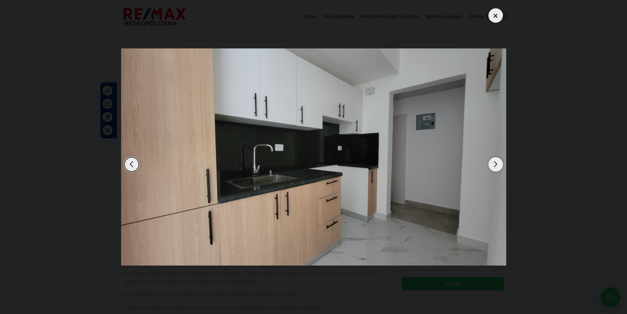
click at [495, 163] on div "Next slide" at bounding box center [496, 164] width 14 height 14
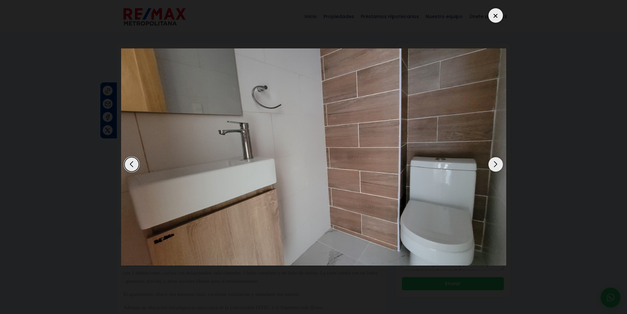
click at [495, 163] on div "Next slide" at bounding box center [496, 164] width 14 height 14
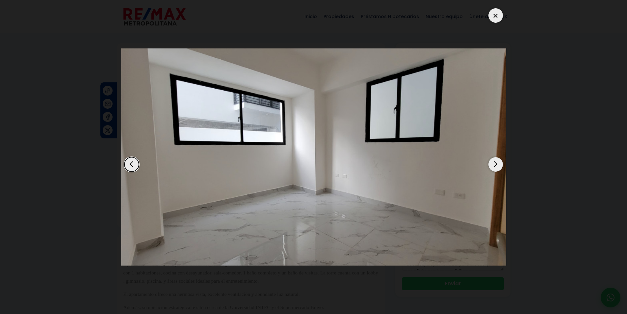
click at [495, 163] on div "Next slide" at bounding box center [496, 164] width 14 height 14
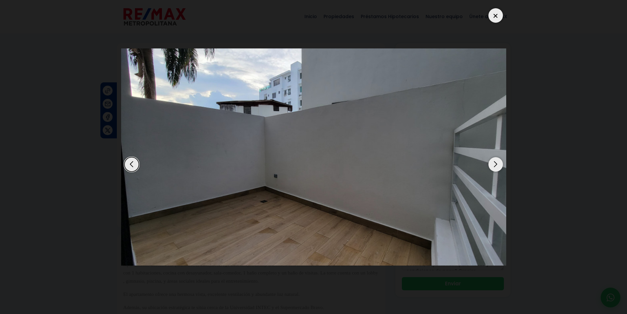
click at [495, 163] on div "Next slide" at bounding box center [496, 164] width 14 height 14
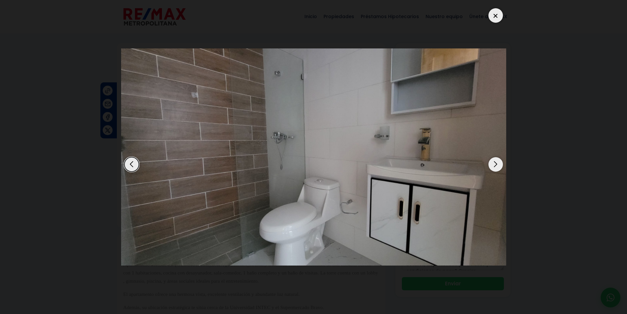
click at [495, 163] on div "Next slide" at bounding box center [496, 164] width 14 height 14
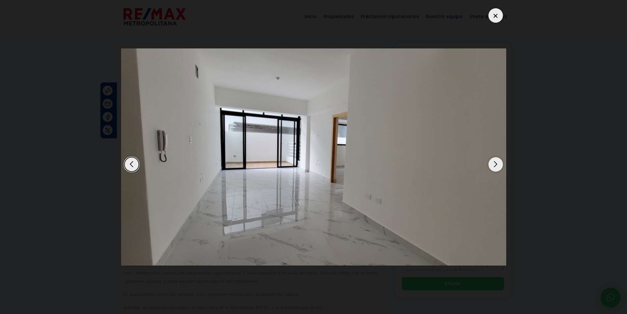
click at [495, 163] on div "Next slide" at bounding box center [496, 164] width 14 height 14
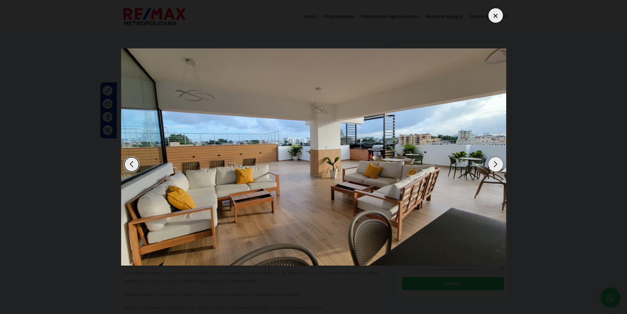
click at [495, 163] on div "Next slide" at bounding box center [496, 164] width 14 height 14
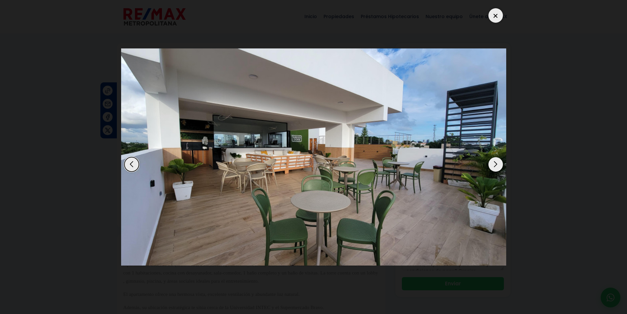
click at [495, 163] on div "Next slide" at bounding box center [496, 164] width 14 height 14
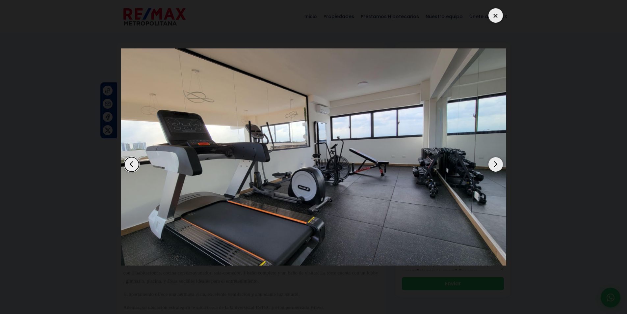
click at [495, 163] on div "Next slide" at bounding box center [496, 164] width 14 height 14
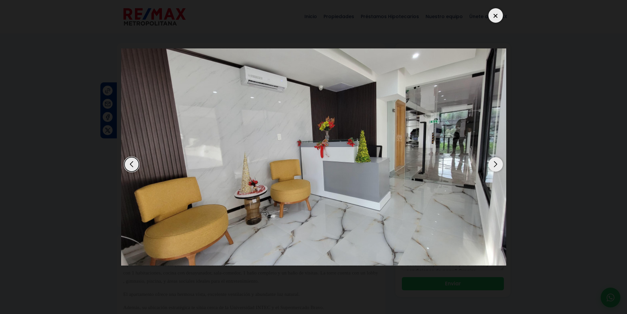
click at [495, 163] on div "Next slide" at bounding box center [496, 164] width 14 height 14
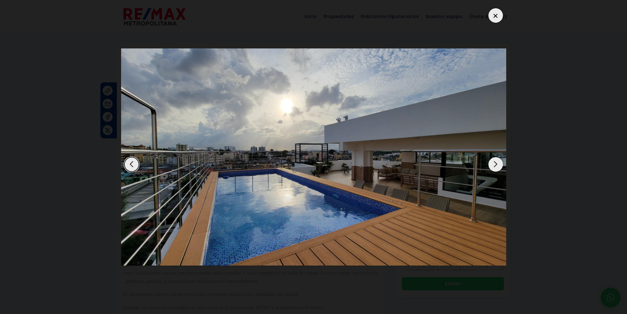
click at [495, 163] on div "Next slide" at bounding box center [496, 164] width 14 height 14
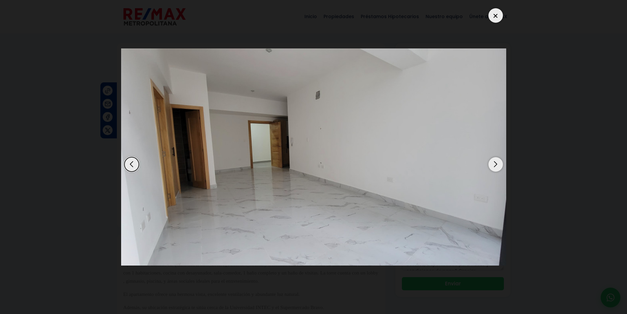
click at [495, 163] on div "Next slide" at bounding box center [496, 164] width 14 height 14
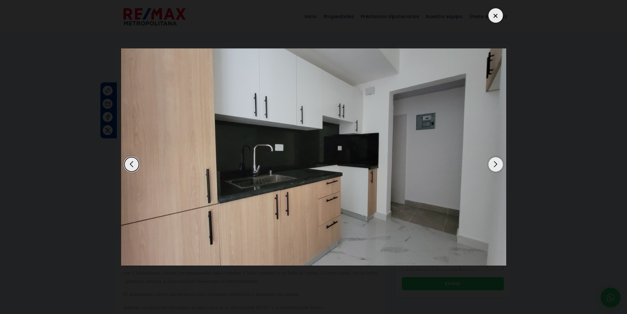
click at [495, 163] on div "Next slide" at bounding box center [496, 164] width 14 height 14
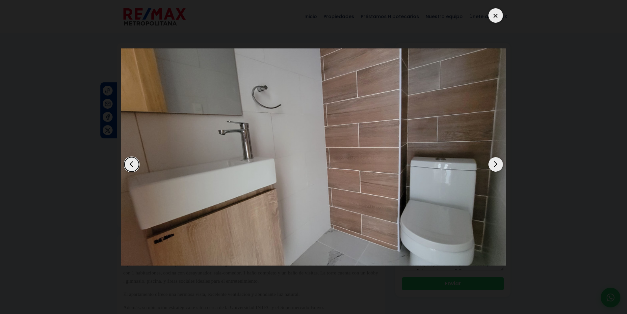
click at [495, 163] on div "Next slide" at bounding box center [496, 164] width 14 height 14
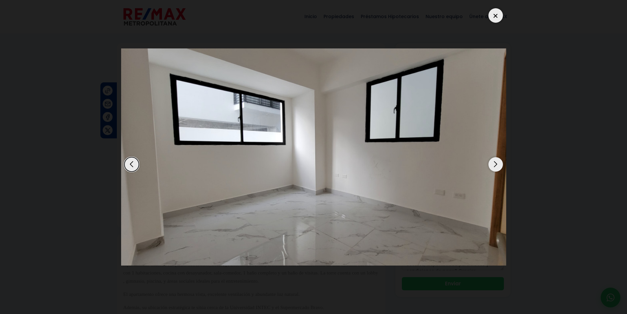
click at [495, 163] on div "Next slide" at bounding box center [496, 164] width 14 height 14
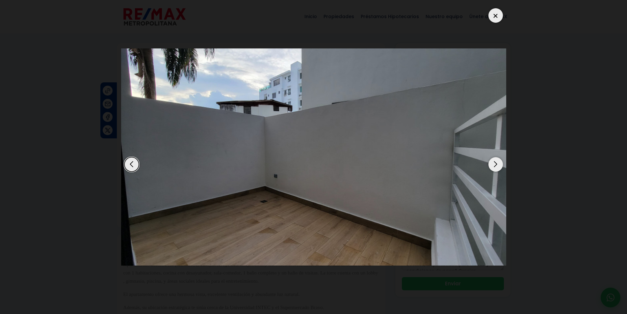
click at [495, 163] on div "Next slide" at bounding box center [496, 164] width 14 height 14
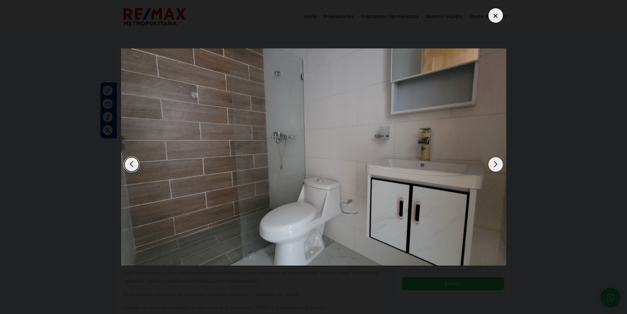
click at [495, 163] on div "Next slide" at bounding box center [496, 164] width 14 height 14
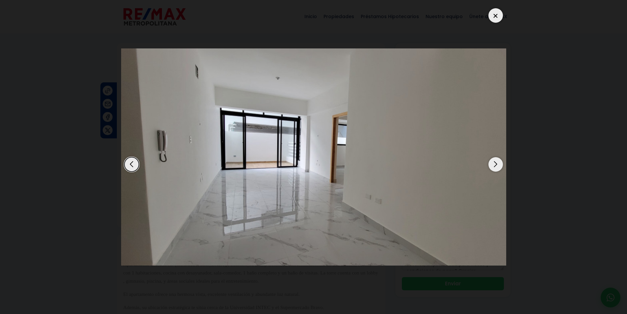
click at [495, 163] on div "Next slide" at bounding box center [496, 164] width 14 height 14
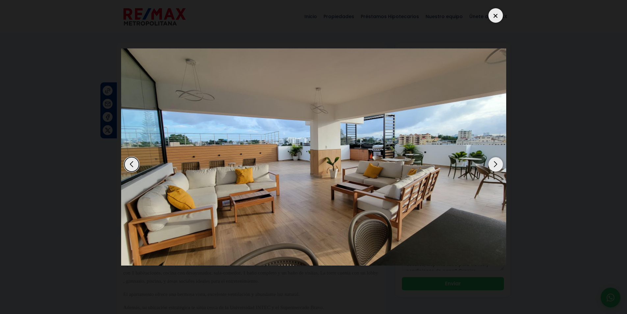
click at [495, 163] on div "Next slide" at bounding box center [496, 164] width 14 height 14
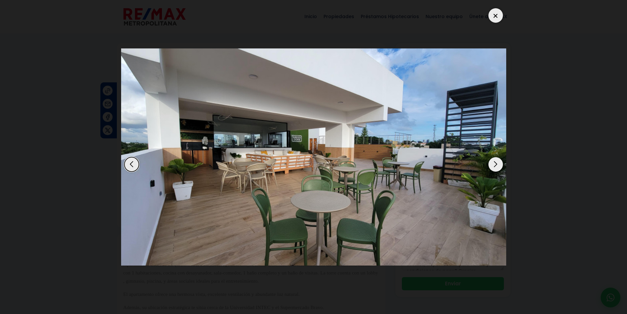
click at [495, 163] on div "Next slide" at bounding box center [496, 164] width 14 height 14
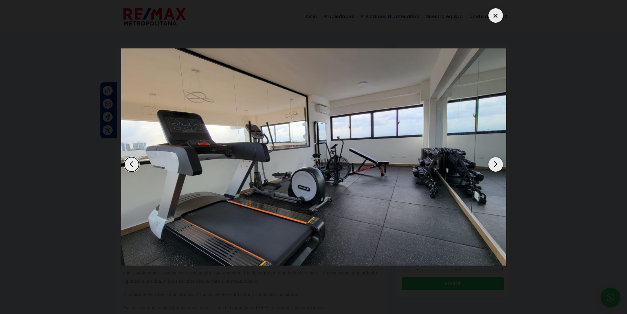
click at [494, 14] on div at bounding box center [496, 15] width 14 height 14
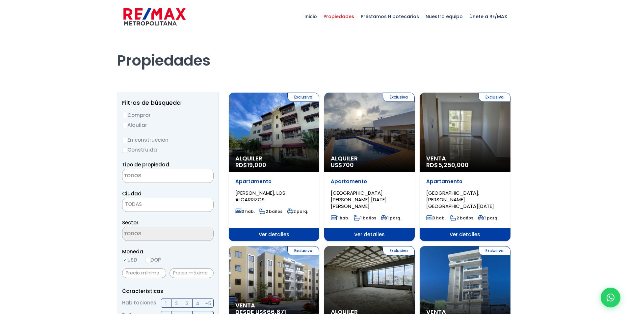
select select
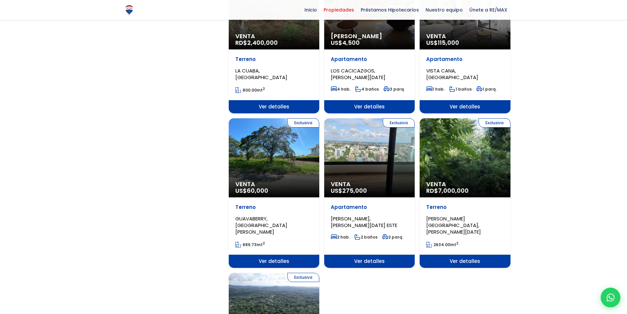
scroll to position [593, 0]
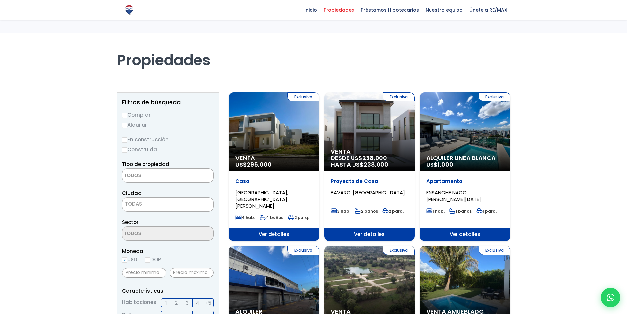
select select
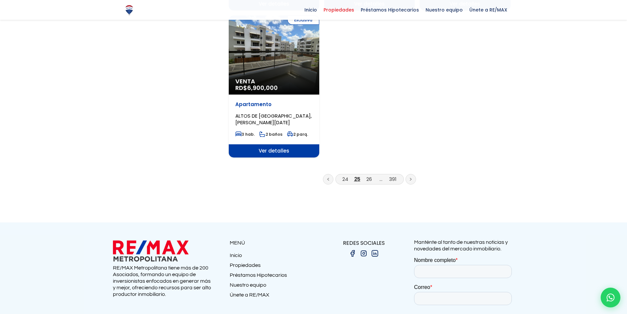
scroll to position [856, 0]
